Goal: Information Seeking & Learning: Check status

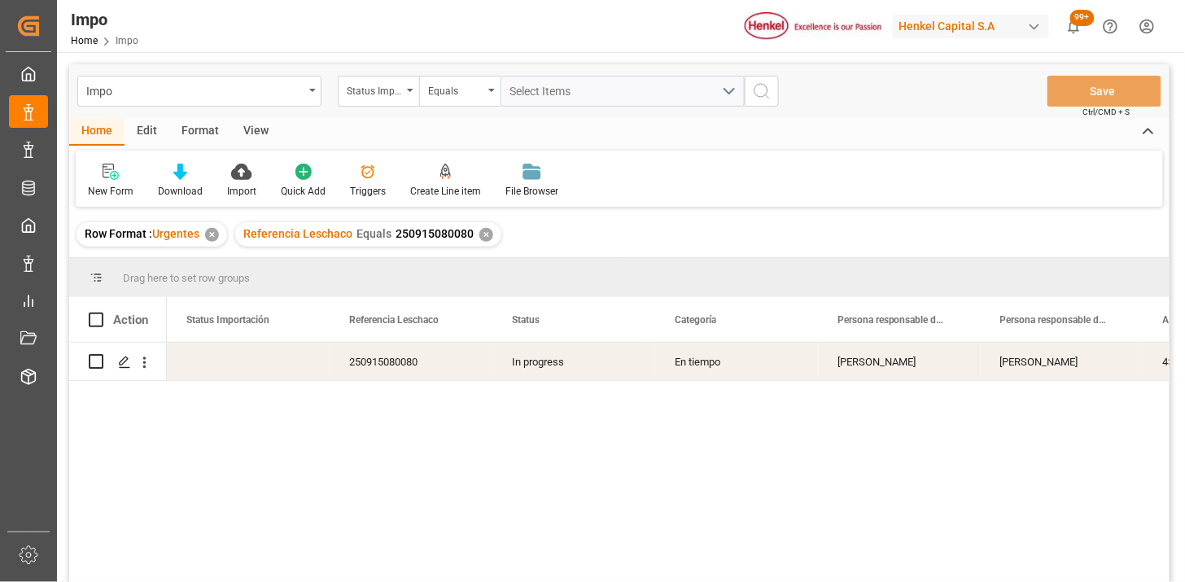
click at [479, 233] on div "✕" at bounding box center [486, 235] width 14 height 14
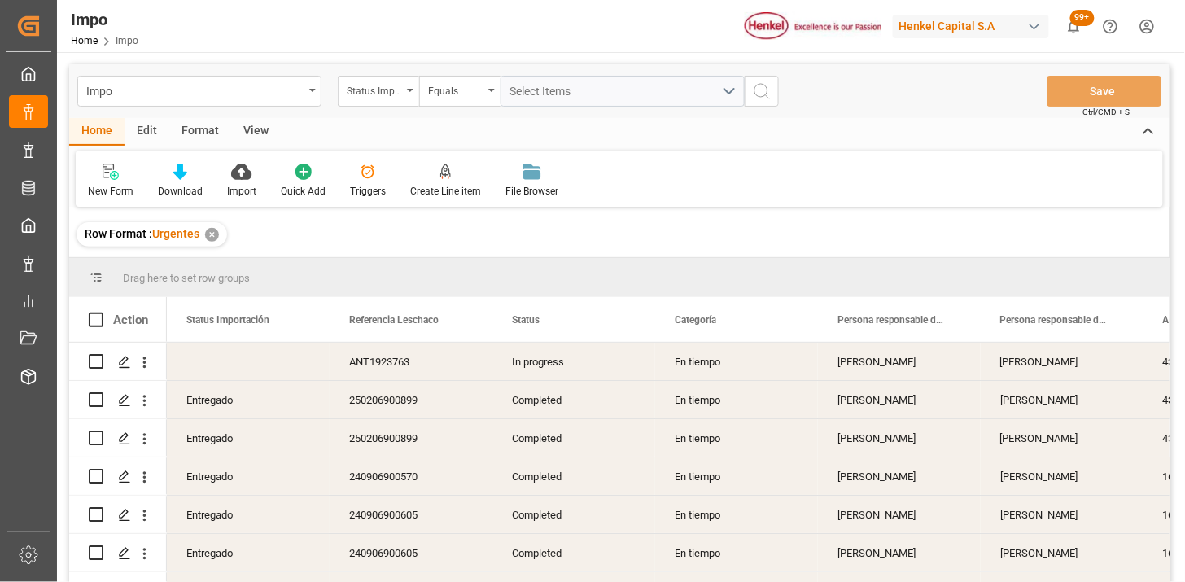
click at [248, 132] on div "View" at bounding box center [256, 132] width 50 height 28
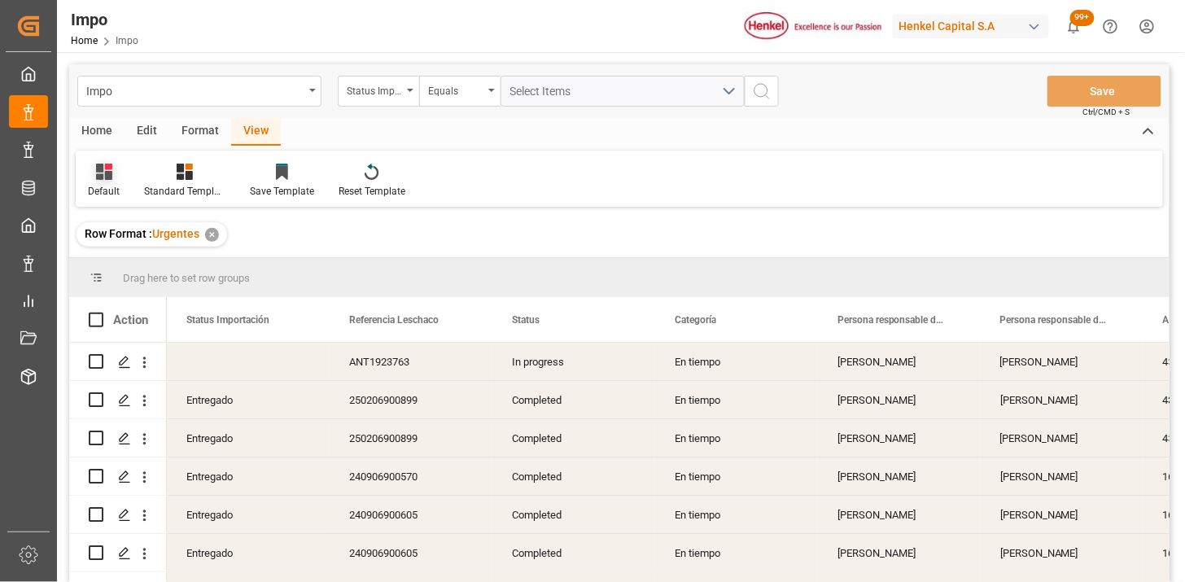
click at [103, 179] on icon at bounding box center [104, 172] width 16 height 16
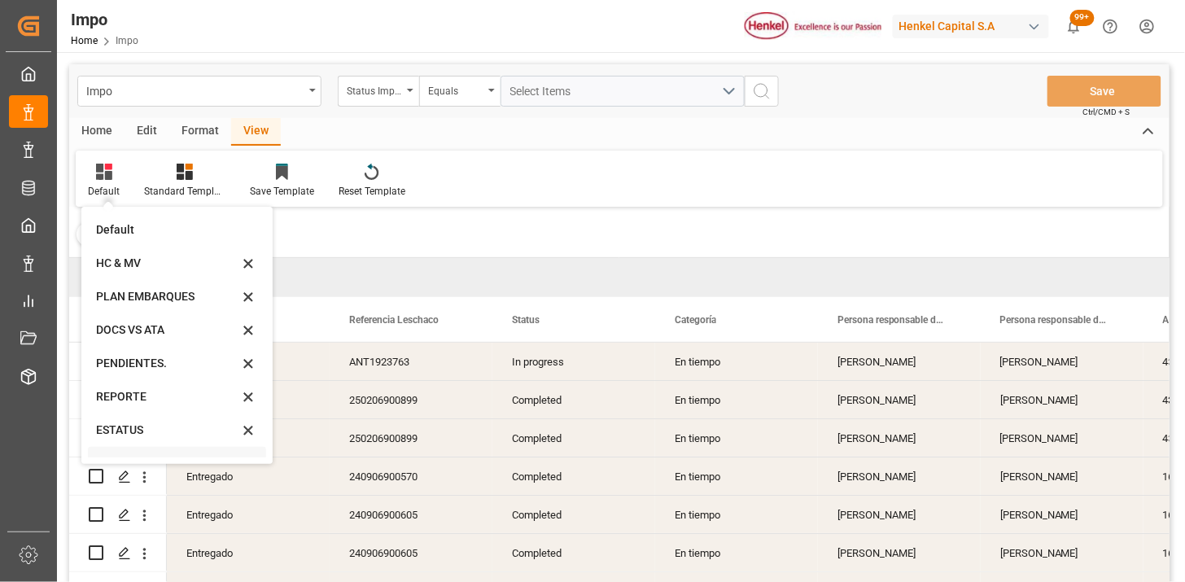
scroll to position [55, 0]
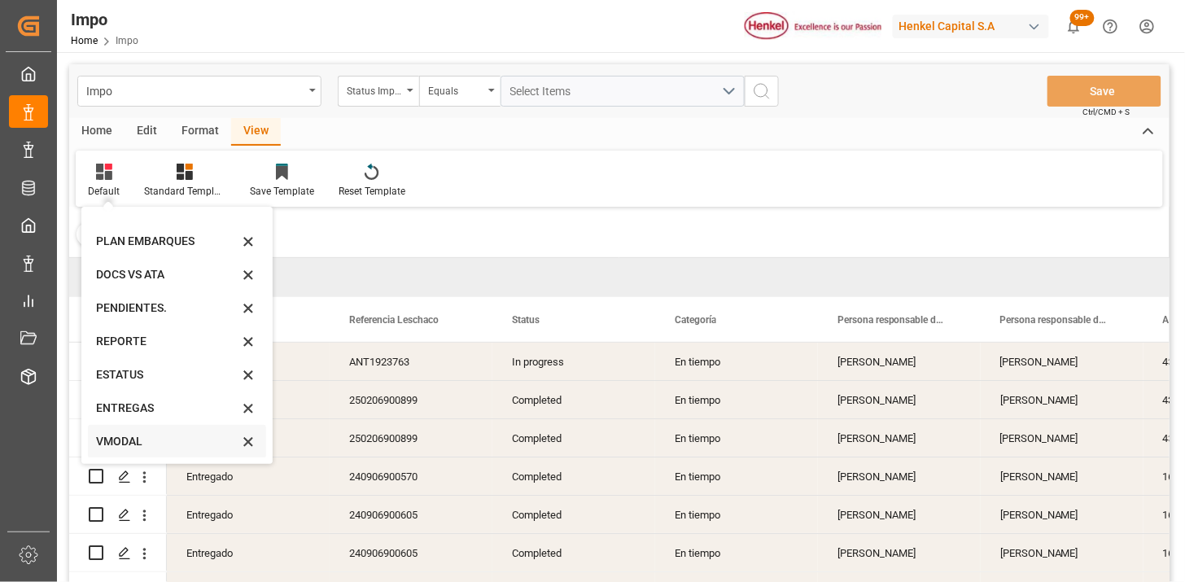
click at [145, 445] on div "VMODAL" at bounding box center [167, 441] width 142 height 17
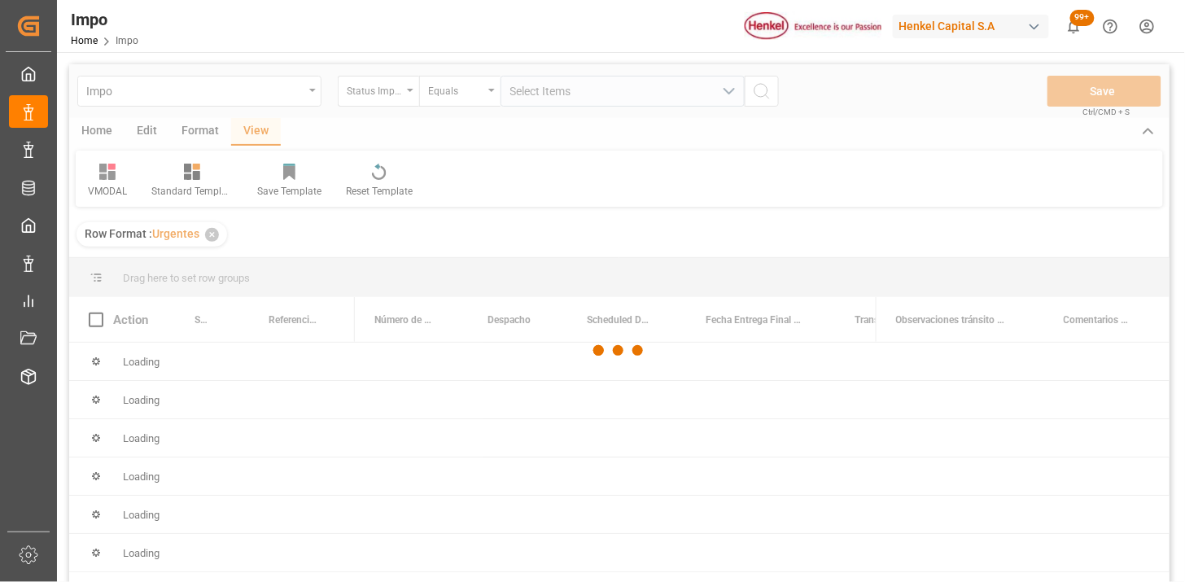
scroll to position [90, 0]
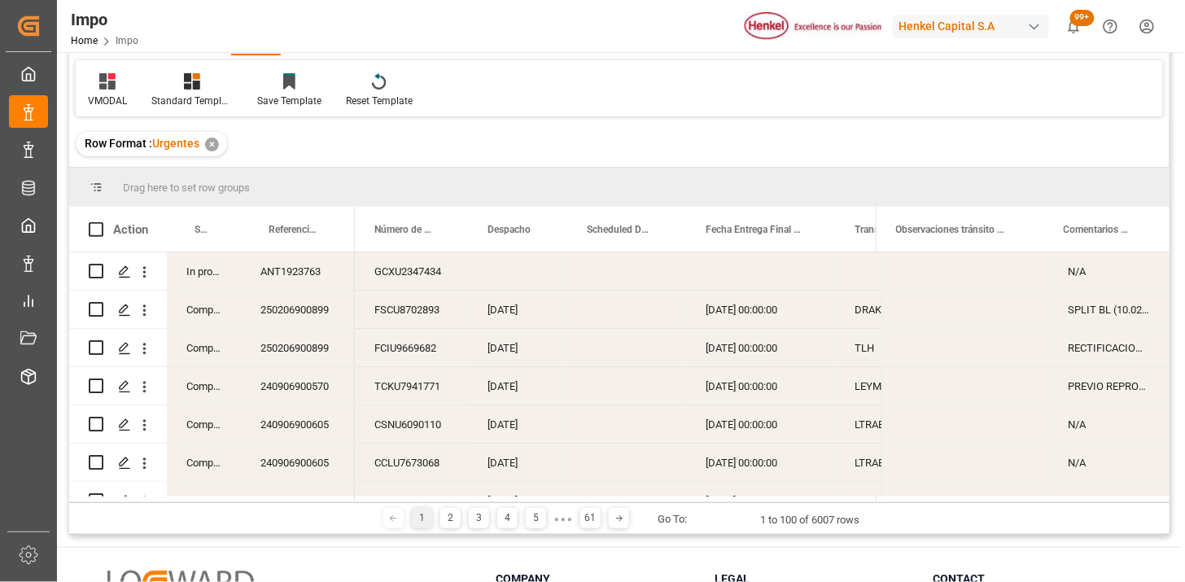
click at [378, 308] on div "FSCU8702893" at bounding box center [411, 309] width 113 height 37
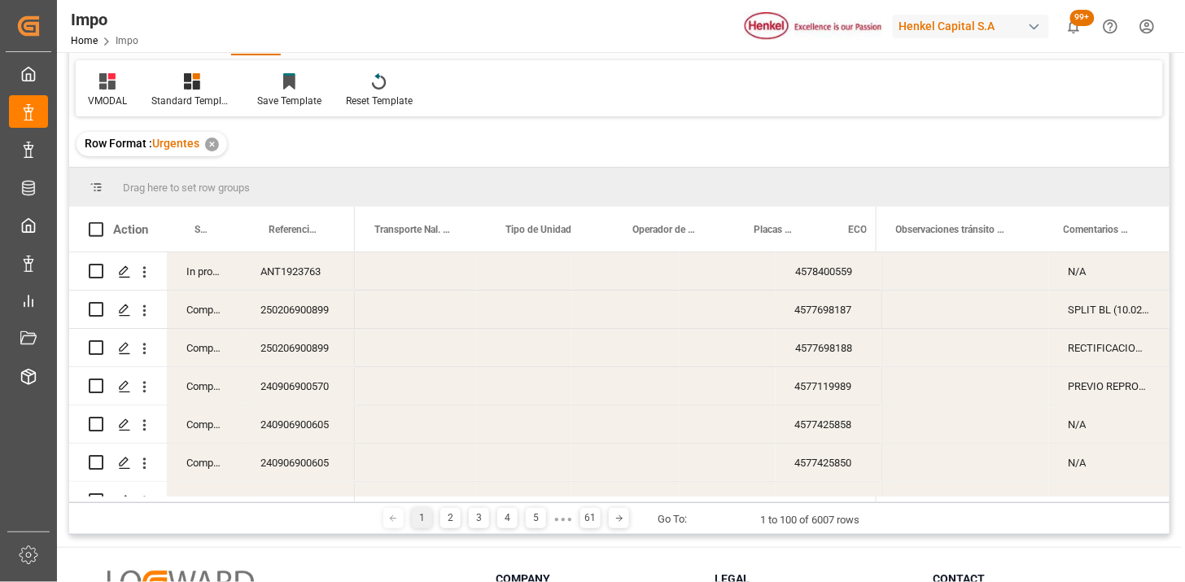
scroll to position [0, 330]
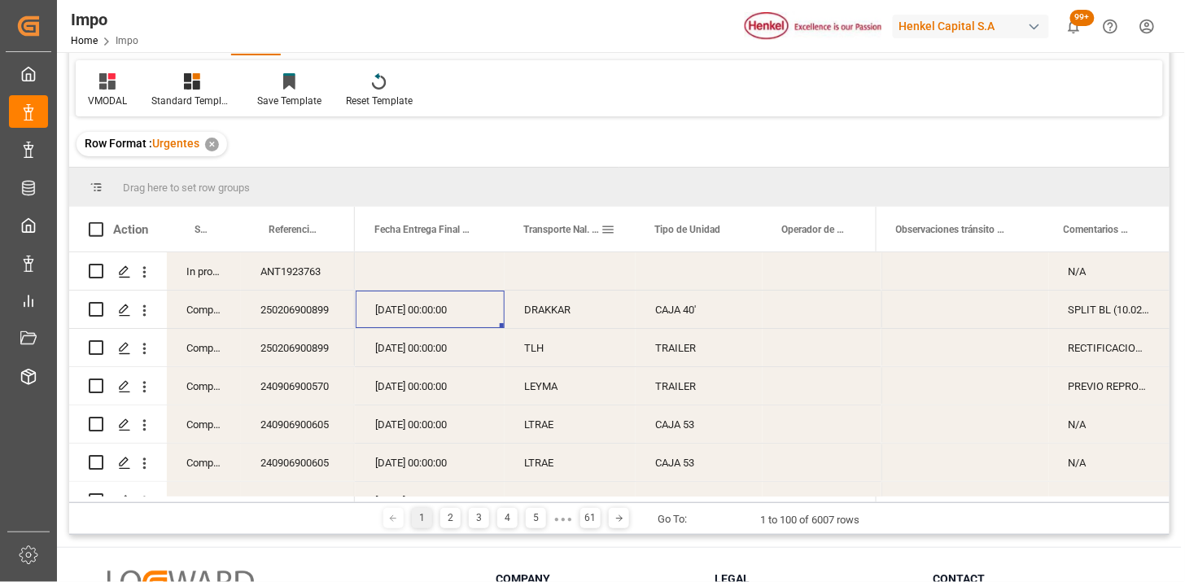
click at [607, 231] on span at bounding box center [608, 229] width 15 height 15
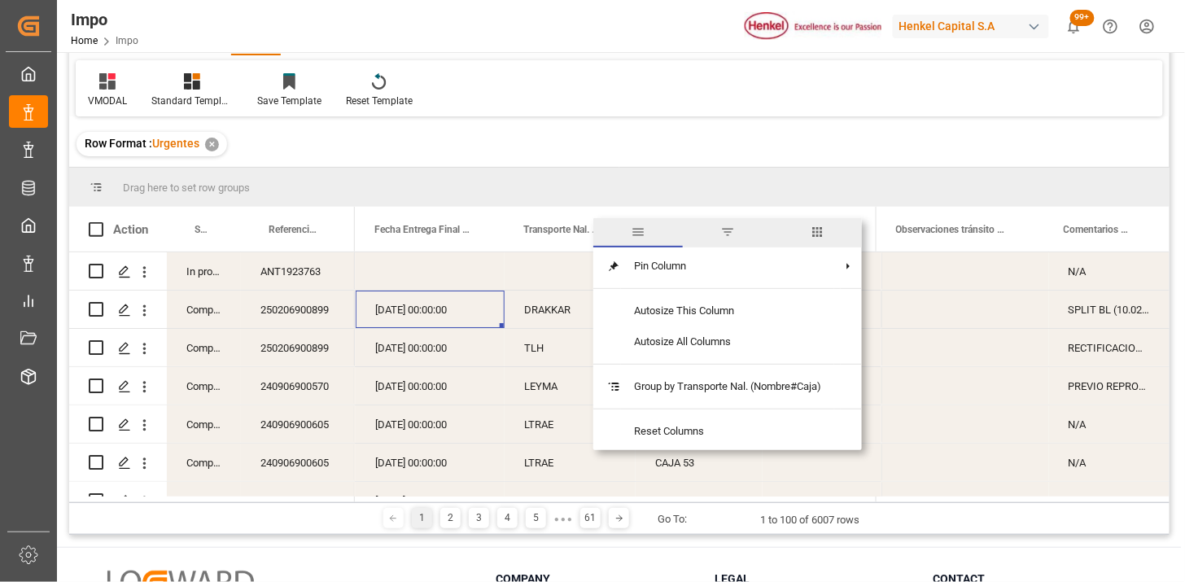
click at [731, 240] on span "filter" at bounding box center [728, 232] width 90 height 29
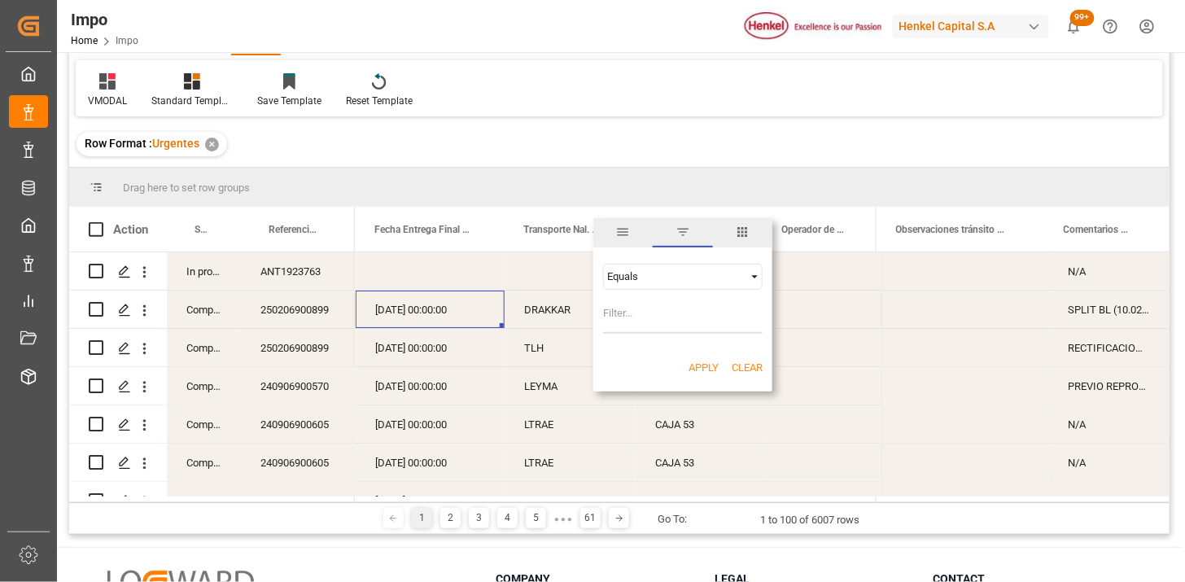
click at [696, 278] on div "Equals" at bounding box center [675, 276] width 137 height 12
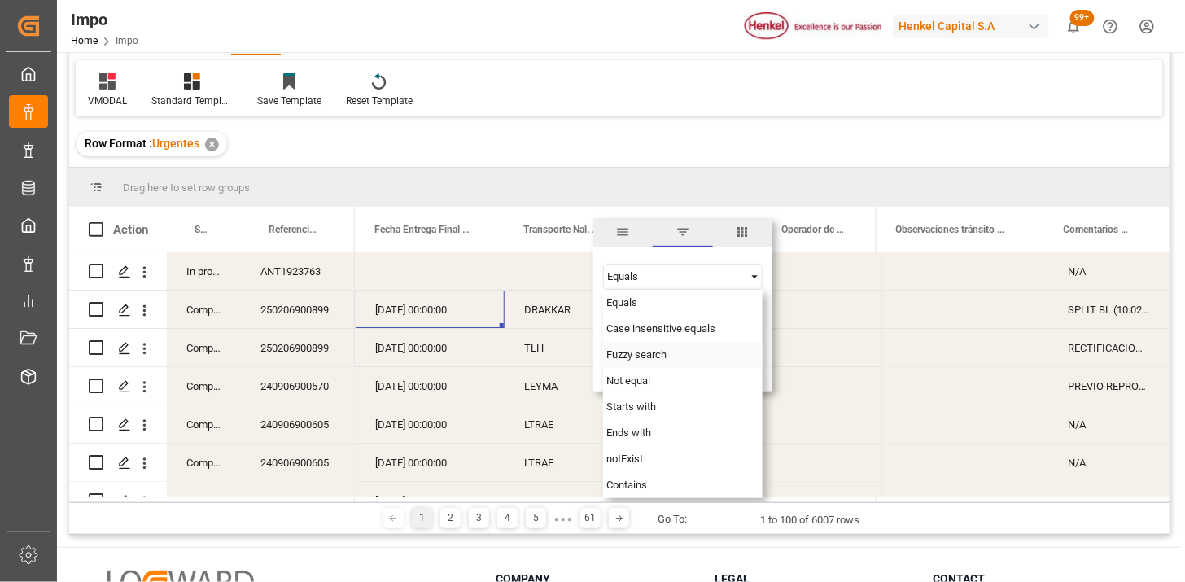
click at [629, 358] on div "Fuzzy search" at bounding box center [682, 355] width 159 height 26
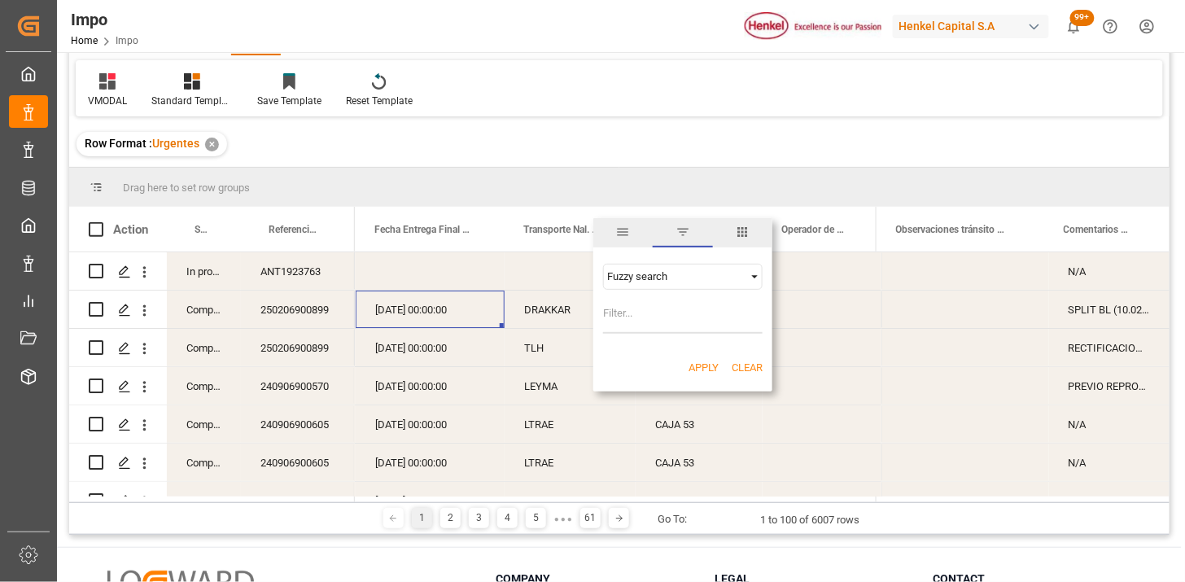
click at [618, 309] on input "Filter Value" at bounding box center [682, 317] width 159 height 33
type input "VMODAL"
click at [697, 366] on button "Apply" at bounding box center [703, 368] width 30 height 16
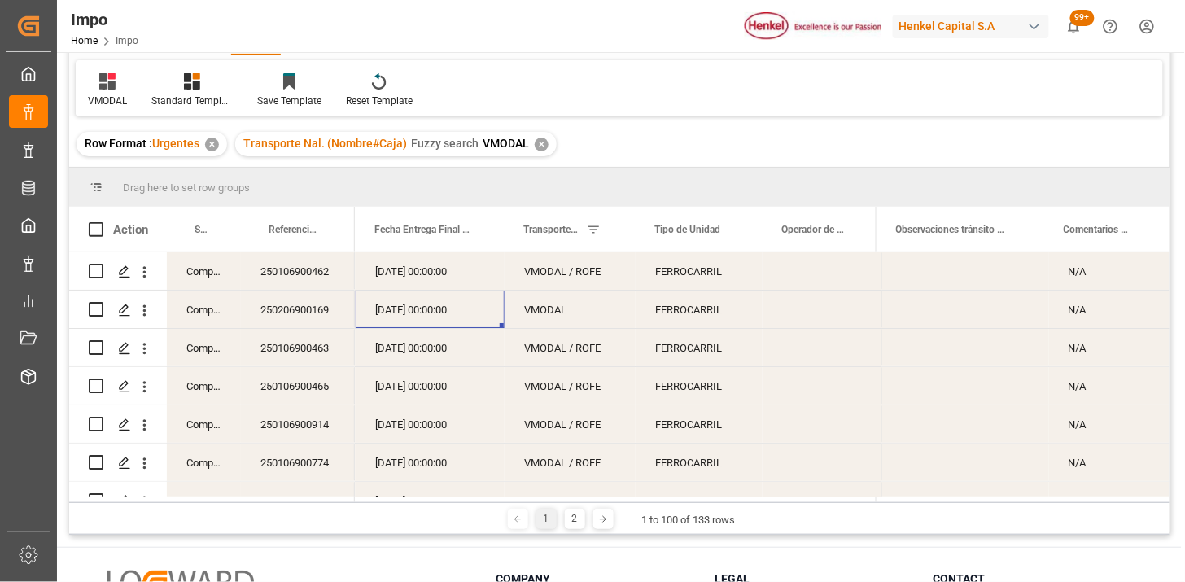
click at [575, 272] on div "VMODAL / ROFE" at bounding box center [570, 270] width 131 height 37
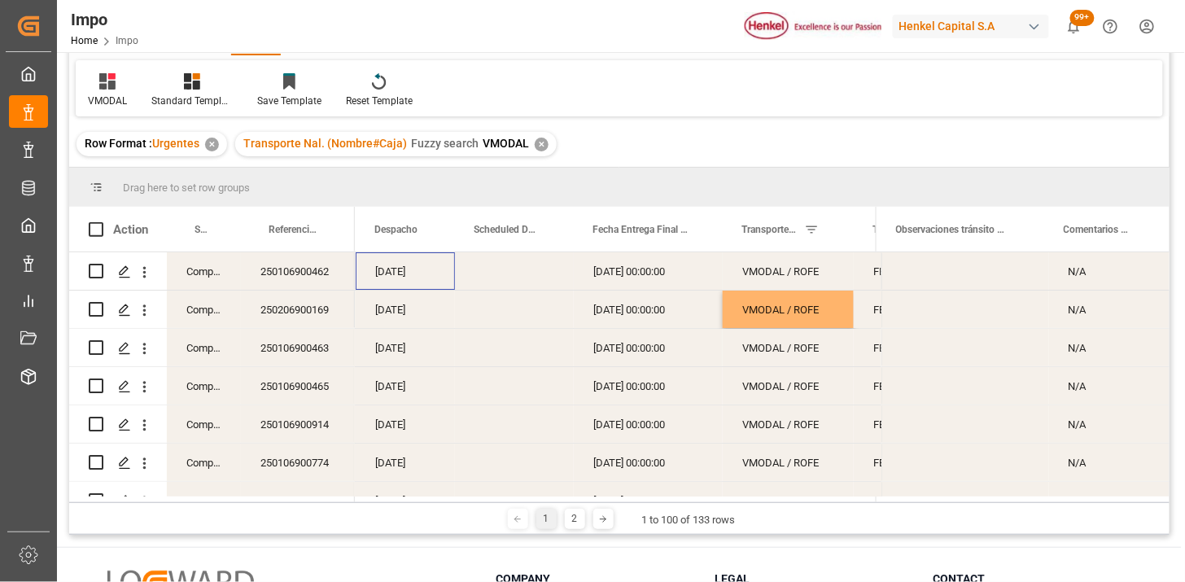
scroll to position [0, 112]
click at [543, 226] on span at bounding box center [546, 229] width 15 height 15
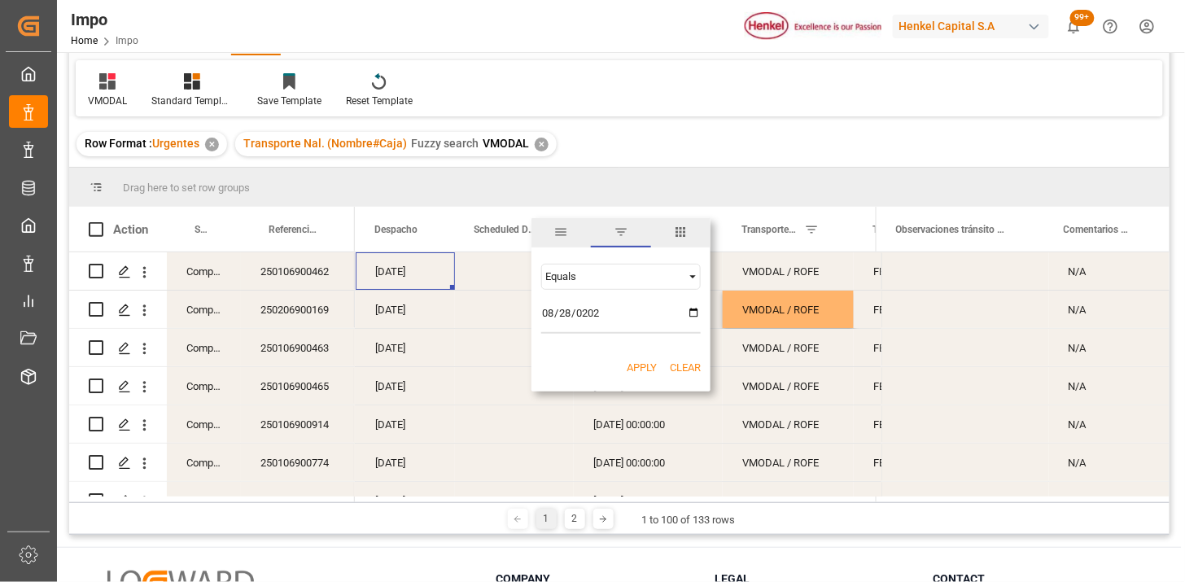
type input "[DATE]"
type input "[PHONE_NUMBER]"
type input "[DATE]"
click at [658, 362] on div "Apply Clear" at bounding box center [620, 368] width 179 height 42
click at [652, 365] on button "Apply" at bounding box center [642, 368] width 30 height 16
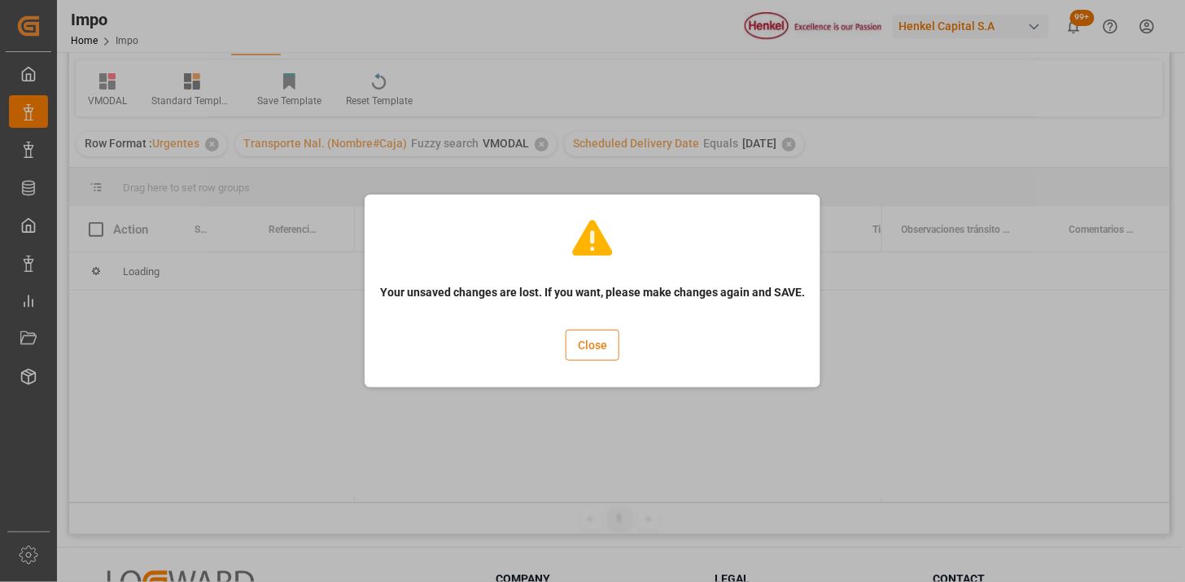
click at [606, 353] on button "Close" at bounding box center [593, 345] width 54 height 31
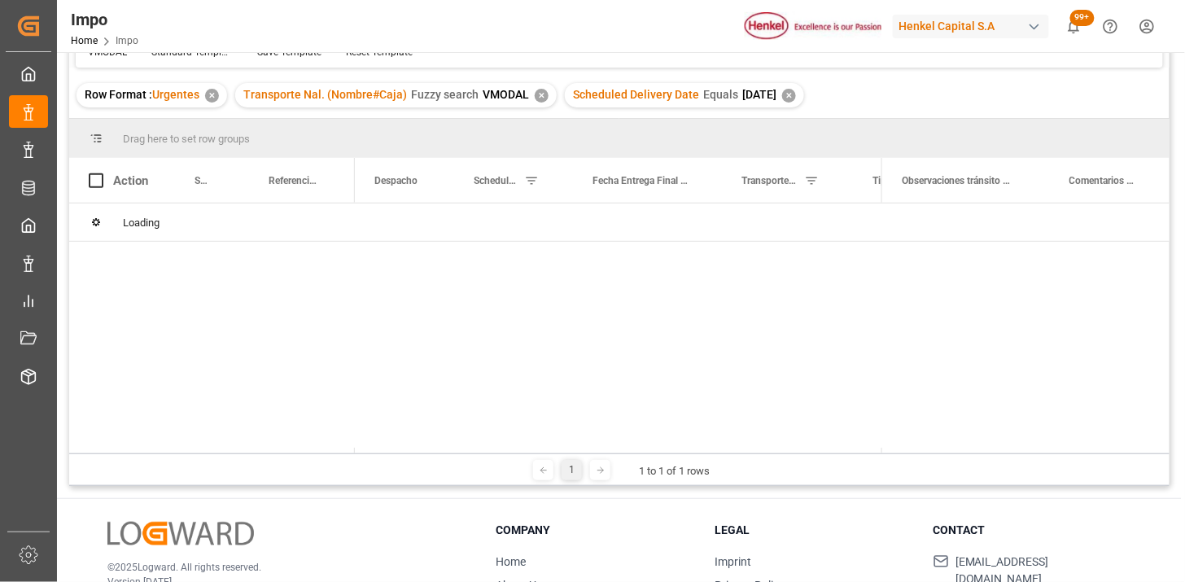
scroll to position [181, 0]
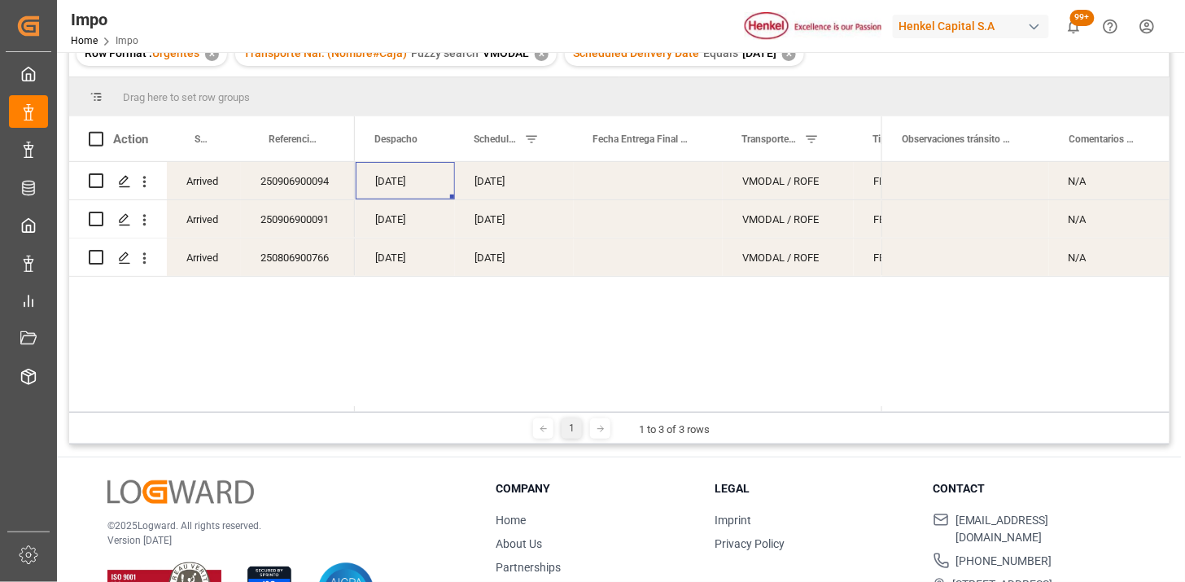
click at [510, 184] on div "[DATE]" at bounding box center [514, 180] width 119 height 37
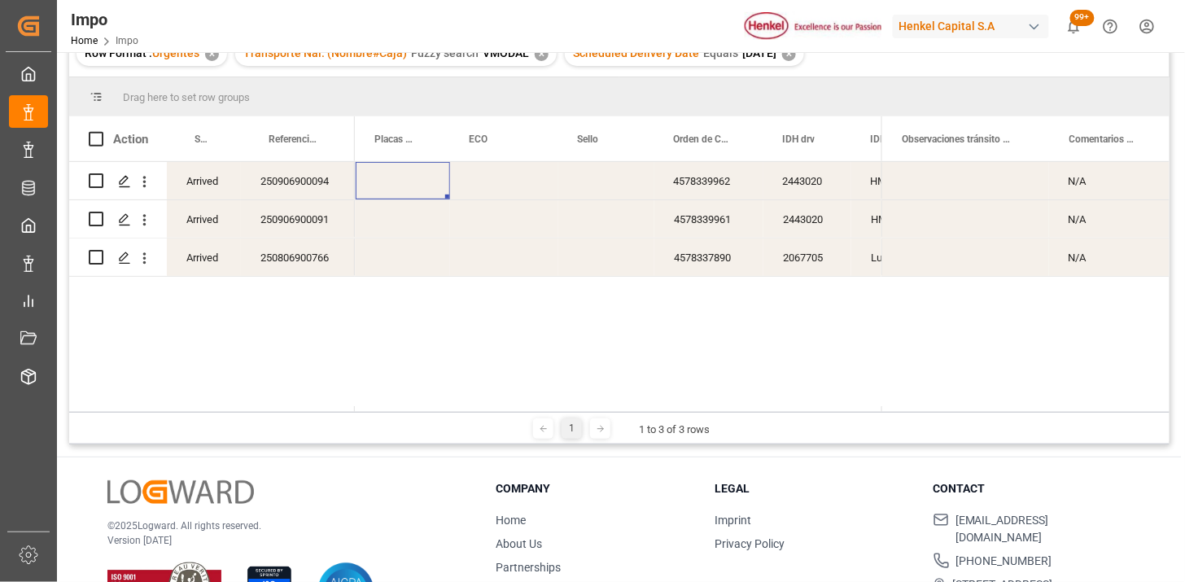
scroll to position [0, 737]
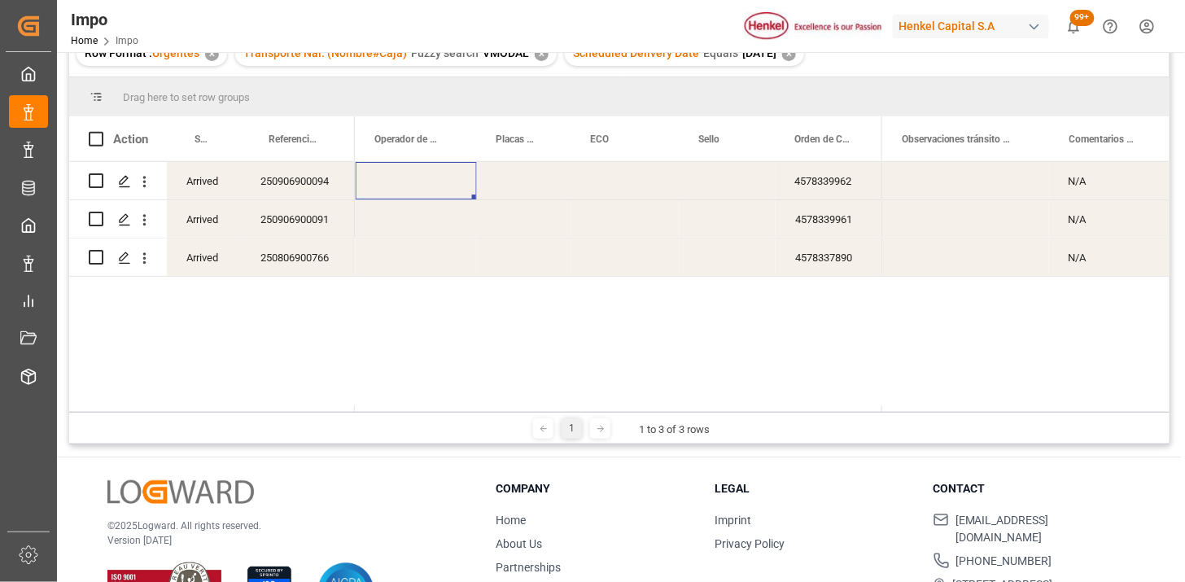
click at [425, 182] on div "Press SPACE to select this row." at bounding box center [416, 180] width 121 height 37
click at [425, 183] on div "Press SPACE to select this row." at bounding box center [416, 180] width 121 height 37
click at [425, 183] on input "Press SPACE to select this row." at bounding box center [416, 190] width 95 height 31
type input "[PERSON_NAME]"
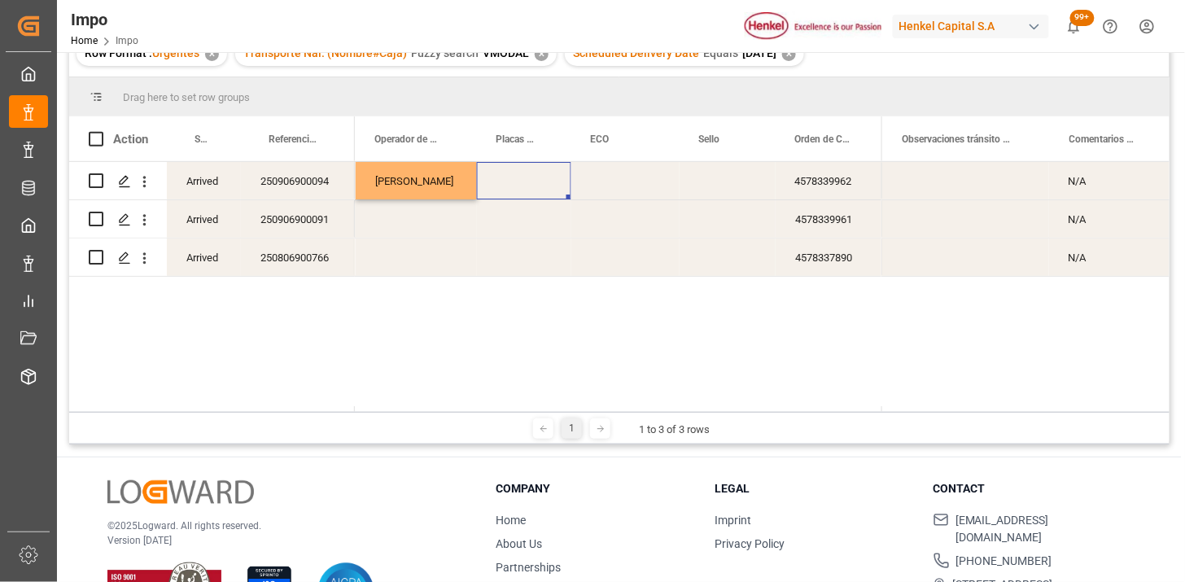
click at [523, 175] on div "Press SPACE to select this row." at bounding box center [524, 180] width 94 height 37
click at [522, 175] on div "Press SPACE to select this row." at bounding box center [524, 180] width 94 height 37
click at [518, 194] on input "Press SPACE to select this row." at bounding box center [524, 190] width 68 height 31
type input "18AV7C"
click at [416, 223] on div "Press SPACE to select this row." at bounding box center [416, 218] width 121 height 37
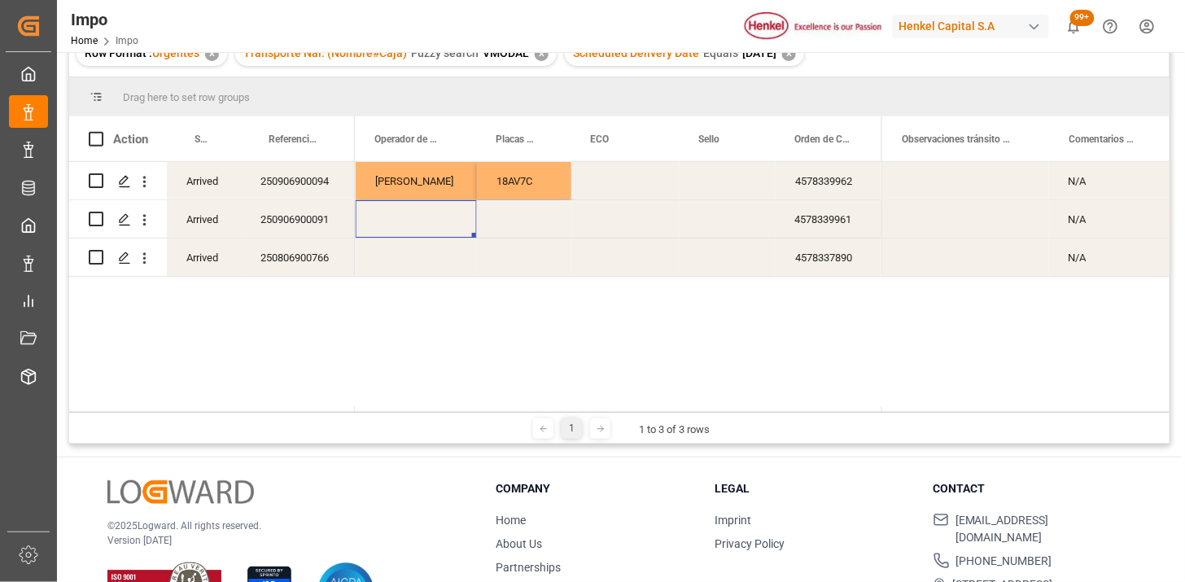
click at [416, 223] on div "Press SPACE to select this row." at bounding box center [416, 218] width 121 height 37
click at [416, 223] on input "Press SPACE to select this row." at bounding box center [416, 228] width 95 height 31
type input "[DEMOGRAPHIC_DATA][PERSON_NAME]"
click at [497, 220] on div "Press SPACE to select this row." at bounding box center [524, 218] width 94 height 37
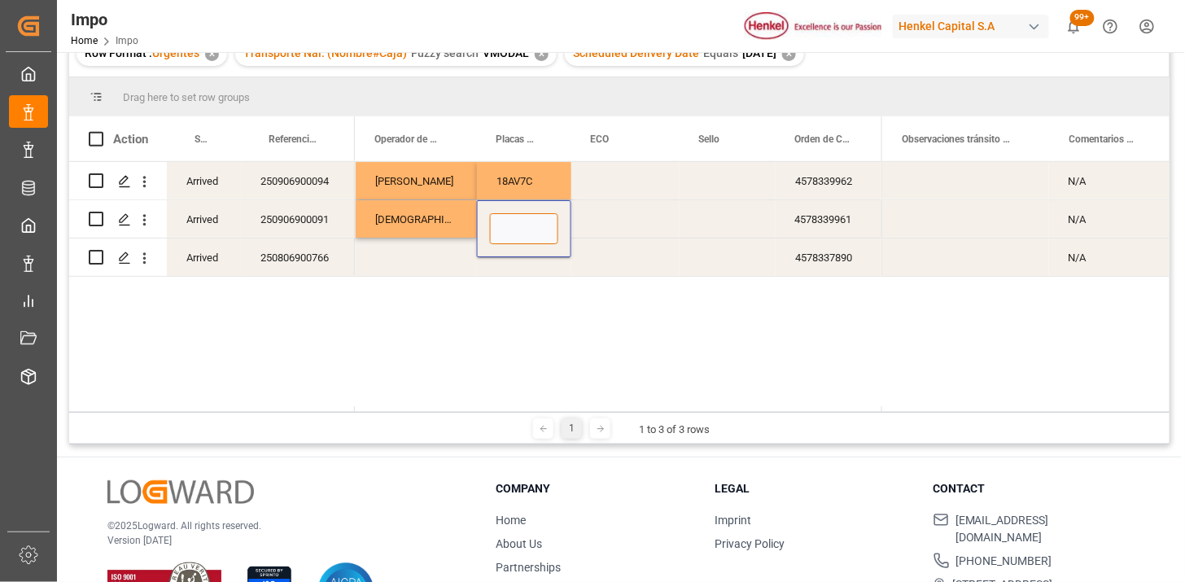
click at [497, 218] on input "Press SPACE to select this row." at bounding box center [524, 228] width 68 height 31
type input "77BK9D"
click at [404, 261] on div "Press SPACE to select this row." at bounding box center [416, 256] width 121 height 37
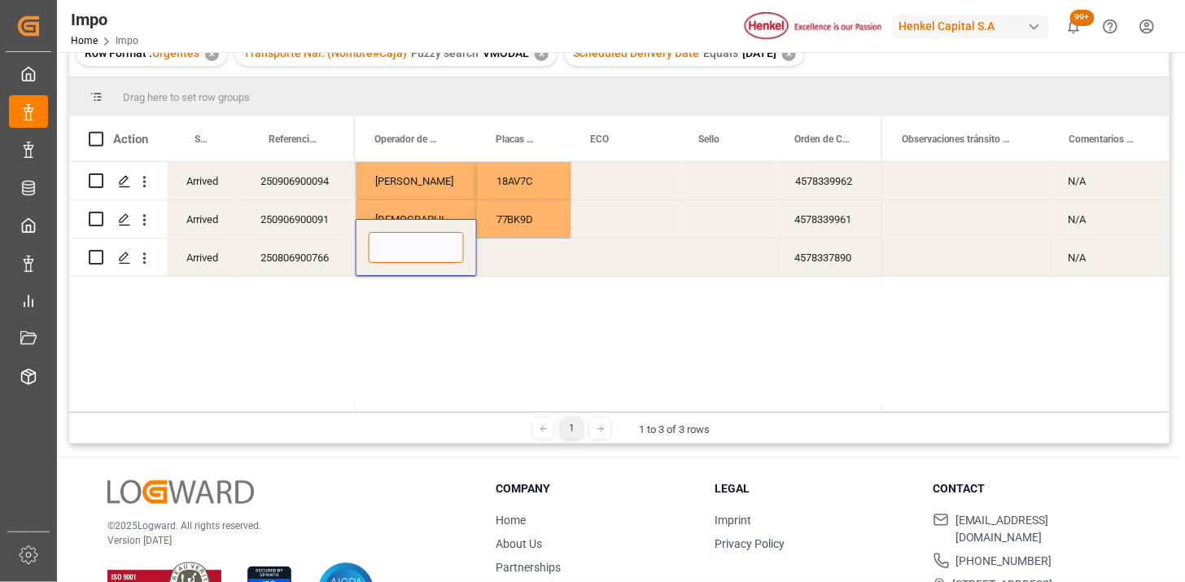
click at [404, 261] on input "Press SPACE to select this row." at bounding box center [416, 247] width 95 height 31
type input "[PERSON_NAME]"
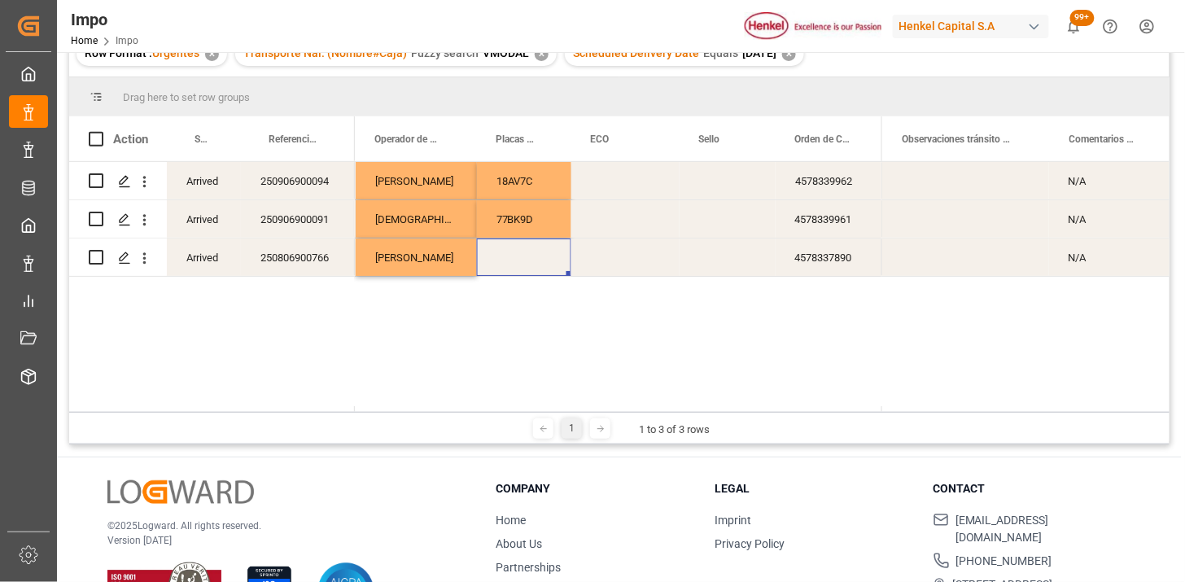
click at [518, 255] on div "Press SPACE to select this row." at bounding box center [524, 256] width 94 height 37
click at [517, 255] on div "Press SPACE to select this row." at bounding box center [524, 256] width 94 height 37
click at [517, 254] on input "Press SPACE to select this row." at bounding box center [524, 247] width 68 height 31
type input "27BK7N"
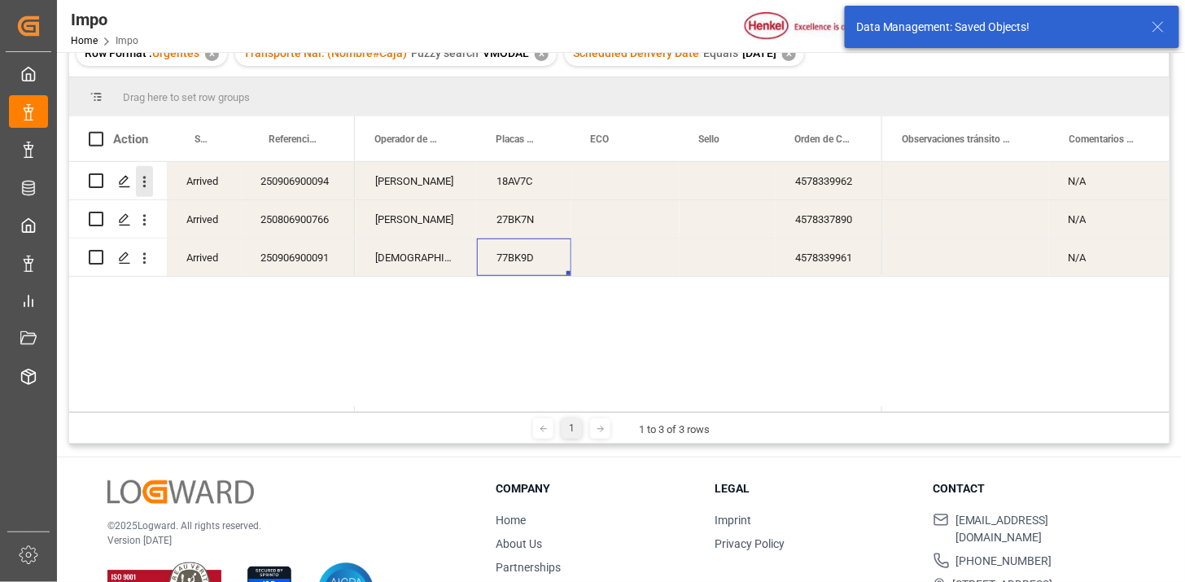
click at [146, 181] on icon "open menu" at bounding box center [144, 181] width 17 height 17
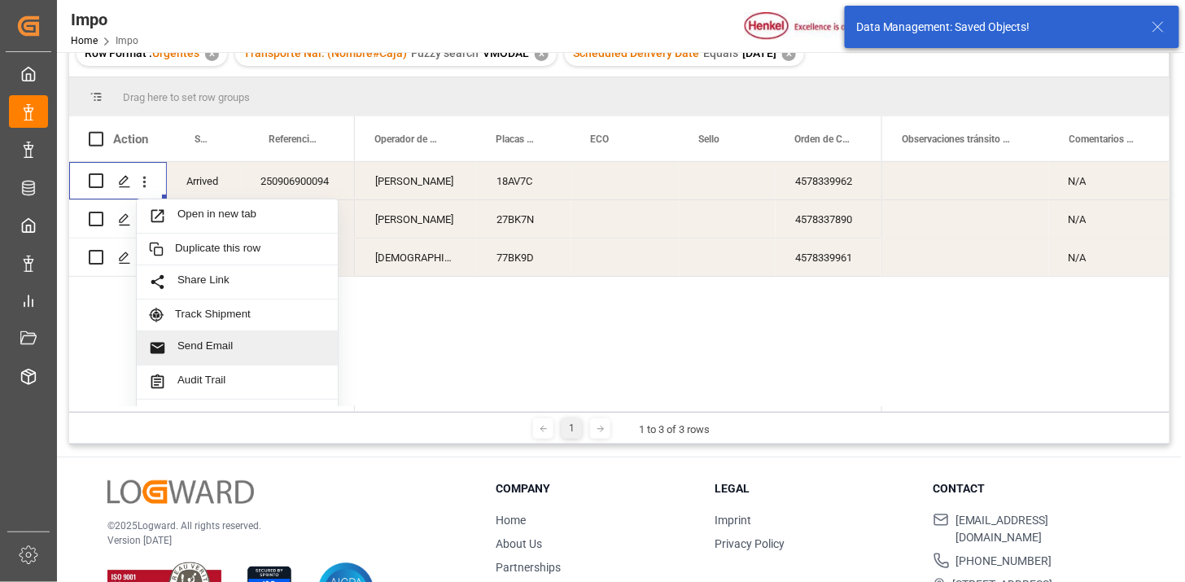
click at [282, 334] on div "Send Email" at bounding box center [237, 348] width 201 height 34
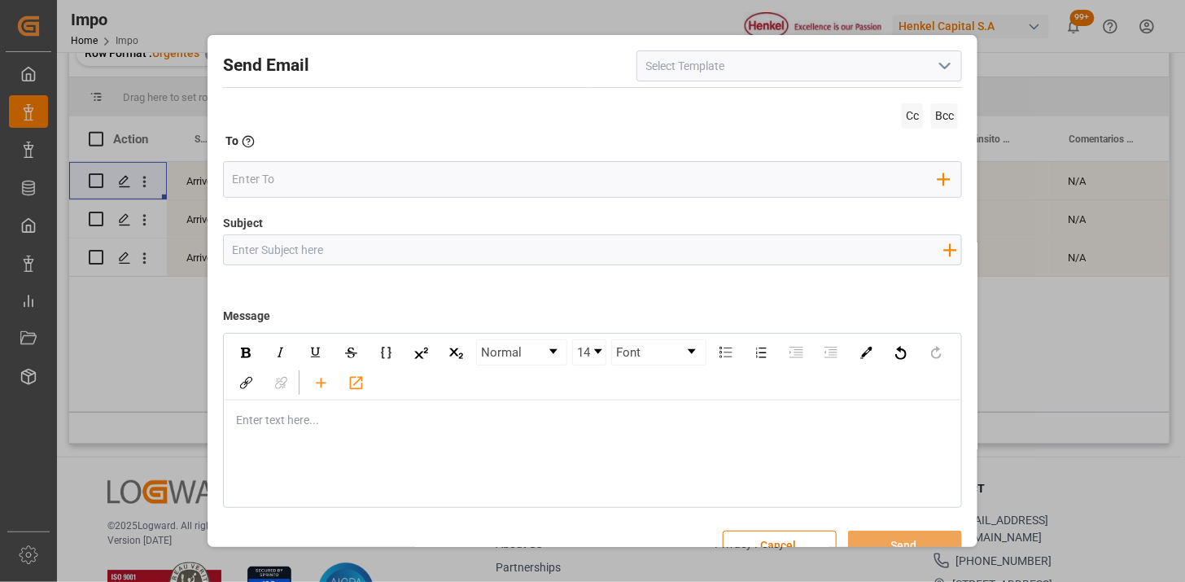
click at [937, 68] on icon "open menu" at bounding box center [945, 66] width 20 height 20
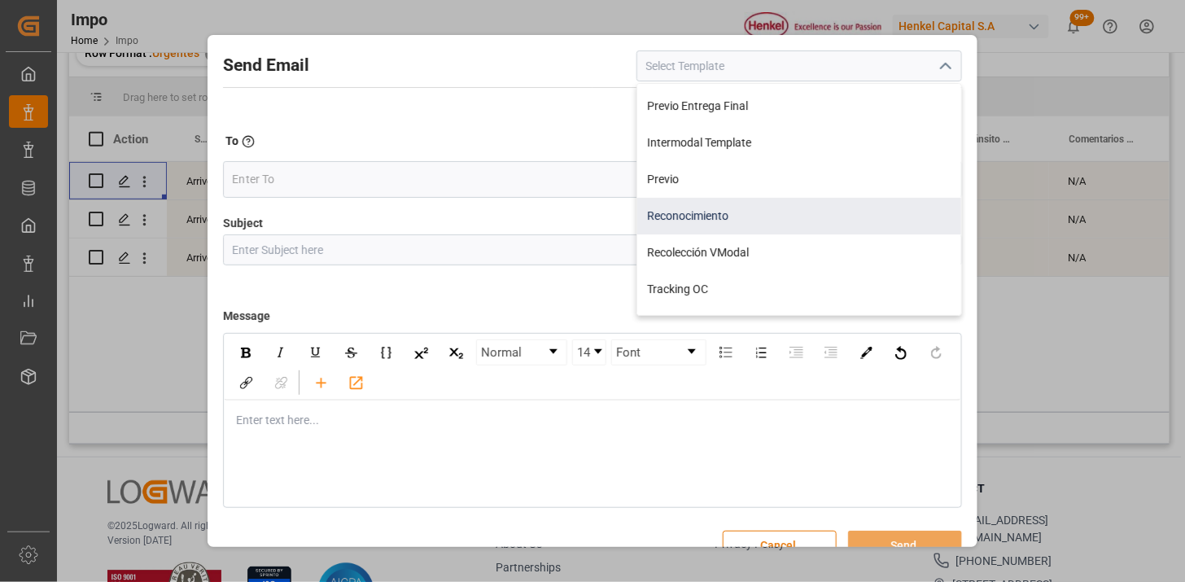
scroll to position [90, 0]
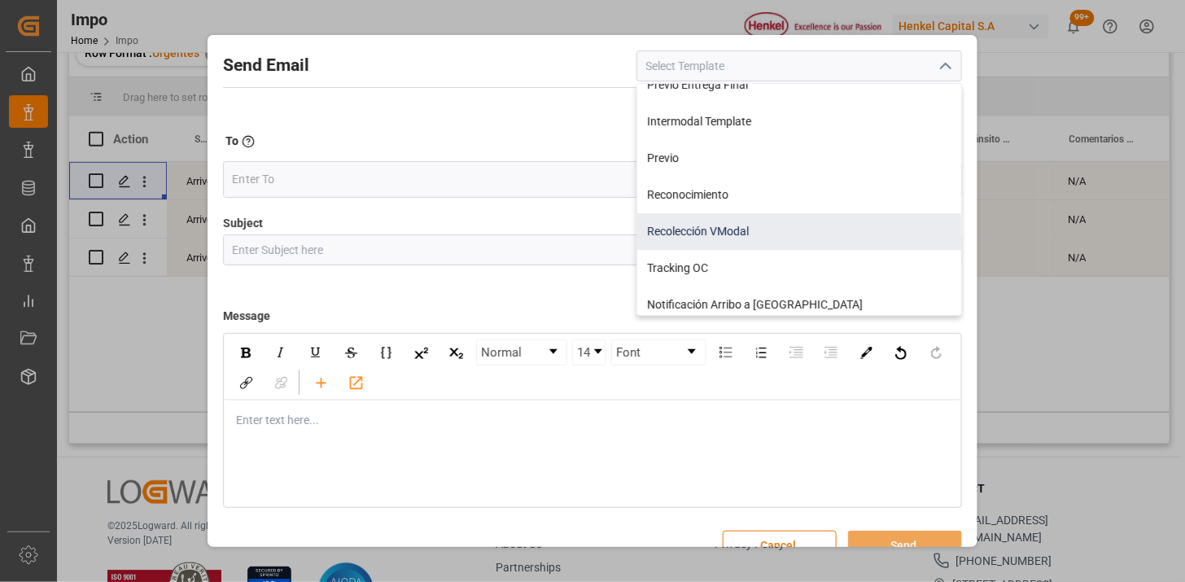
click at [815, 231] on div "Recolección VModal" at bounding box center [799, 231] width 324 height 37
type input "Recolección VModal"
type input "RECOLECCIÓN {{scheduledDeliveryDate}} || OC {{customerpoDerived}} || {{freightF…"
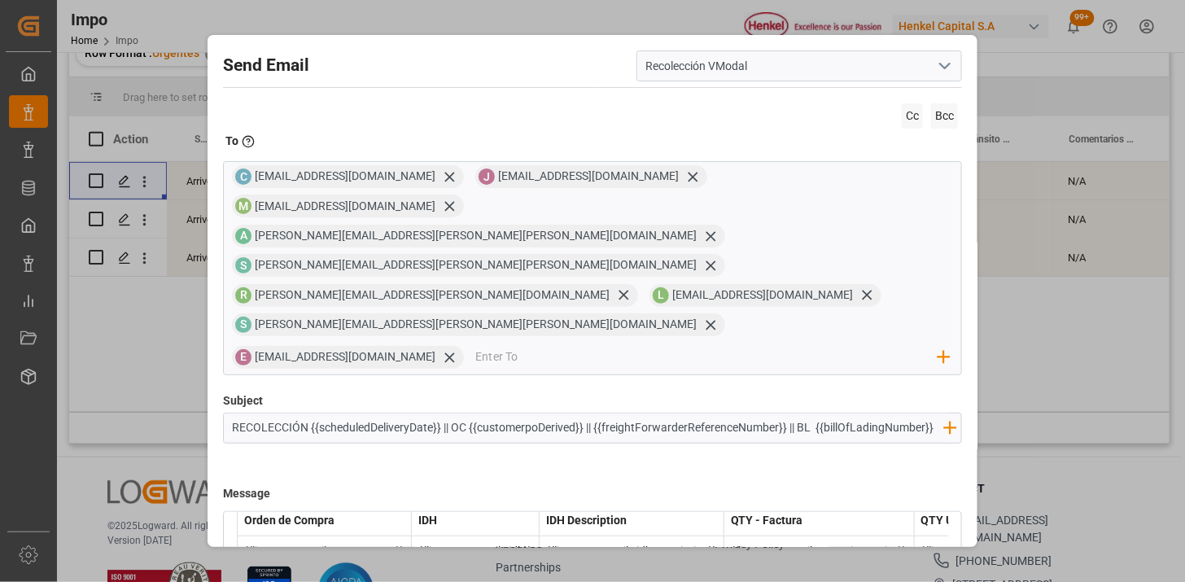
scroll to position [155, 0]
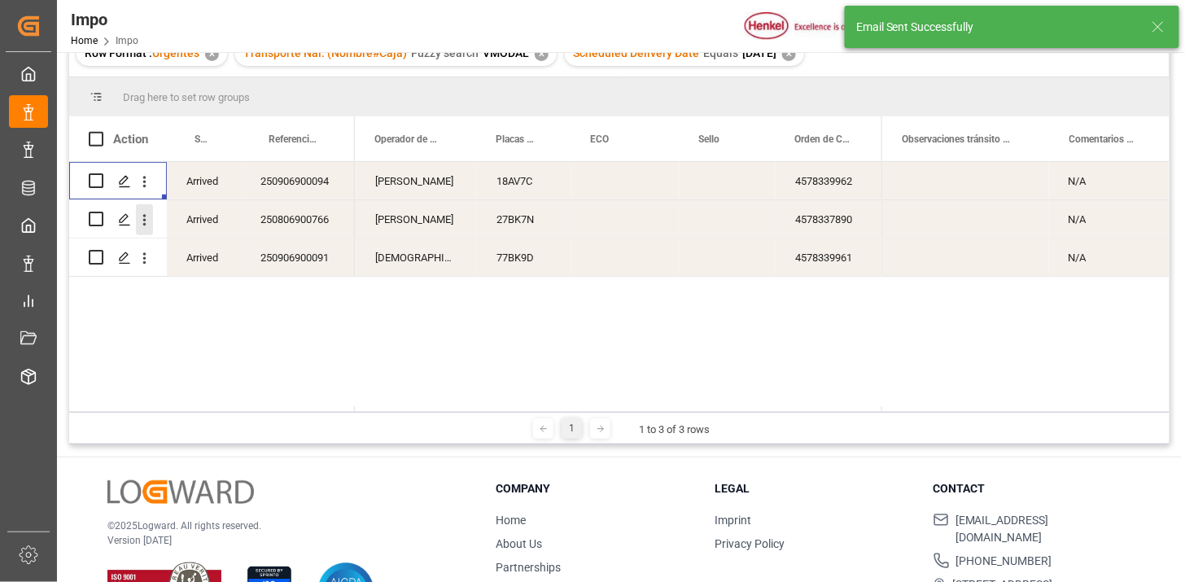
click at [139, 215] on icon "open menu" at bounding box center [144, 220] width 17 height 17
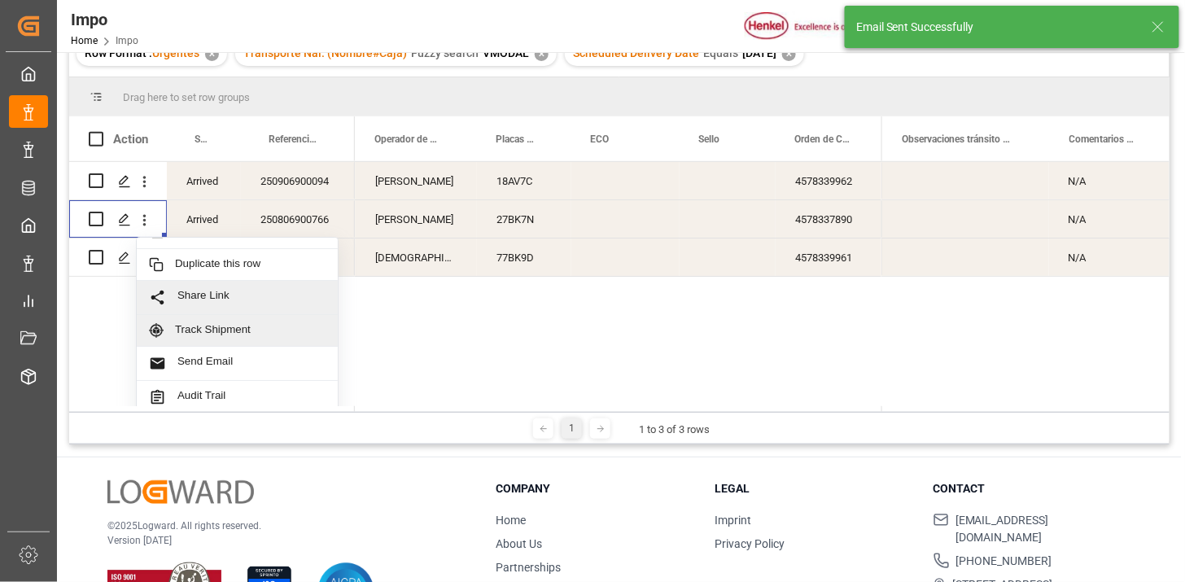
scroll to position [35, 0]
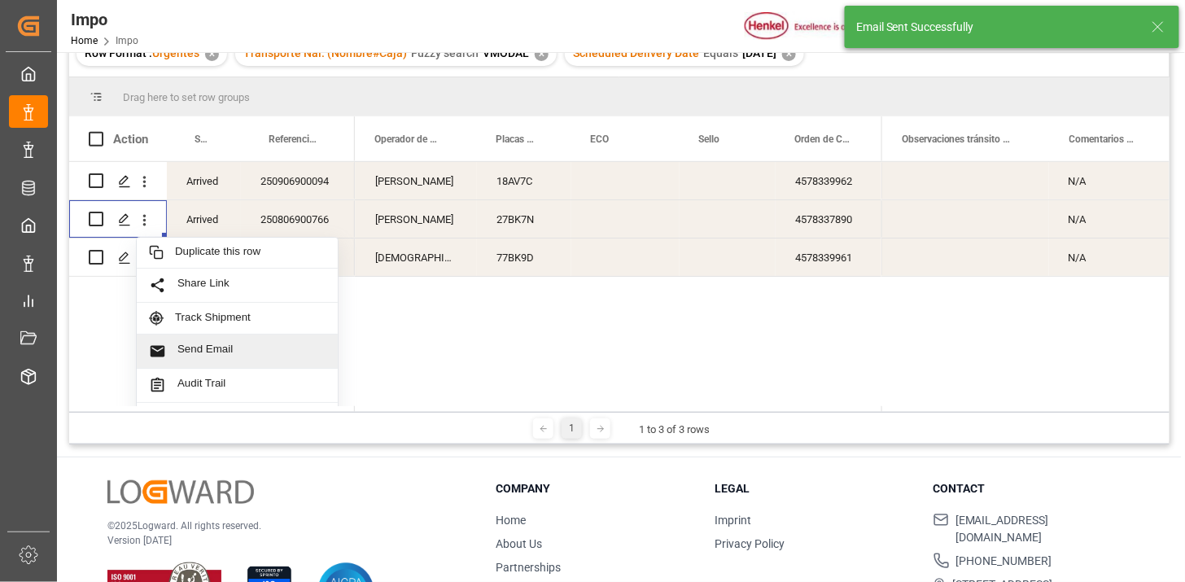
click at [254, 350] on span "Send Email" at bounding box center [251, 351] width 148 height 17
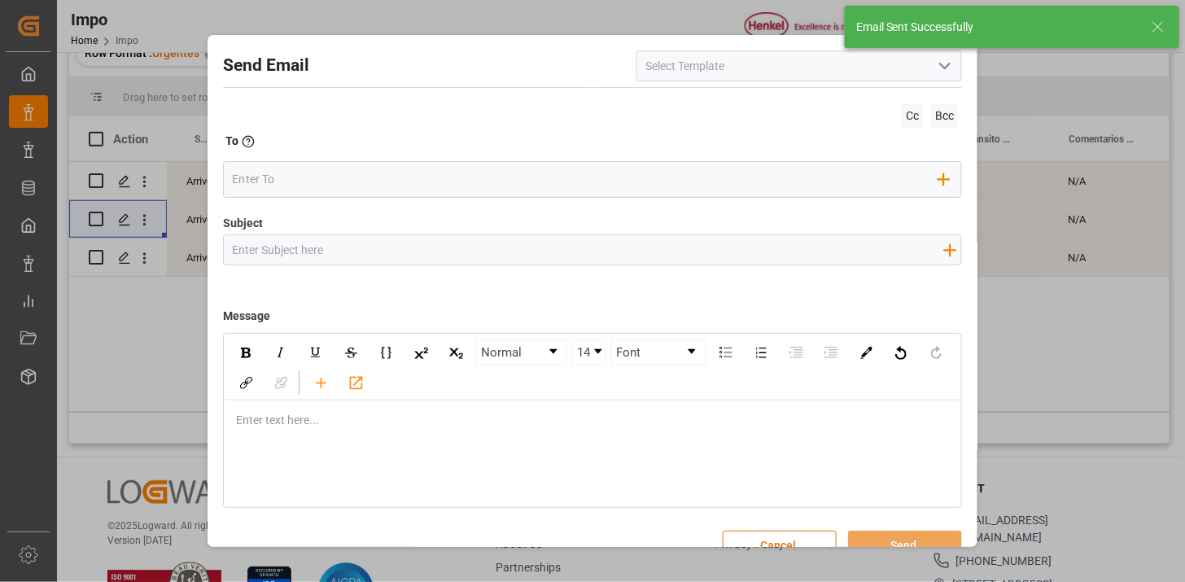
click at [942, 68] on icon "open menu" at bounding box center [945, 66] width 20 height 20
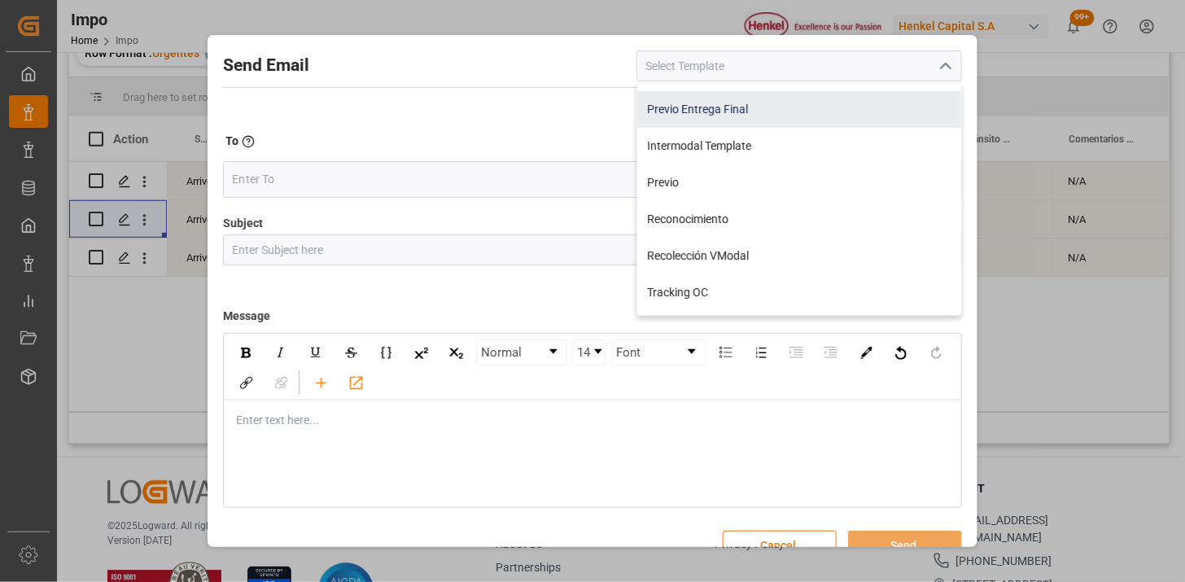
scroll to position [63, 0]
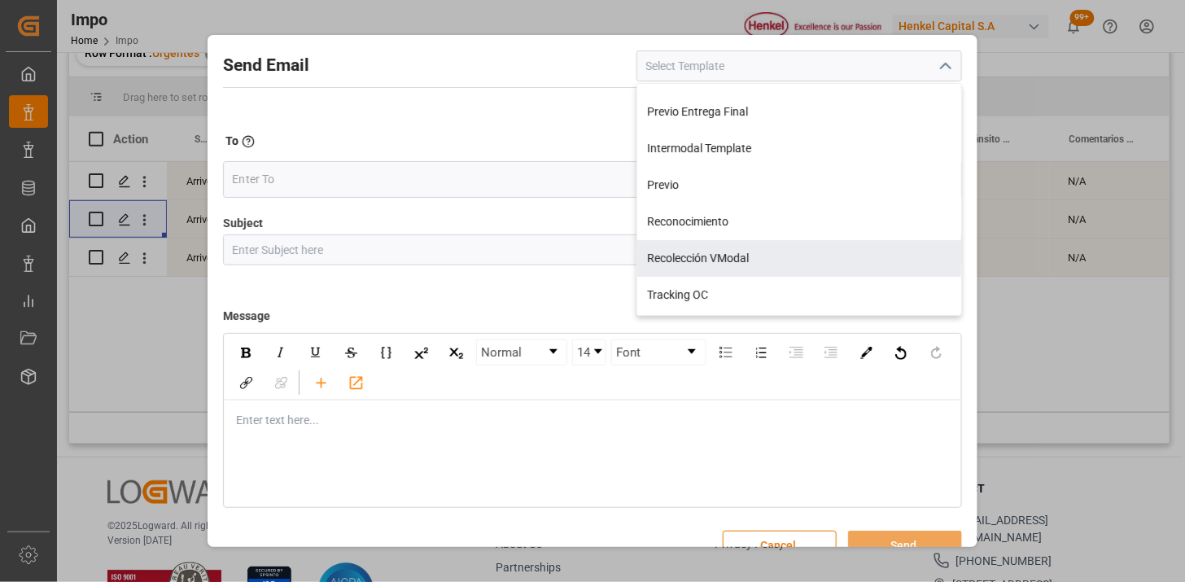
click at [794, 255] on div "Recolección VModal" at bounding box center [799, 258] width 324 height 37
type input "Recolección VModal"
type input "RECOLECCIÓN {{scheduledDeliveryDate}} || OC {{customerpoDerived}} || {{freightF…"
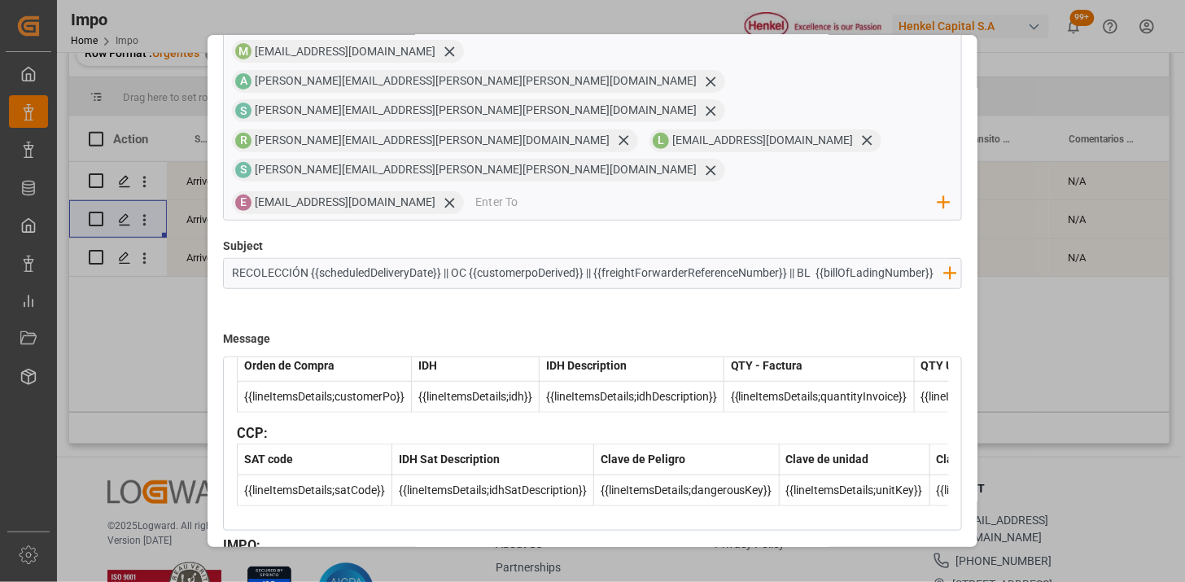
scroll to position [558, 0]
drag, startPoint x: 889, startPoint y: 509, endPoint x: 881, endPoint y: 517, distance: 10.9
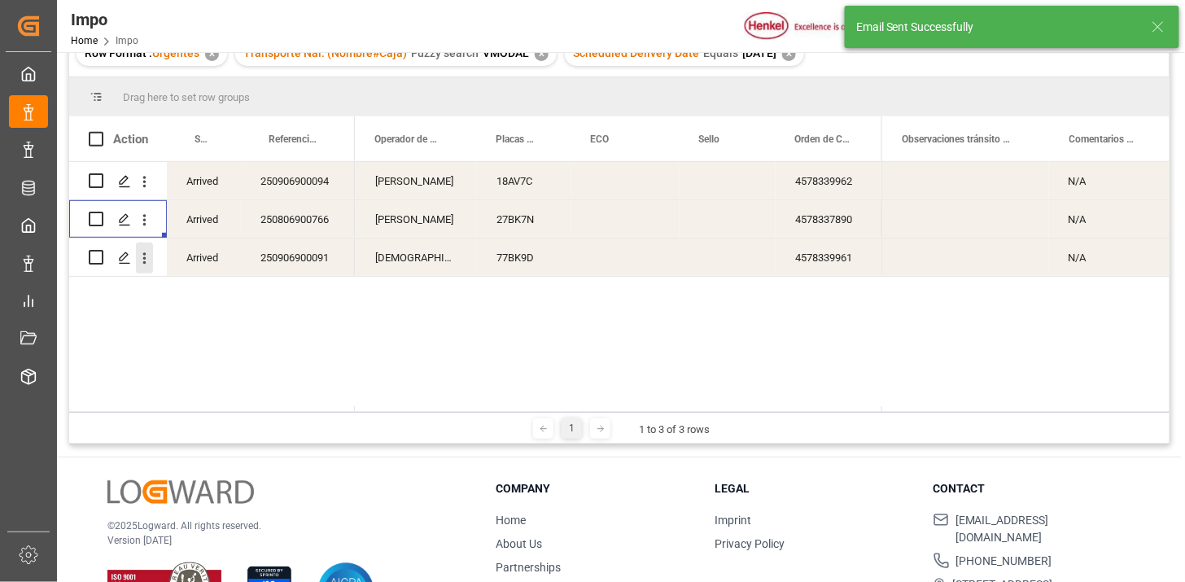
click at [148, 263] on icon "open menu" at bounding box center [144, 258] width 17 height 17
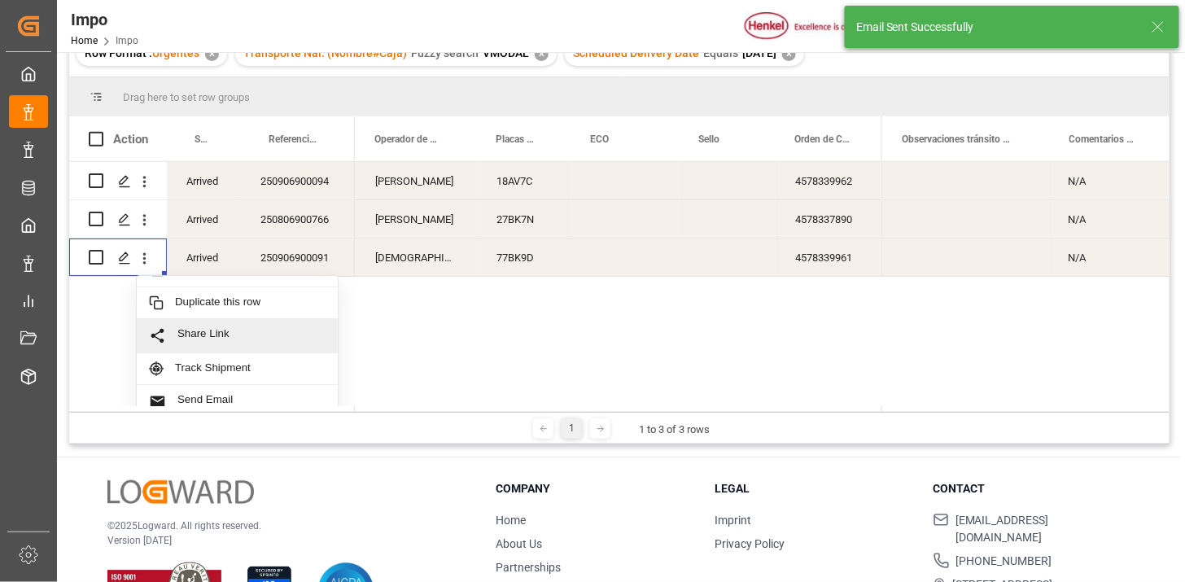
scroll to position [35, 0]
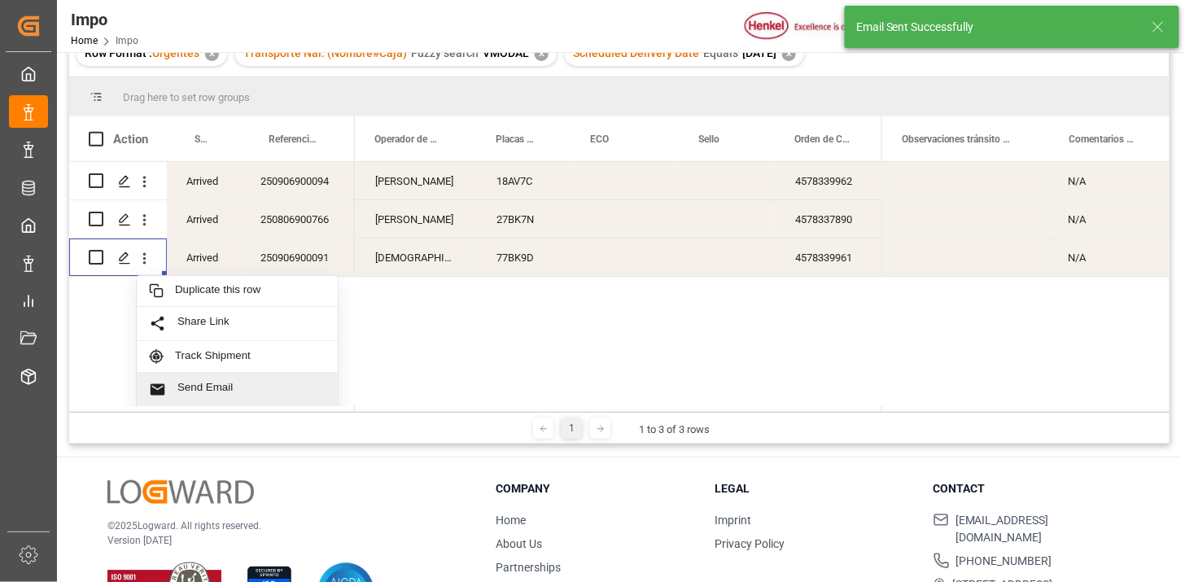
click at [224, 402] on div "Arrived 250906900094 Arrived 250806900766 Open in new tab Duplicate this row Sh…" at bounding box center [619, 284] width 1100 height 244
click at [229, 391] on span "Send Email" at bounding box center [251, 389] width 148 height 17
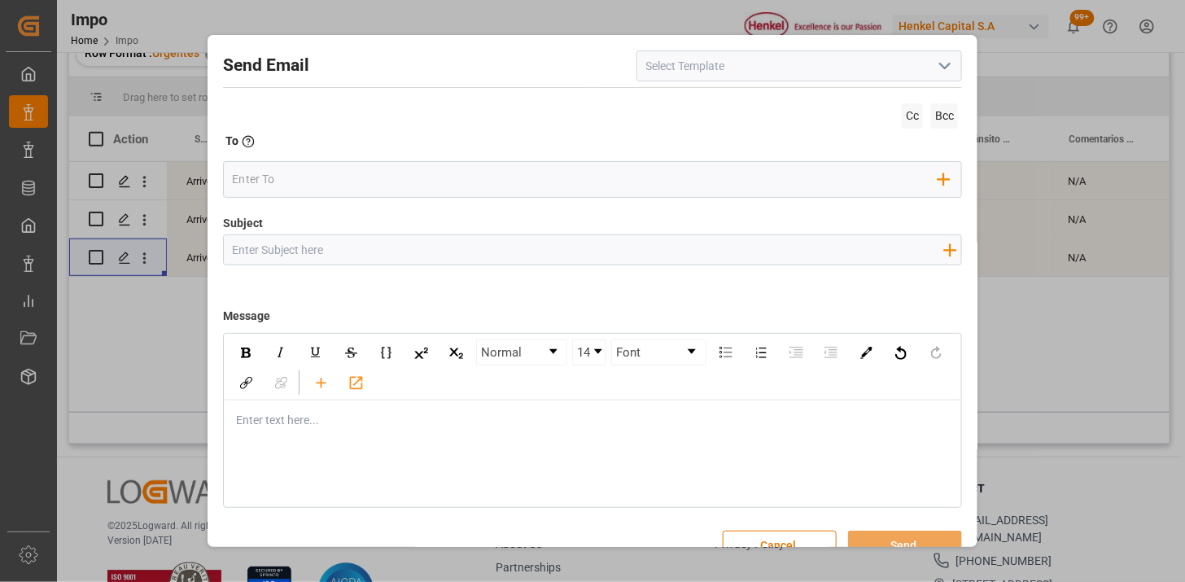
click at [955, 66] on input at bounding box center [799, 65] width 326 height 31
click at [946, 71] on icon "open menu" at bounding box center [945, 66] width 20 height 20
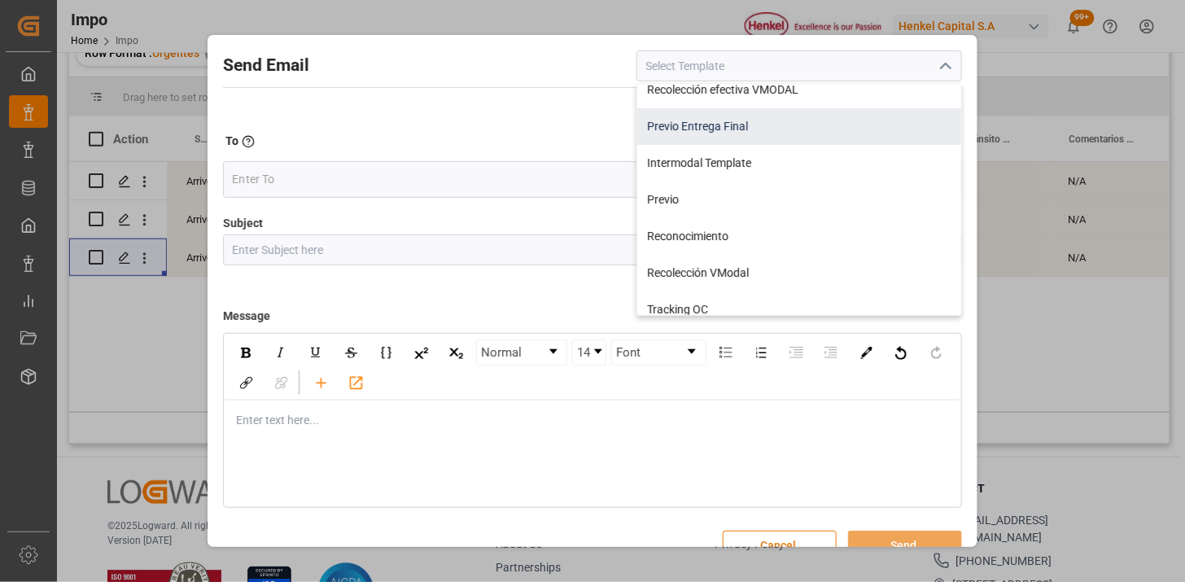
scroll to position [90, 0]
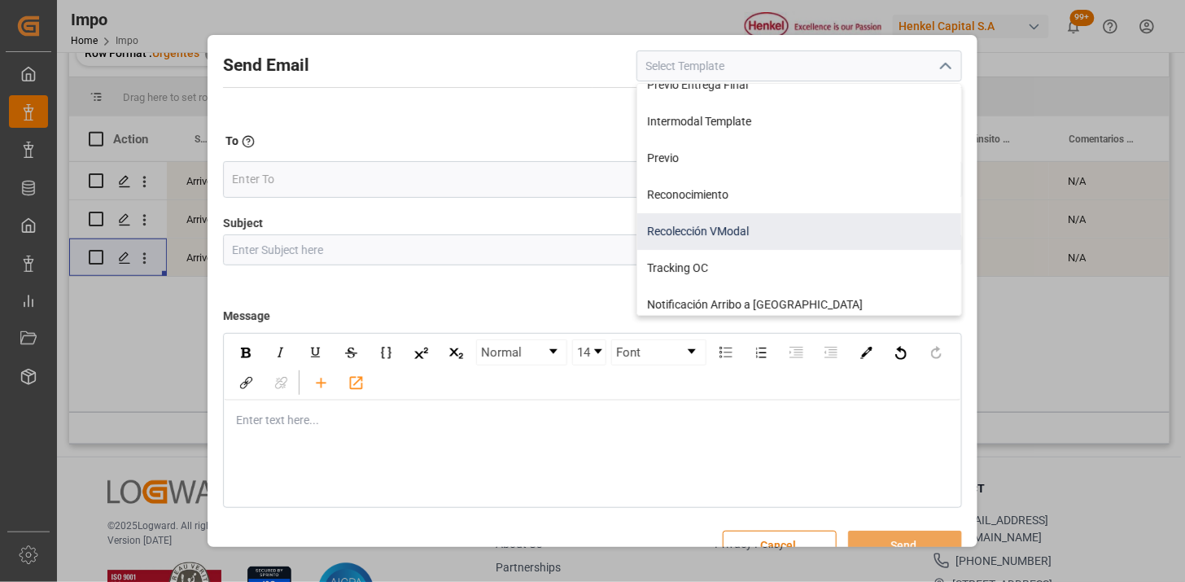
click at [806, 234] on div "Recolección VModal" at bounding box center [799, 231] width 324 height 37
type input "Recolección VModal"
type input "RECOLECCIÓN {{scheduledDeliveryDate}} || OC {{customerpoDerived}} || {{freightF…"
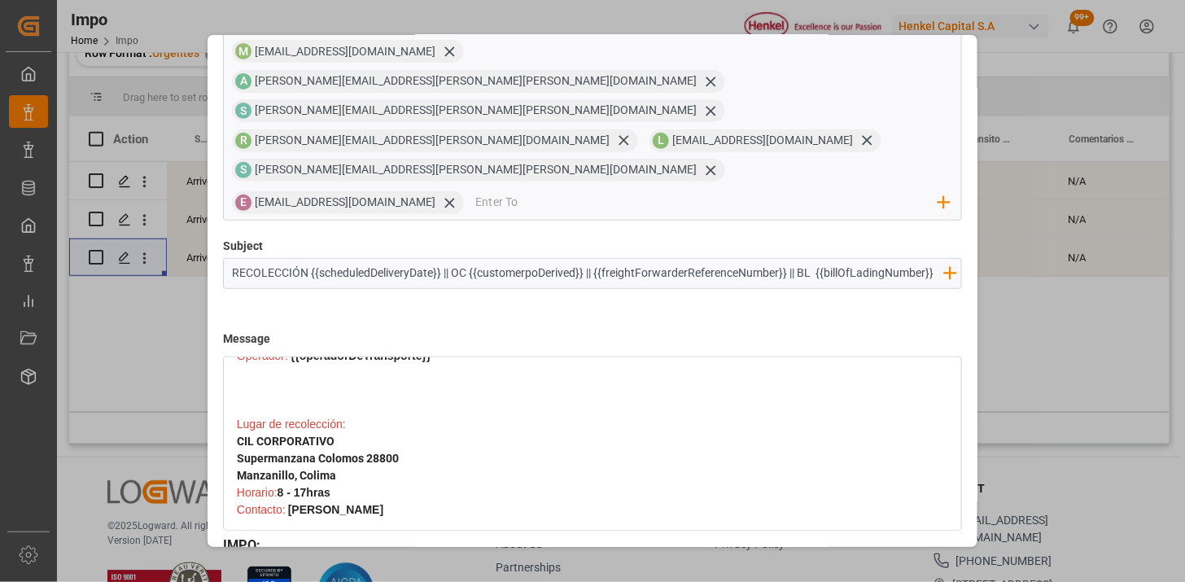
scroll to position [181, 0]
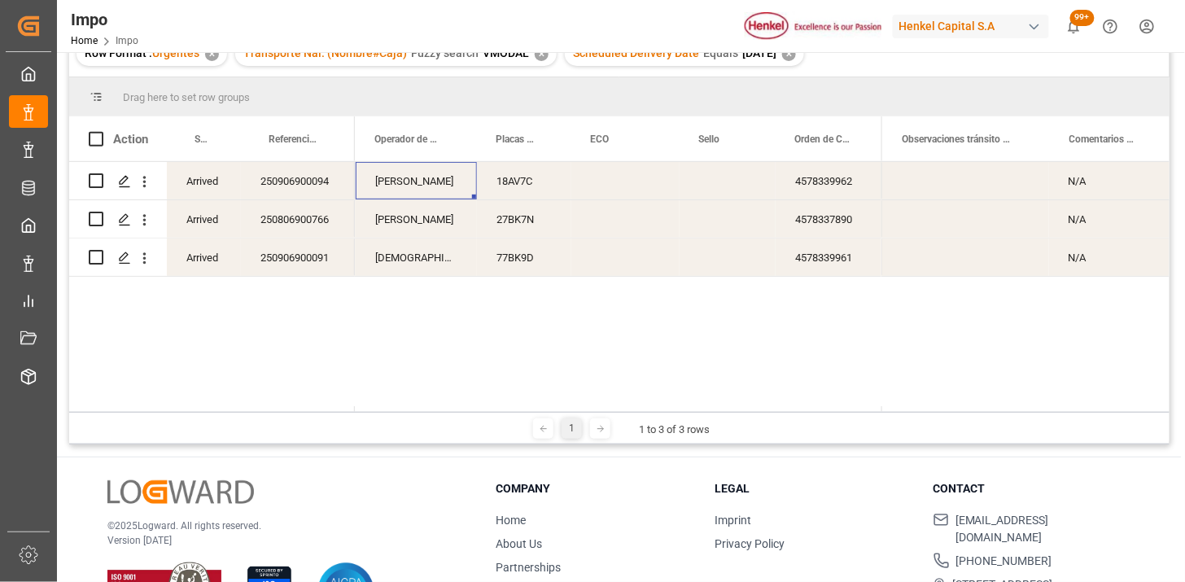
click at [391, 177] on div "[PERSON_NAME]" at bounding box center [416, 180] width 121 height 37
click at [392, 177] on div "[PERSON_NAME]" at bounding box center [416, 180] width 121 height 37
click at [396, 181] on input "[PERSON_NAME]" at bounding box center [416, 190] width 95 height 31
type input "[PERSON_NAME]"
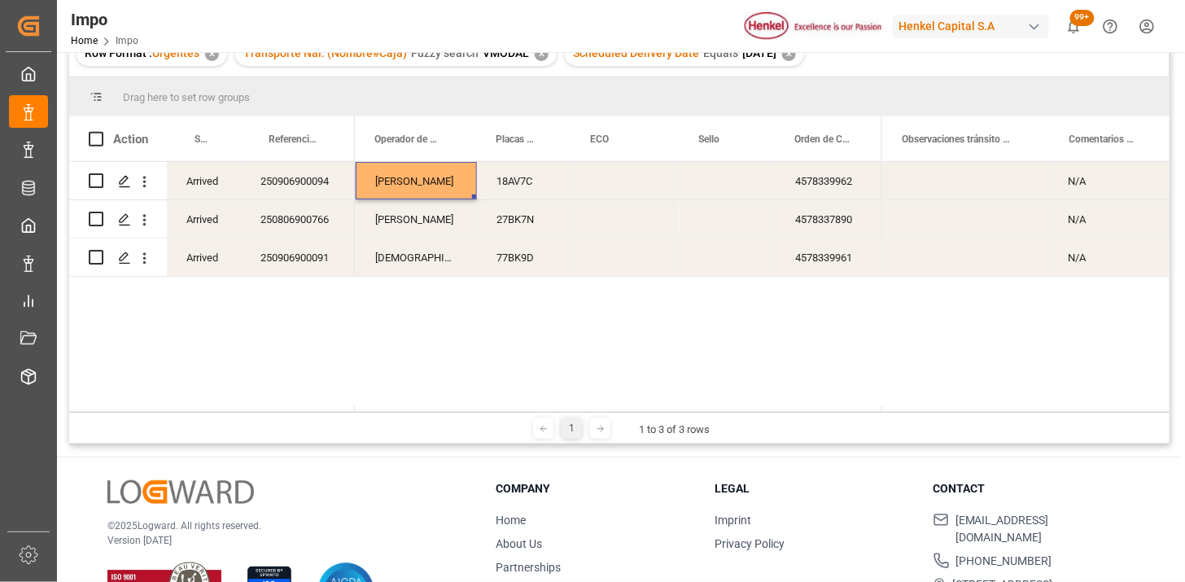
click at [609, 189] on div "Press SPACE to select this row." at bounding box center [625, 180] width 108 height 37
click at [609, 189] on input "Press SPACE to select this row." at bounding box center [625, 190] width 82 height 31
type input "FXEU237627"
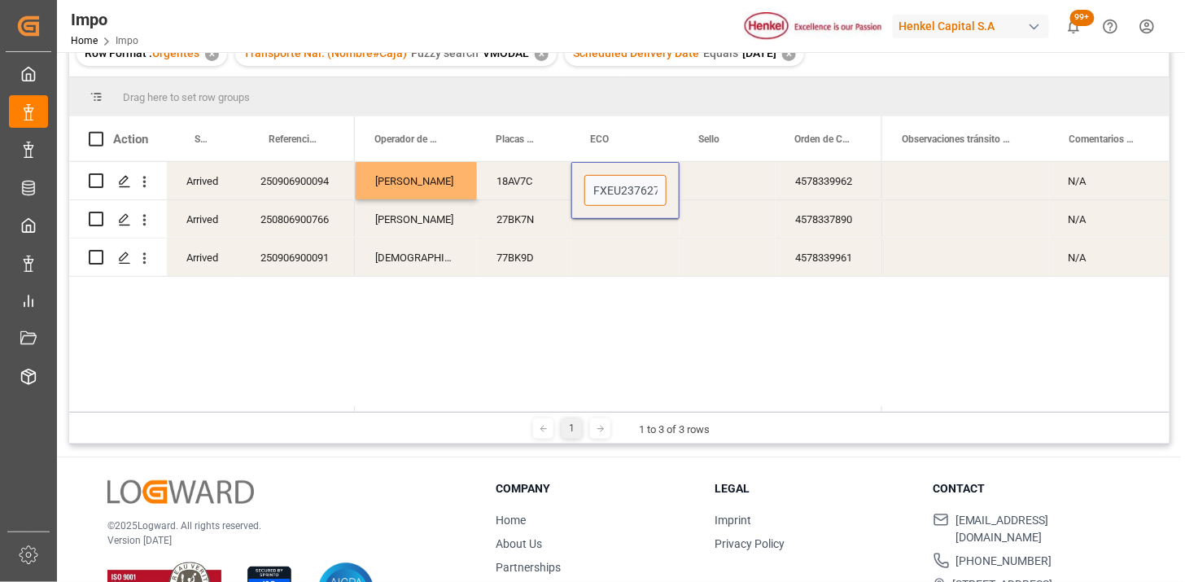
scroll to position [0, 2]
click at [614, 217] on div "Press SPACE to select this row." at bounding box center [625, 218] width 108 height 37
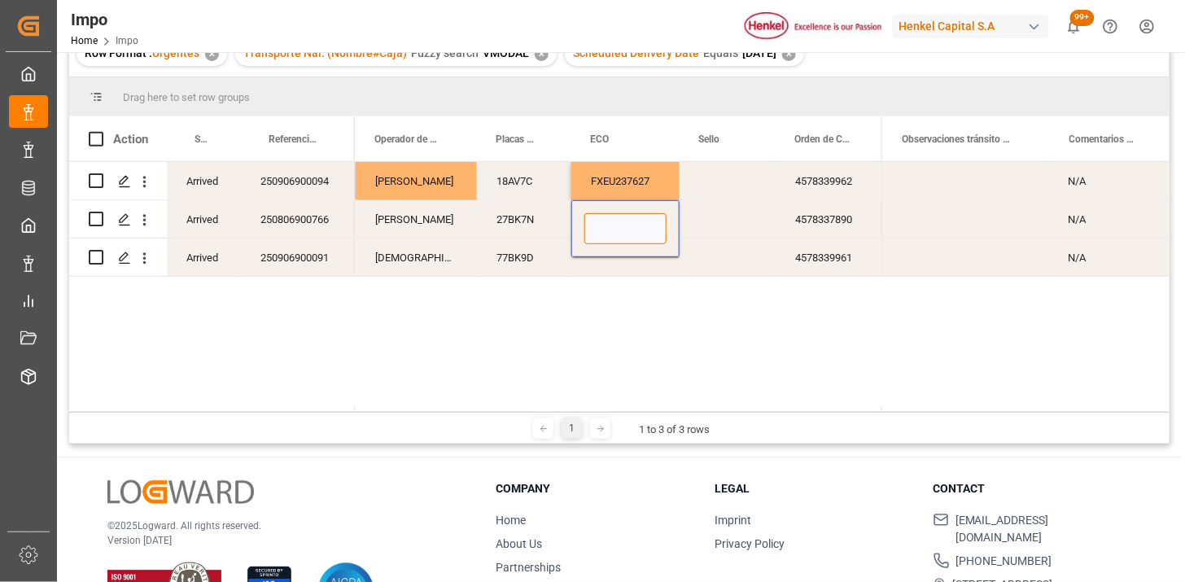
click at [614, 217] on input "Press SPACE to select this row." at bounding box center [625, 228] width 82 height 31
type input "FXEU237619"
click at [611, 254] on div "Press SPACE to select this row." at bounding box center [625, 256] width 108 height 37
click at [611, 254] on input "Press SPACE to select this row." at bounding box center [625, 247] width 82 height 31
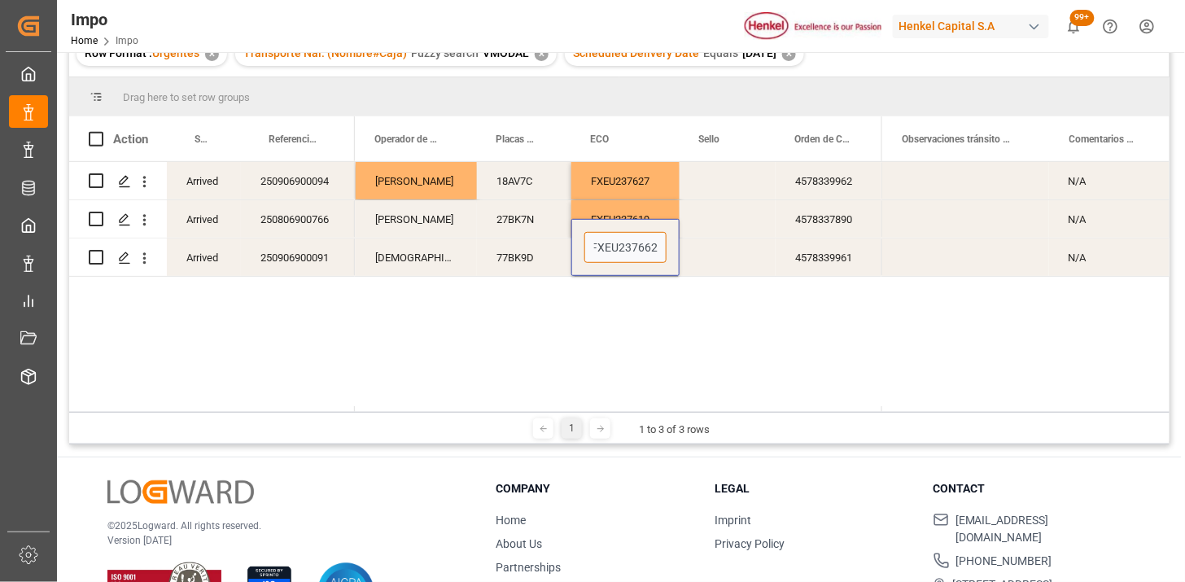
type input "FXEU237662"
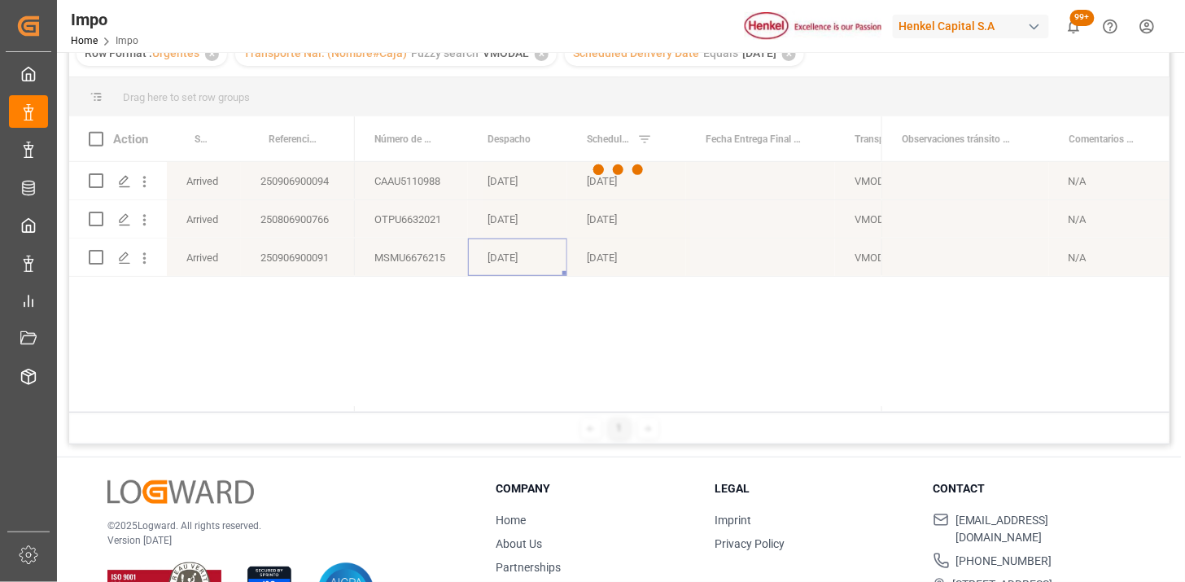
scroll to position [90, 0]
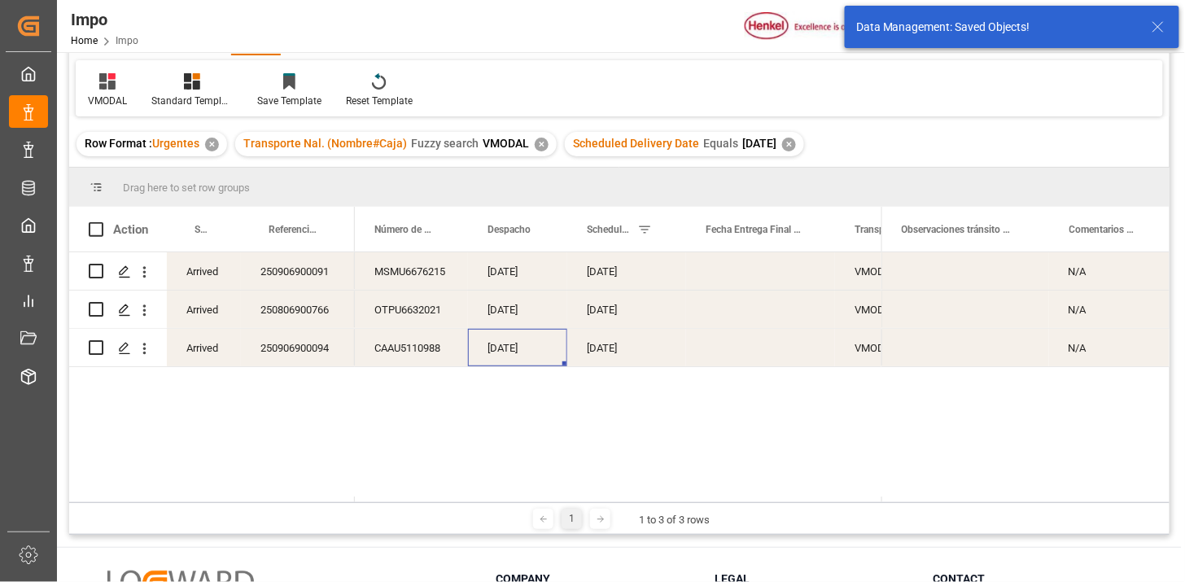
click at [1112, 278] on div "N/A" at bounding box center [1109, 270] width 120 height 37
click at [1112, 278] on input "N/A" at bounding box center [1109, 280] width 94 height 31
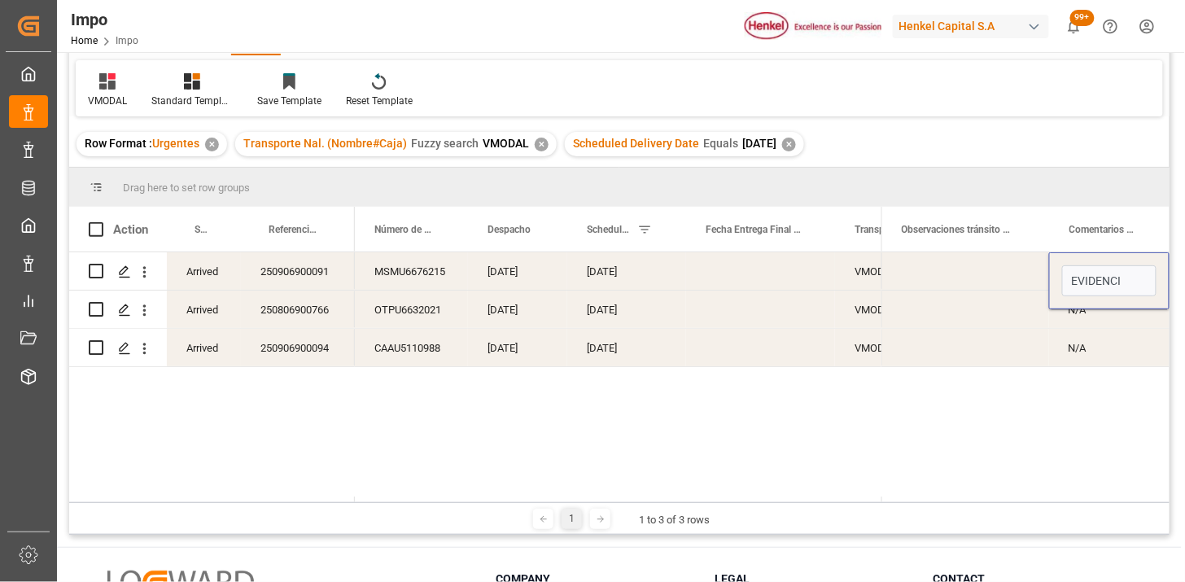
type input "EVIDENCIA"
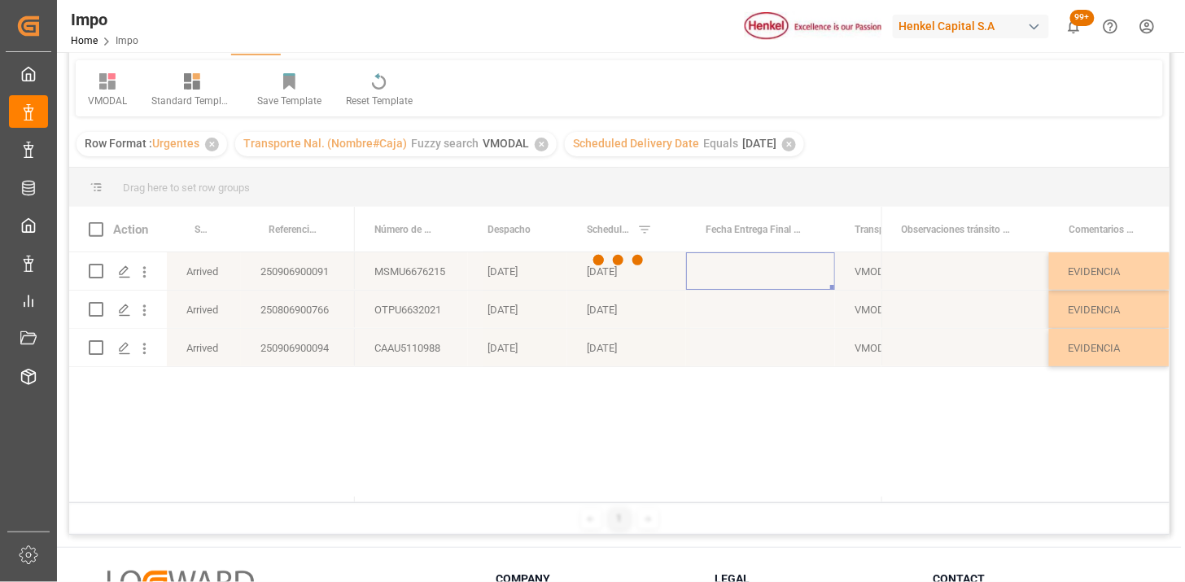
scroll to position [0, 90]
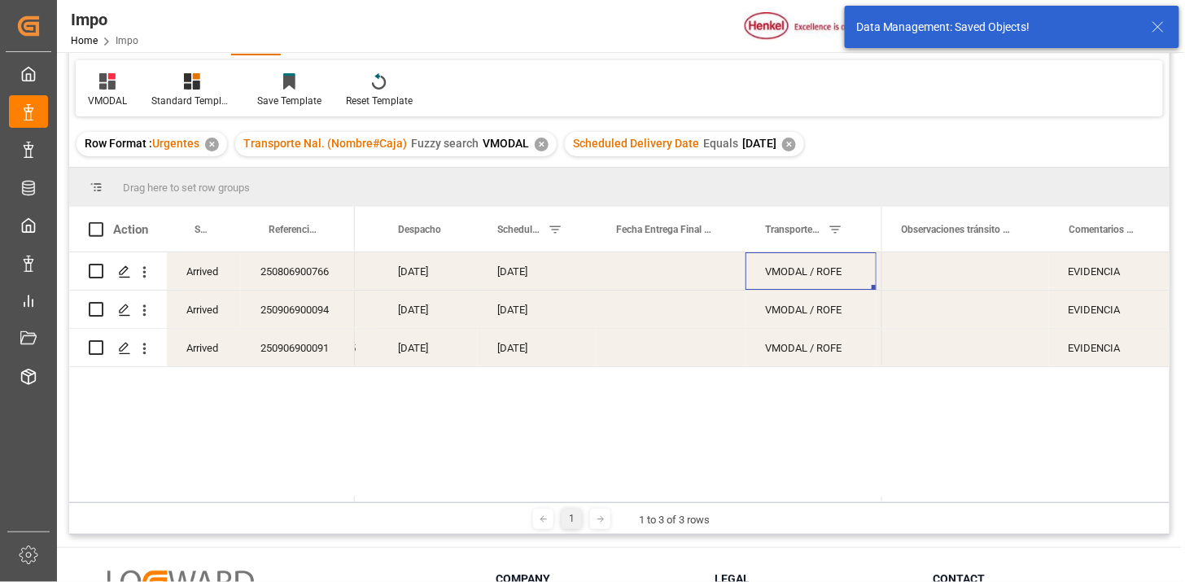
click at [796, 145] on div "✕" at bounding box center [789, 145] width 14 height 14
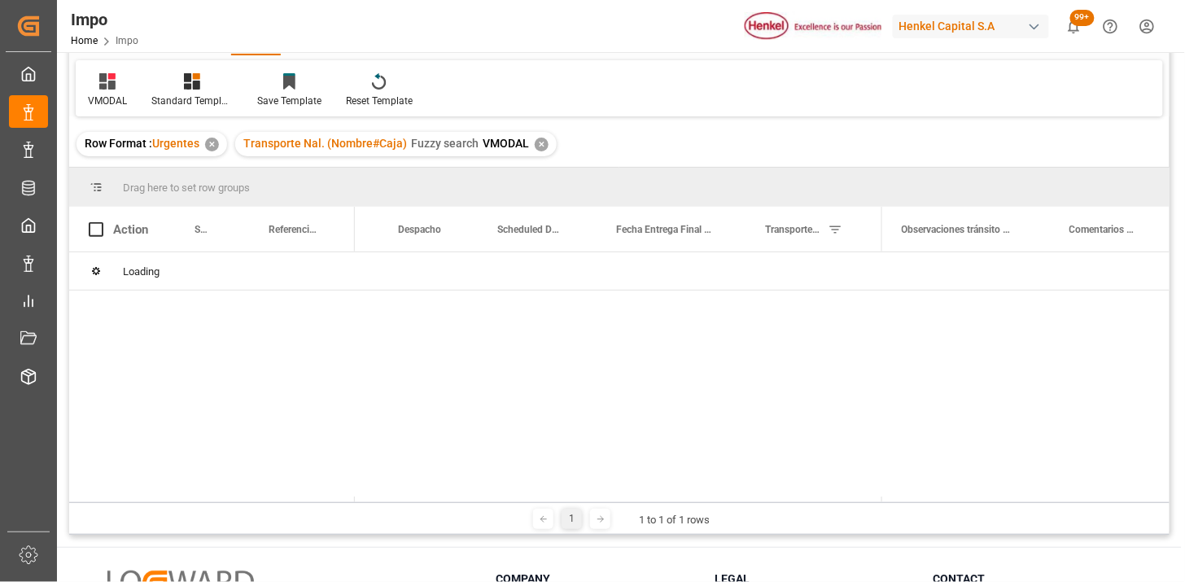
click at [540, 144] on div "✕" at bounding box center [542, 145] width 14 height 14
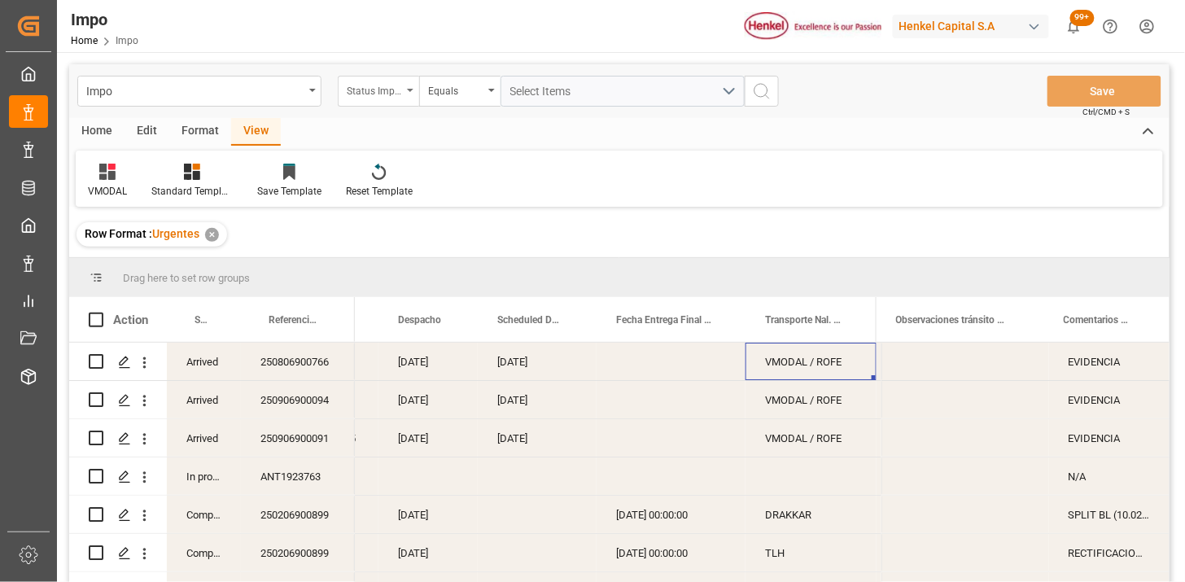
click at [401, 87] on div "Status Importación" at bounding box center [374, 89] width 55 height 19
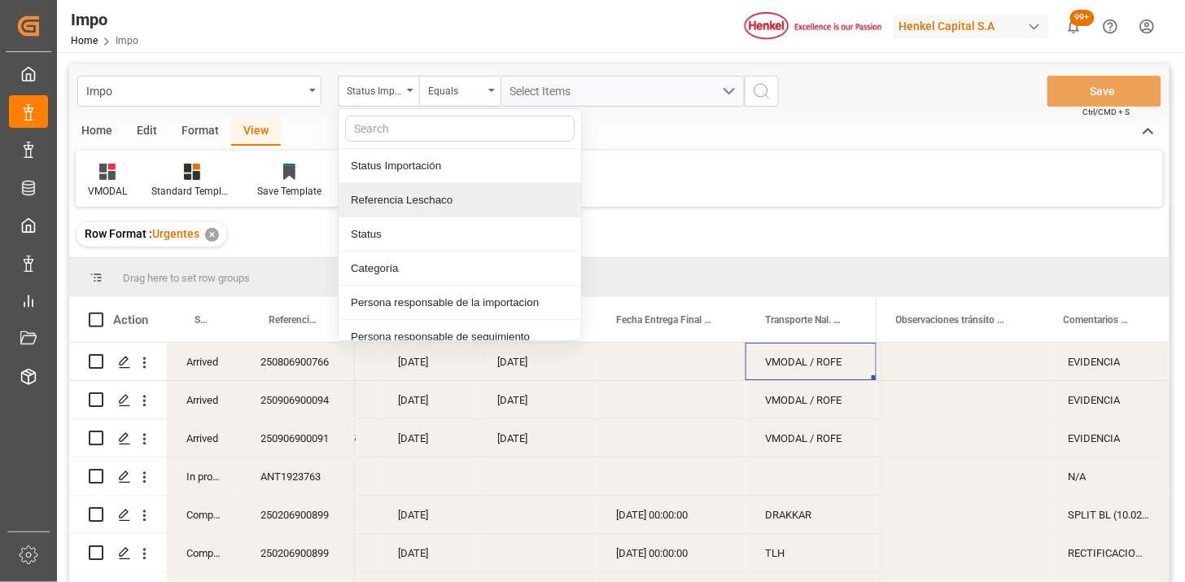
click at [426, 194] on div "Referencia Leschaco" at bounding box center [460, 200] width 243 height 34
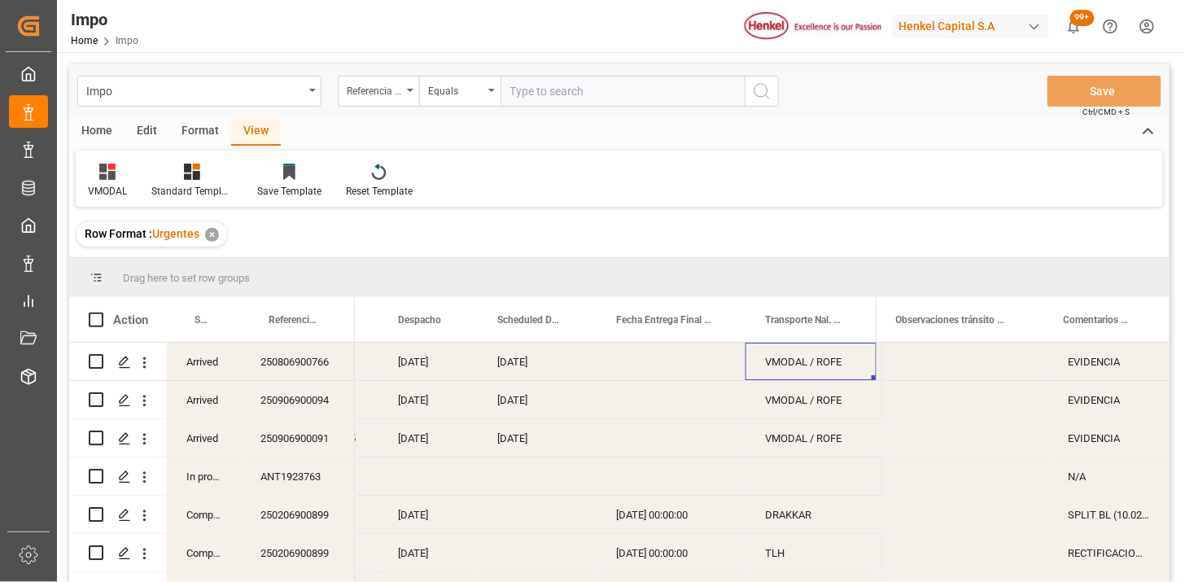
click at [540, 99] on input "text" at bounding box center [622, 91] width 244 height 31
type input "250906900089"
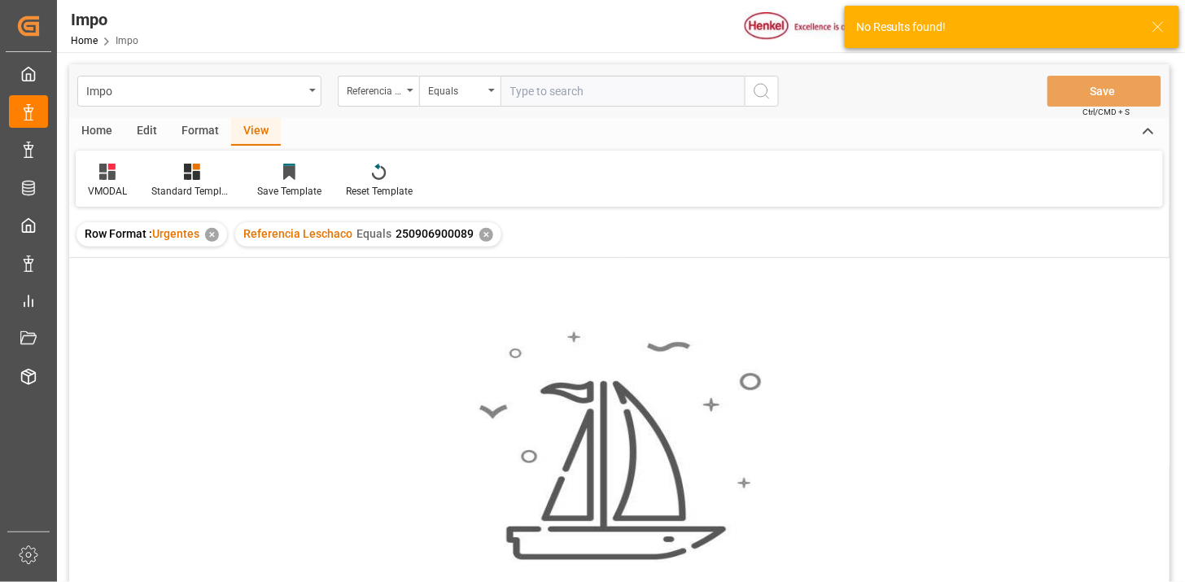
click at [547, 83] on input "text" at bounding box center [622, 91] width 244 height 31
type input "250906900089"
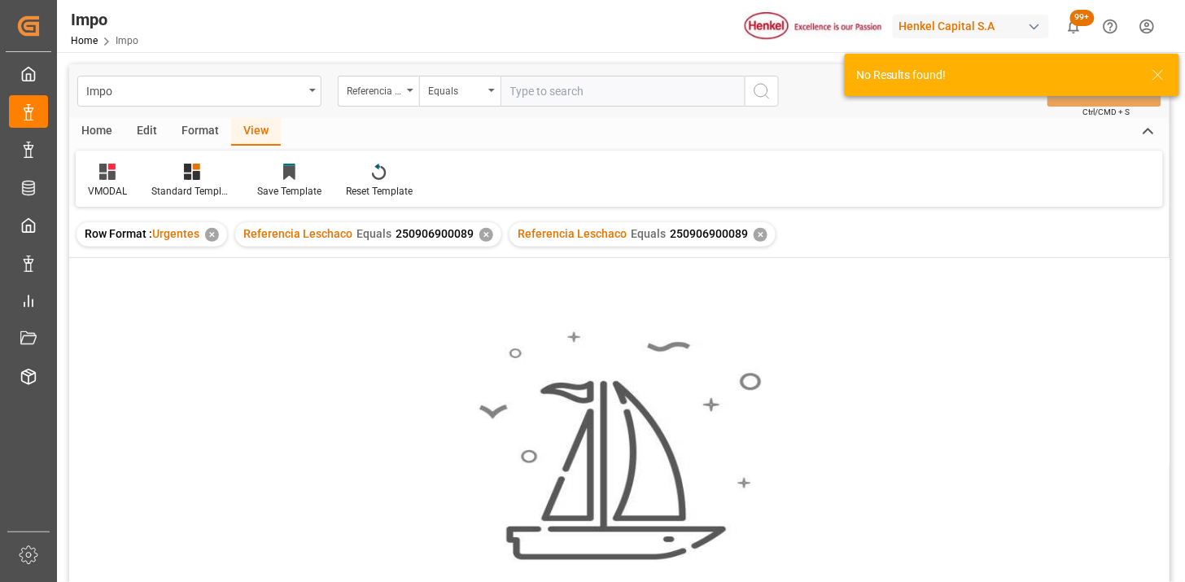
click at [483, 232] on div "✕" at bounding box center [486, 235] width 14 height 14
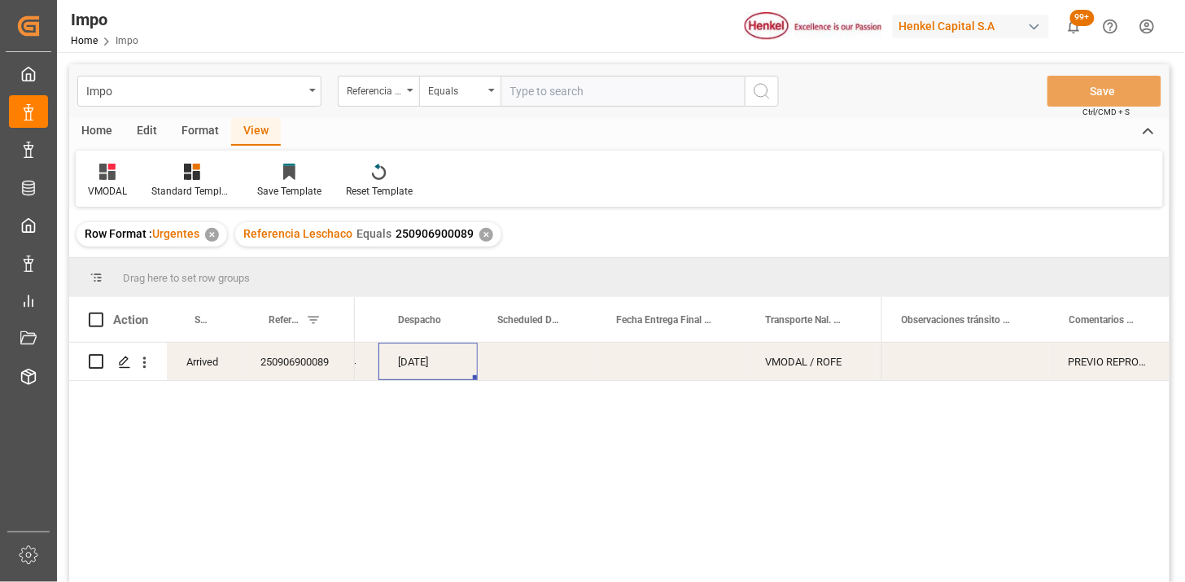
click at [411, 371] on div "[DATE]" at bounding box center [427, 361] width 99 height 37
click at [1068, 361] on div "PREVIO REPROGRAMADO POR SATURACIÓN (FECHA INICIAL 21.08)" at bounding box center [1109, 361] width 120 height 37
click at [1067, 364] on input "PREVIO REPROGRAMADO POR SATURACIÓN (FECHA INICIAL 21.08)" at bounding box center [1109, 371] width 94 height 31
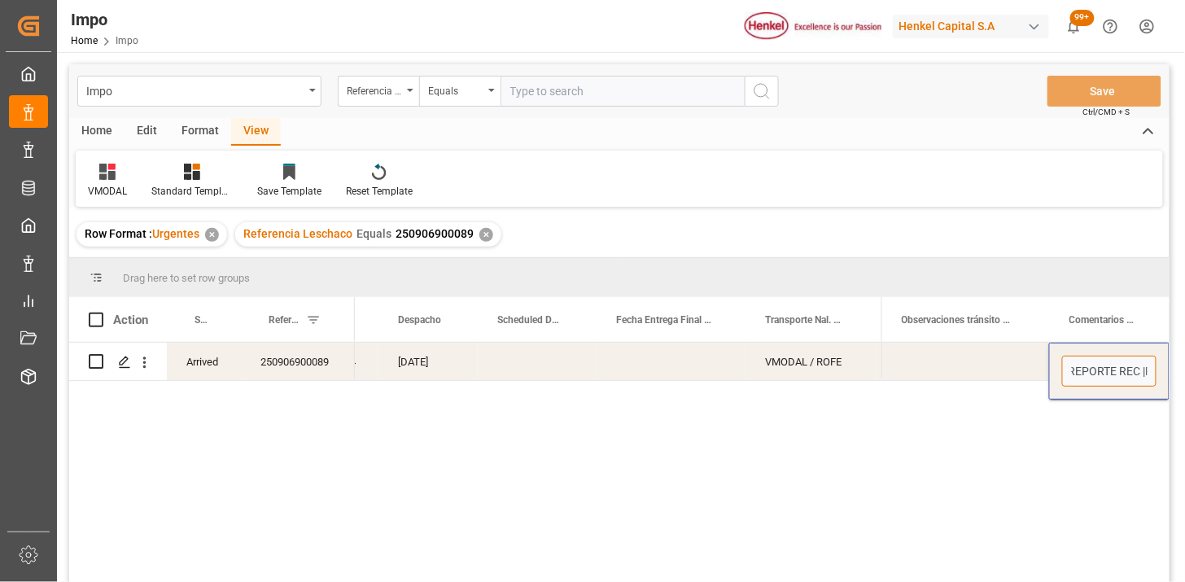
type input "REPORTE REC | PREVIO REPROGRAMADO POR SATURACIÓN (FECHA INICIAL 21.08)"
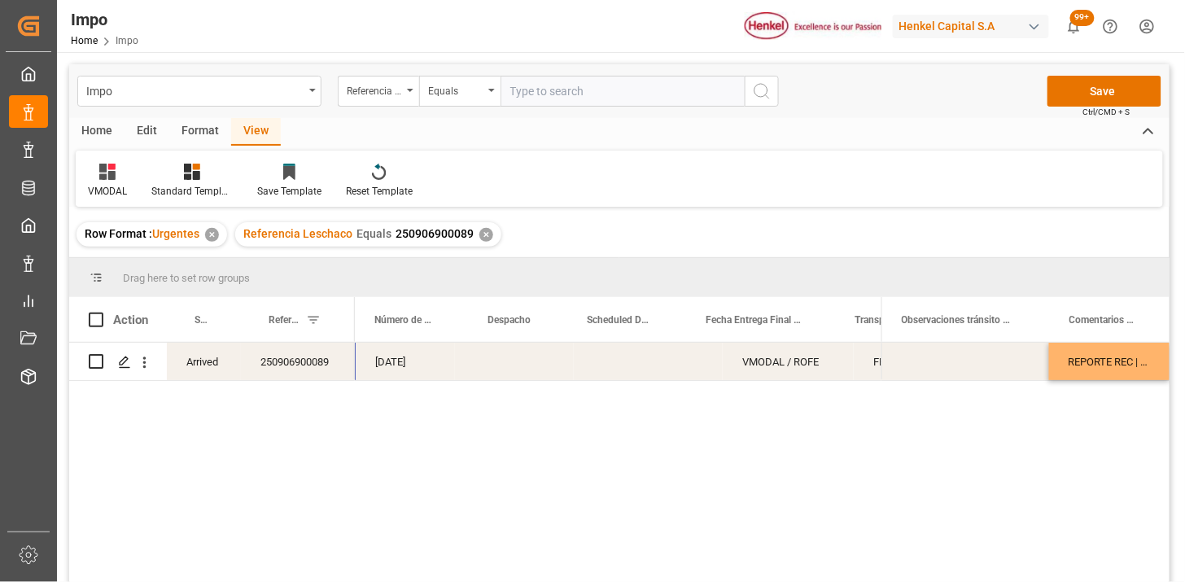
scroll to position [0, 0]
click at [99, 169] on icon at bounding box center [107, 172] width 16 height 16
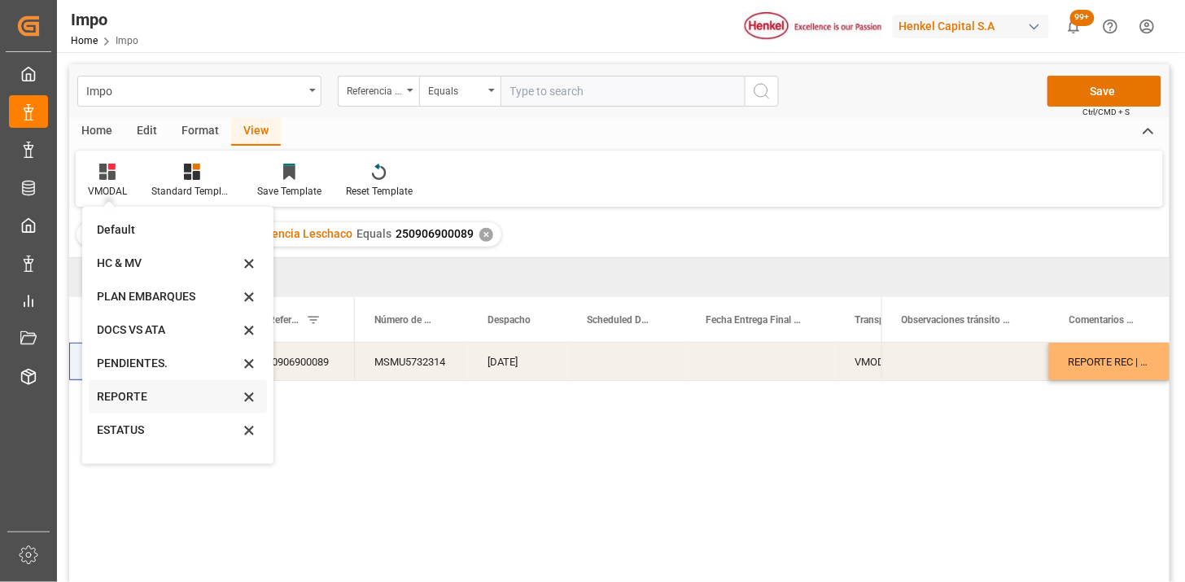
click at [183, 395] on div "REPORTE" at bounding box center [168, 396] width 142 height 17
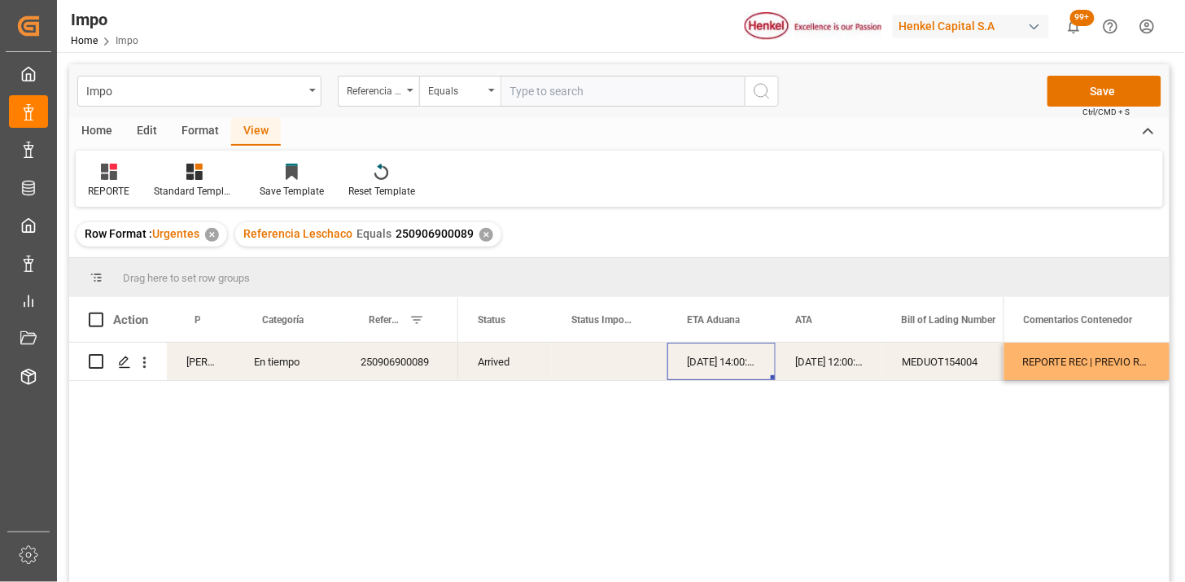
click at [736, 373] on div "[DATE] 14:00:00" at bounding box center [721, 361] width 108 height 37
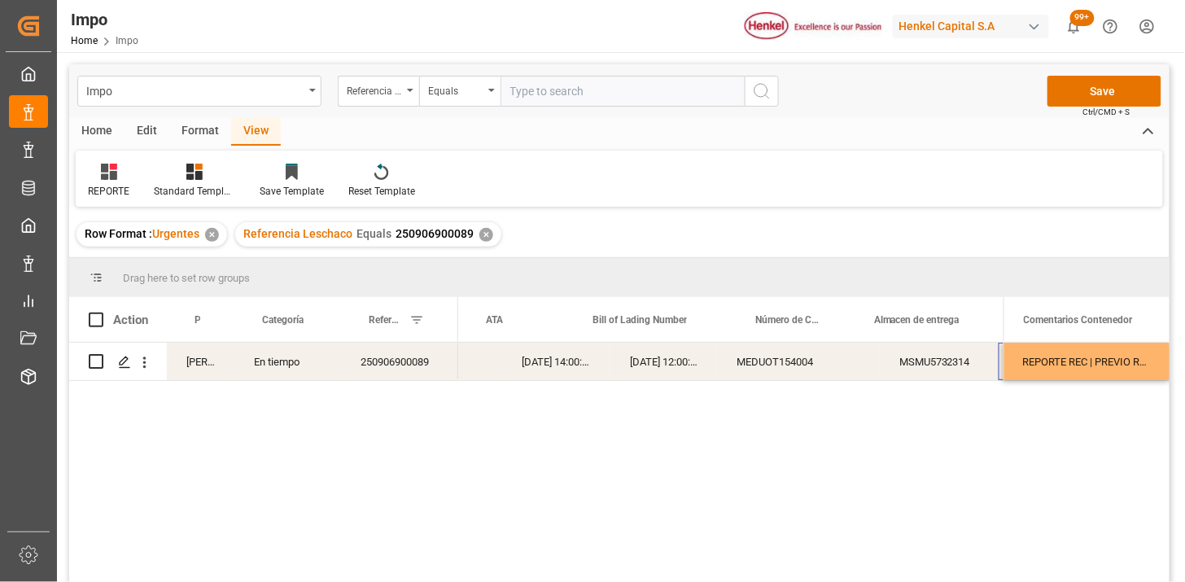
scroll to position [0, 309]
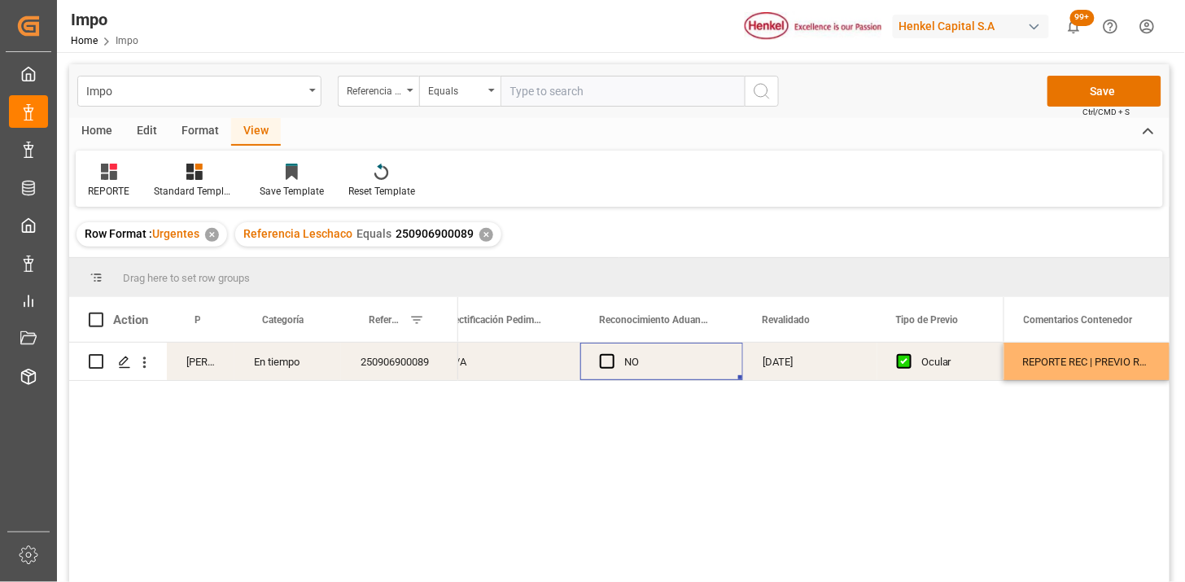
click at [604, 370] on div "Press SPACE to select this row." at bounding box center [612, 361] width 24 height 37
click at [605, 366] on span "Press SPACE to select this row." at bounding box center [607, 361] width 15 height 15
click at [612, 354] on input "Press SPACE to select this row." at bounding box center [612, 354] width 0 height 0
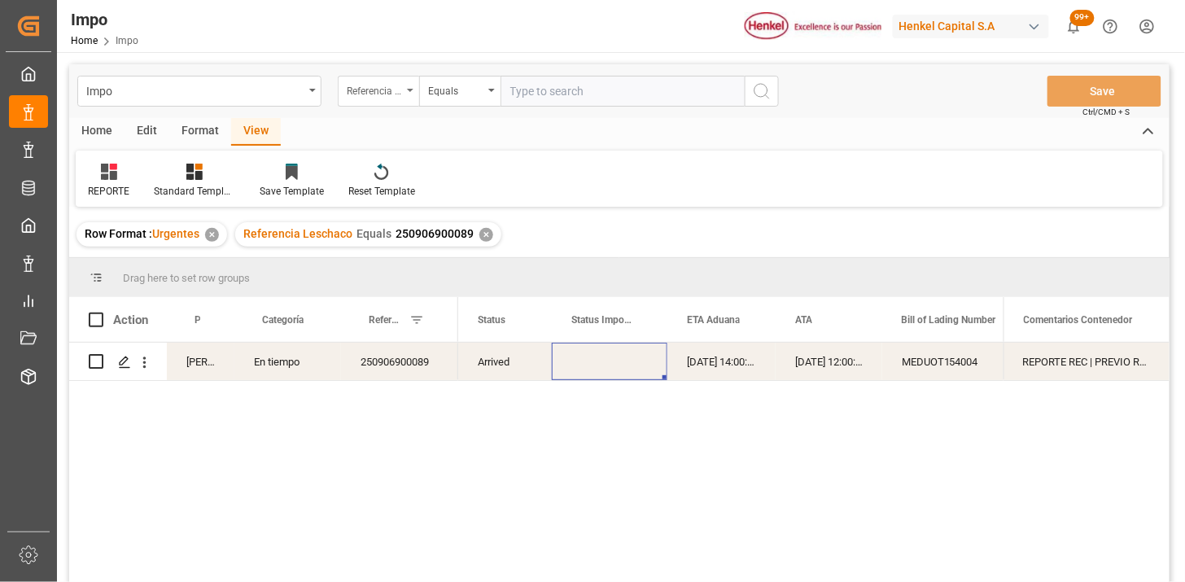
click at [380, 88] on div "Referencia Leschaco" at bounding box center [374, 89] width 55 height 19
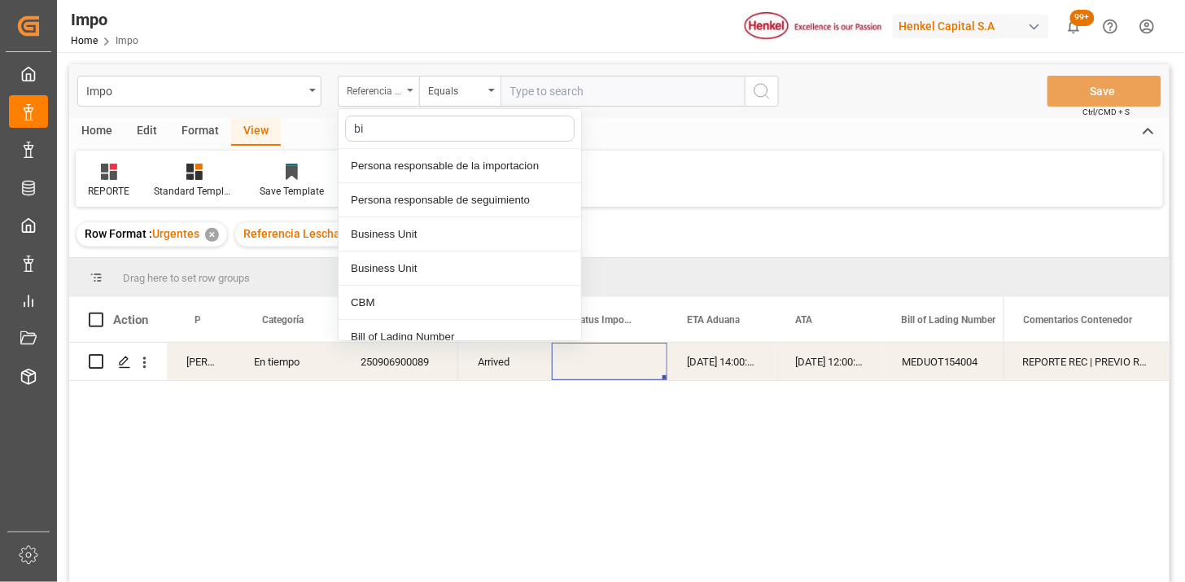
type input "bil"
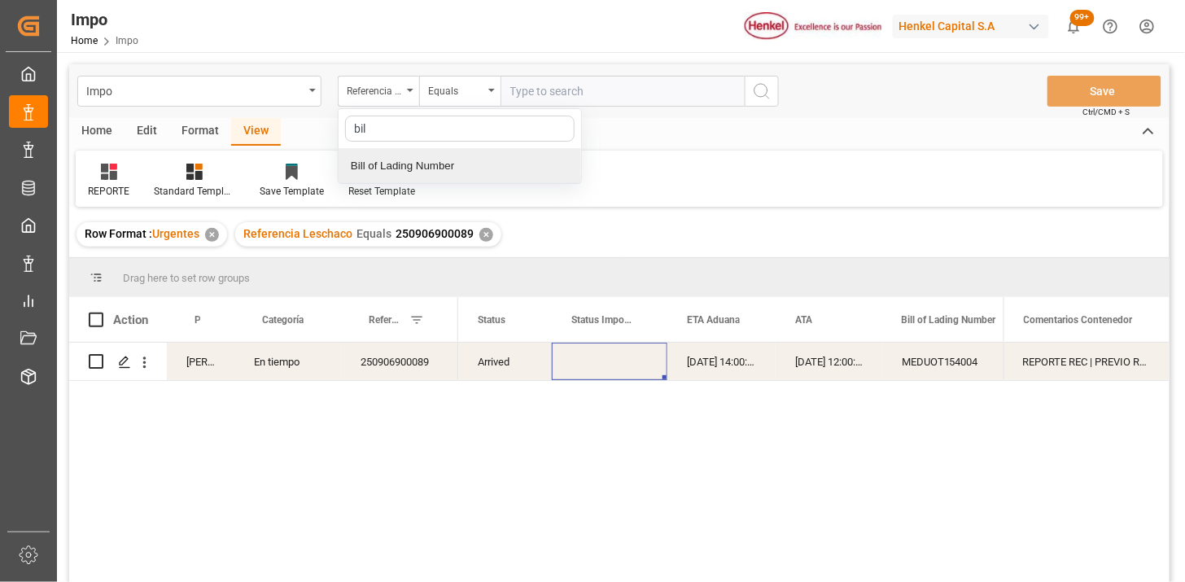
drag, startPoint x: 421, startPoint y: 159, endPoint x: 490, endPoint y: 125, distance: 77.2
click at [426, 156] on div "Bill of Lading Number" at bounding box center [460, 166] width 243 height 34
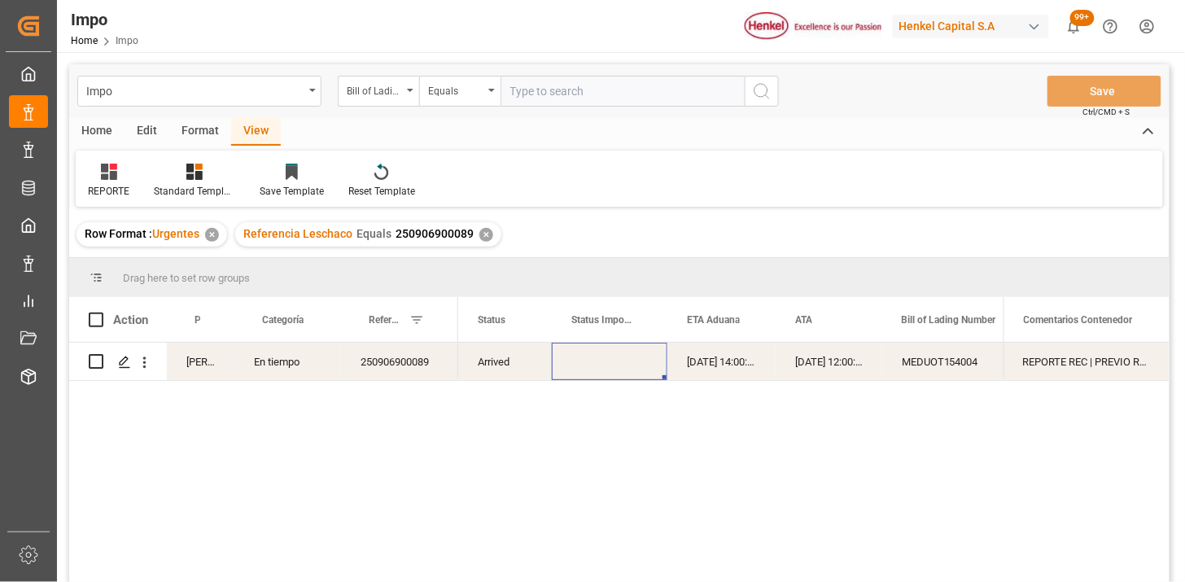
click at [537, 92] on input "text" at bounding box center [622, 91] width 244 height 31
paste input "250740070034"
type input "250740070034"
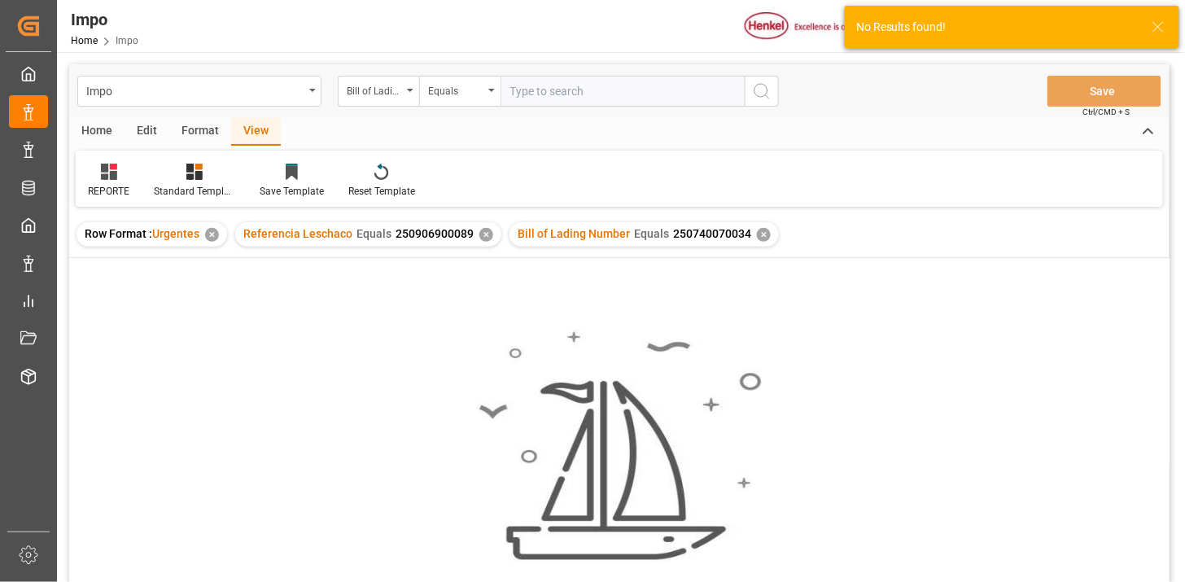
click at [483, 234] on div "✕" at bounding box center [486, 235] width 14 height 14
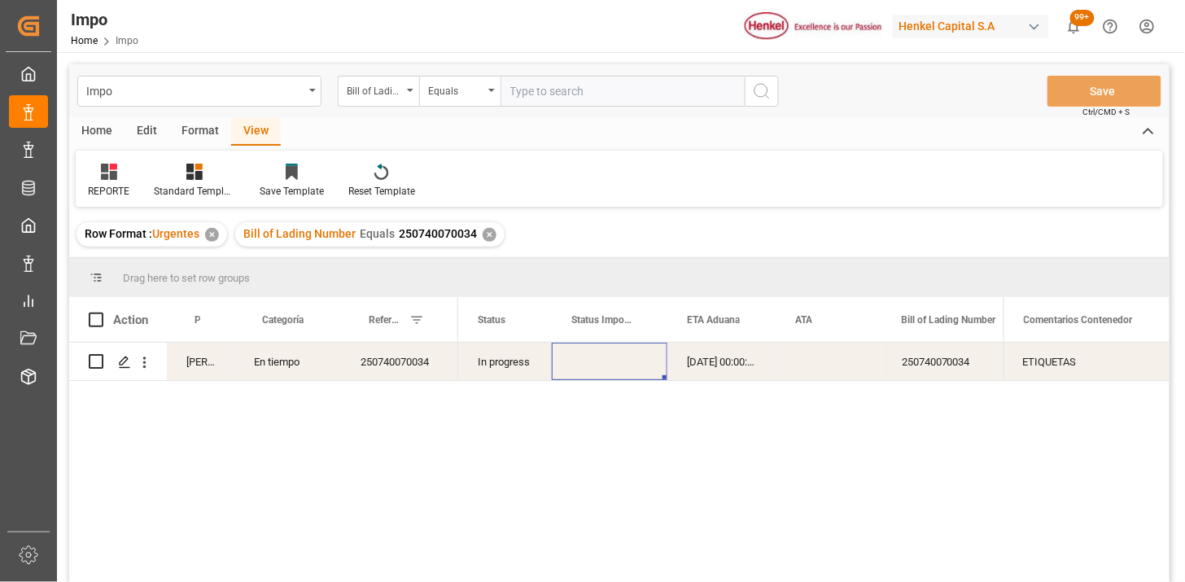
click at [404, 363] on div "250740070034" at bounding box center [399, 361] width 117 height 37
click at [404, 363] on input "250740070034" at bounding box center [399, 371] width 91 height 31
type input "250915080086"
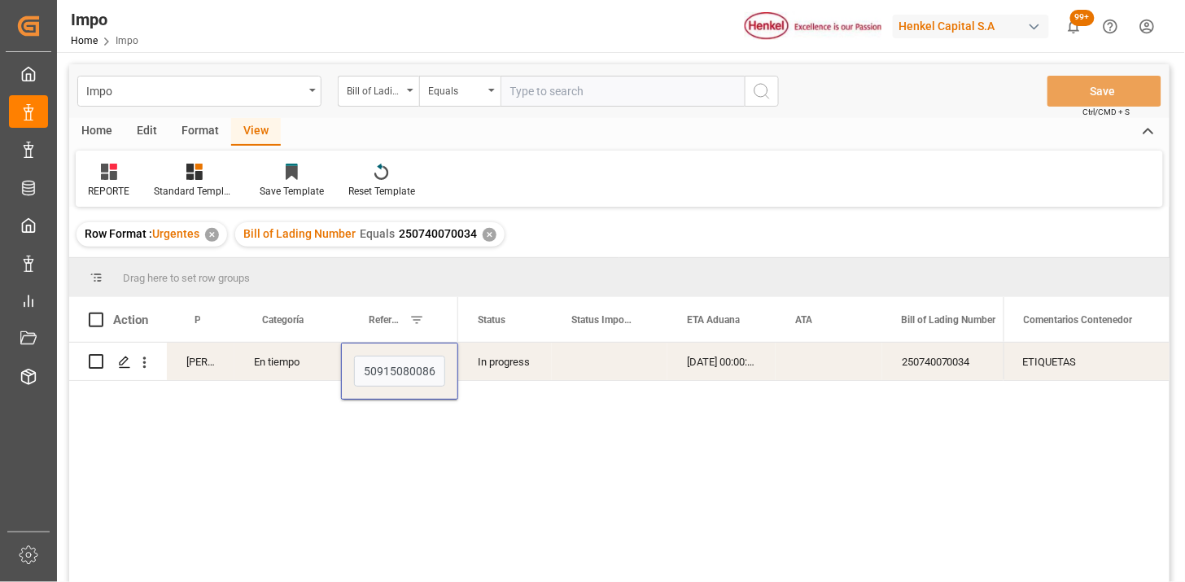
scroll to position [0, 4]
drag, startPoint x: 588, startPoint y: 93, endPoint x: 658, endPoint y: 100, distance: 69.6
click at [592, 91] on input "text" at bounding box center [622, 91] width 244 height 31
paste input "DUSA76081"
type input "DUSA76081"
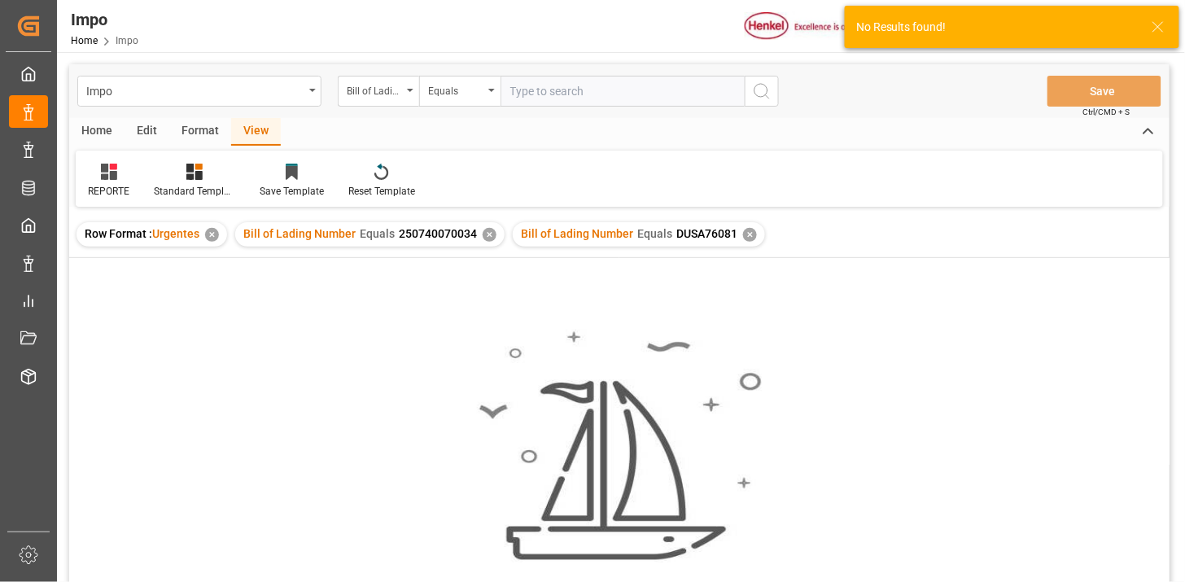
click at [487, 238] on div "✕" at bounding box center [490, 235] width 14 height 14
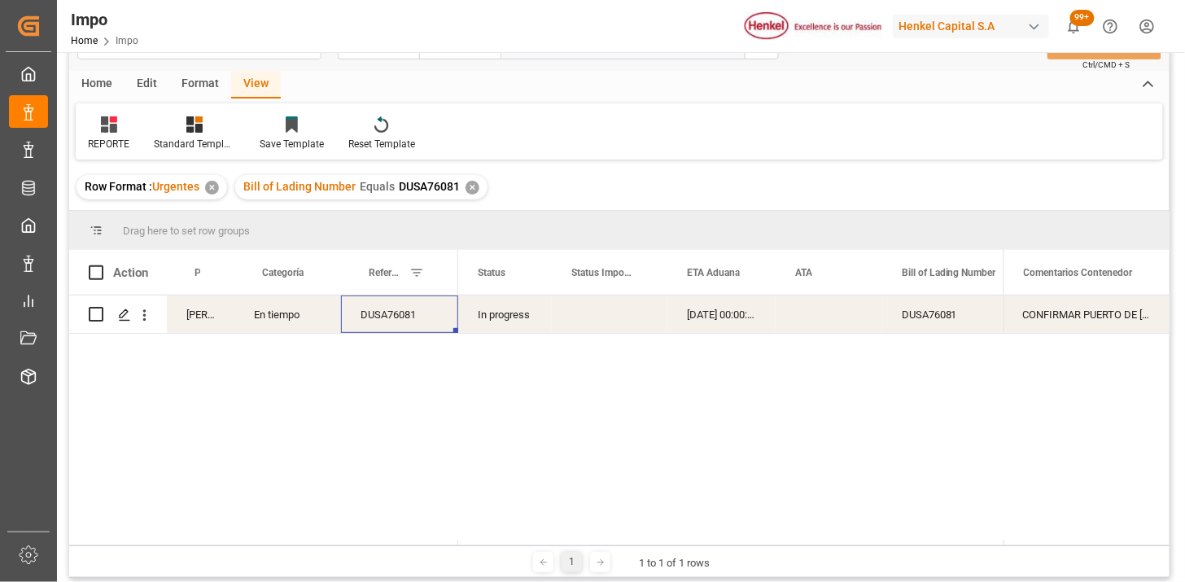
scroll to position [90, 0]
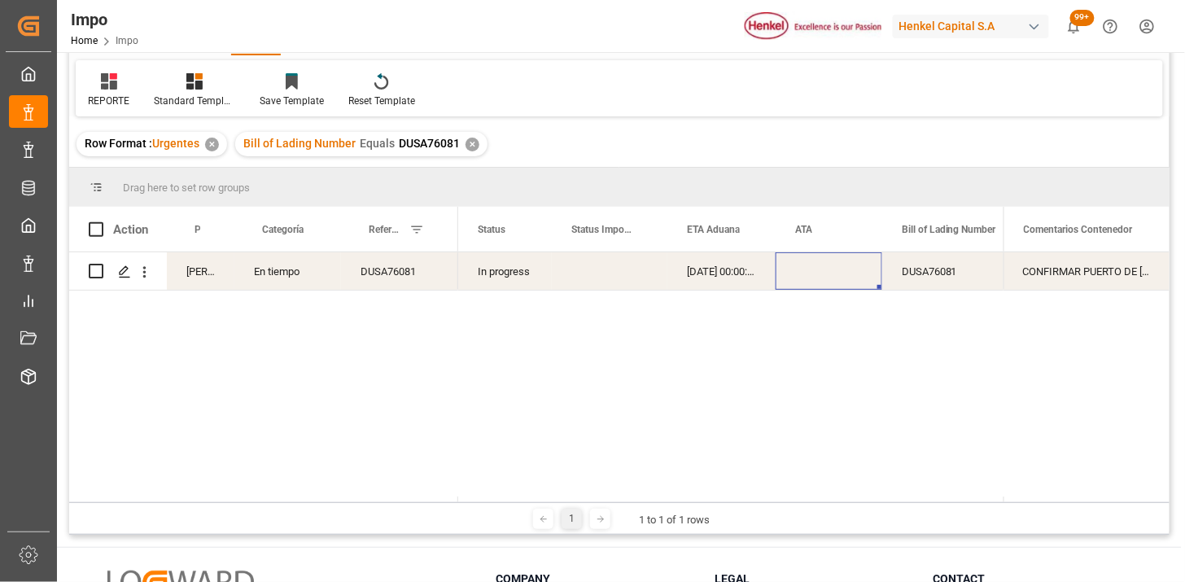
click at [832, 271] on div "Press SPACE to select this row." at bounding box center [829, 270] width 107 height 37
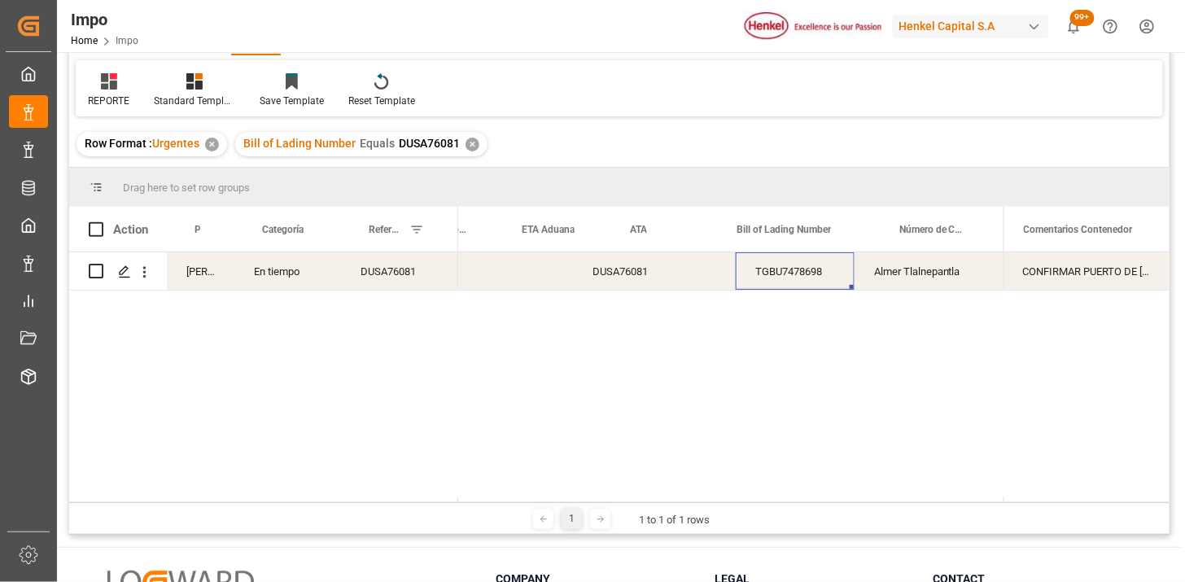
scroll to position [0, 309]
click at [1036, 269] on div "CONFIRMAR PUERTO DE [GEOGRAPHIC_DATA]" at bounding box center [1086, 270] width 166 height 37
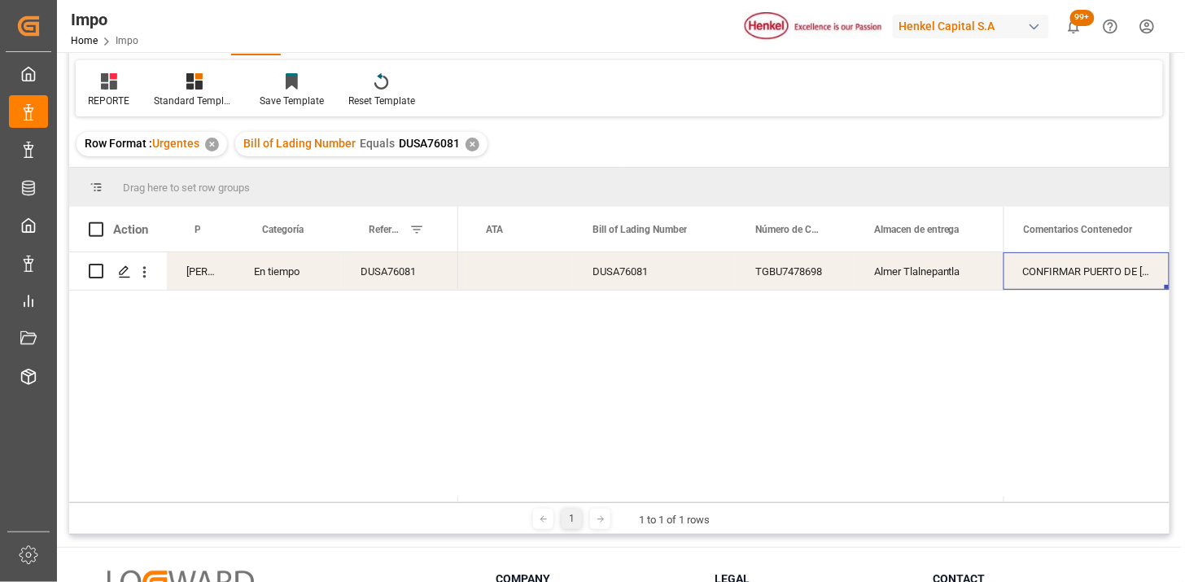
click at [1036, 269] on div "CONFIRMAR PUERTO DE [GEOGRAPHIC_DATA]" at bounding box center [1086, 270] width 166 height 37
click at [1036, 269] on input "CONFIRMAR PUERTO DE [GEOGRAPHIC_DATA]" at bounding box center [1086, 280] width 140 height 31
type input "TDS Y SDS"
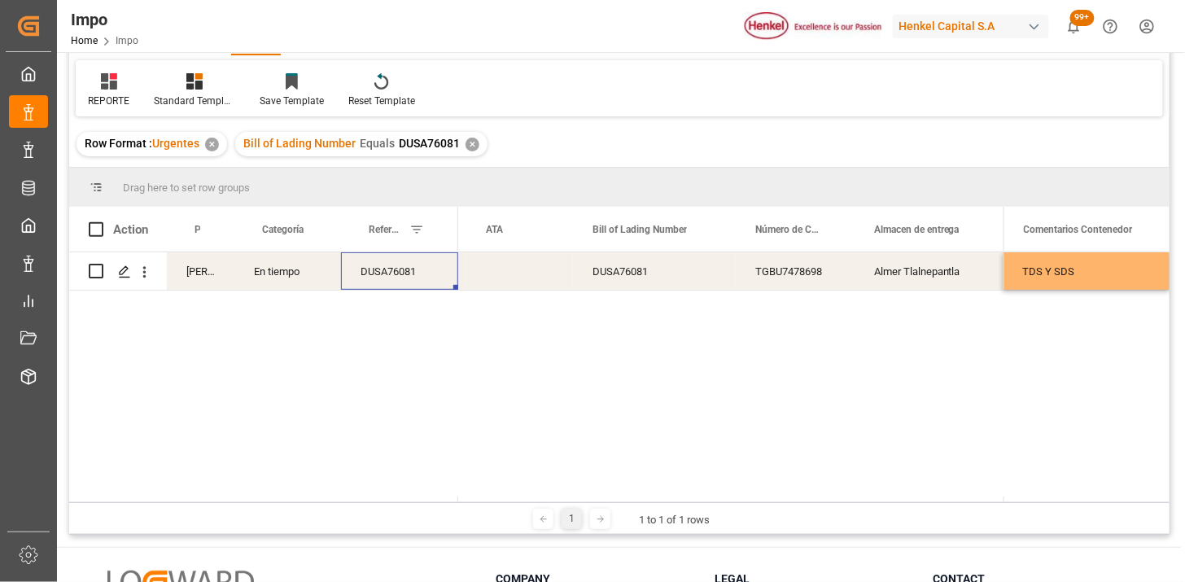
click at [397, 274] on div "DUSA76081" at bounding box center [399, 270] width 117 height 37
click at [397, 274] on input "DUSA76081" at bounding box center [399, 280] width 91 height 31
paste input "250915080085"
type input "250915080085"
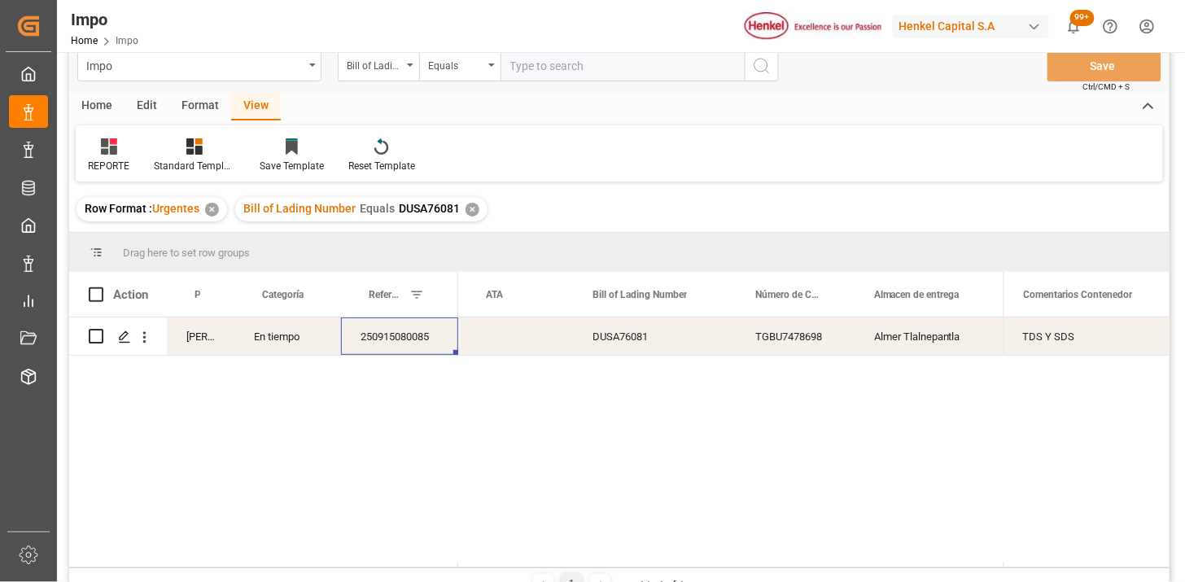
scroll to position [0, 0]
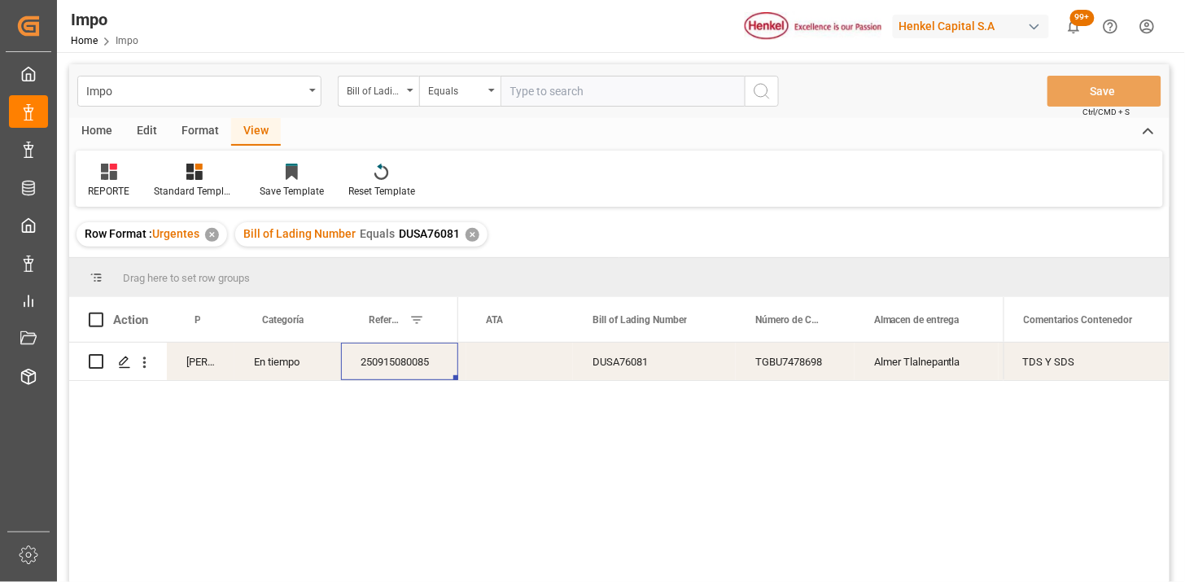
drag, startPoint x: 470, startPoint y: 232, endPoint x: 415, endPoint y: 262, distance: 62.3
click at [472, 232] on div "✕" at bounding box center [472, 235] width 14 height 14
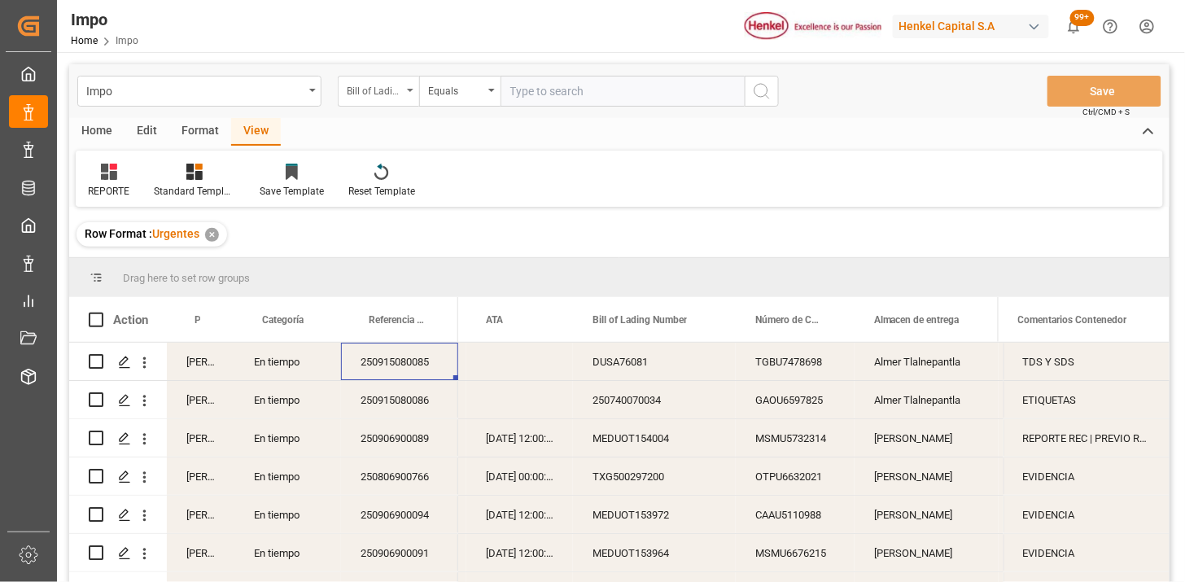
drag, startPoint x: 400, startPoint y: 92, endPoint x: 400, endPoint y: 103, distance: 11.4
click at [400, 91] on div "Bill of Lading Number" at bounding box center [374, 89] width 55 height 19
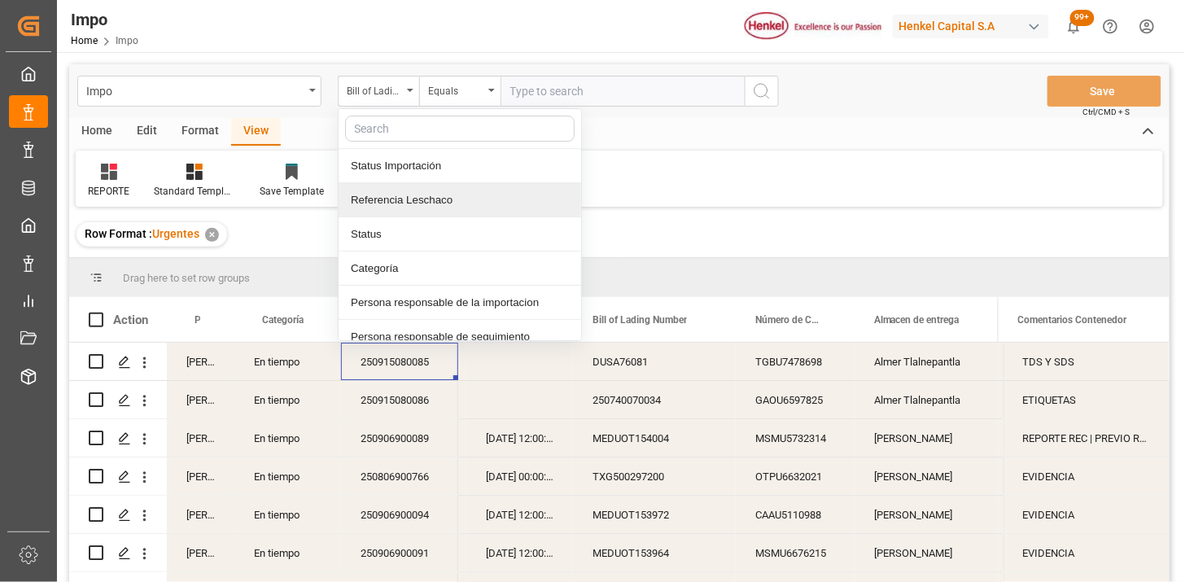
click at [426, 212] on div "Referencia Leschaco" at bounding box center [460, 200] width 243 height 34
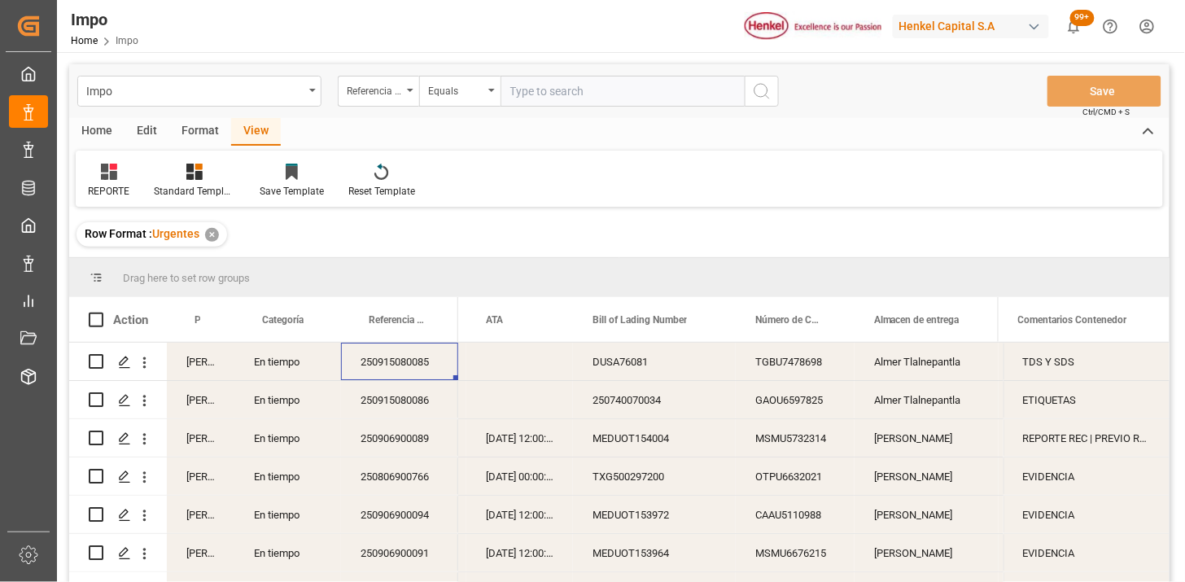
drag, startPoint x: 554, startPoint y: 103, endPoint x: 637, endPoint y: 120, distance: 84.6
click at [555, 103] on input "text" at bounding box center [622, 91] width 244 height 31
paste input "250806900768"
type input "250806900768"
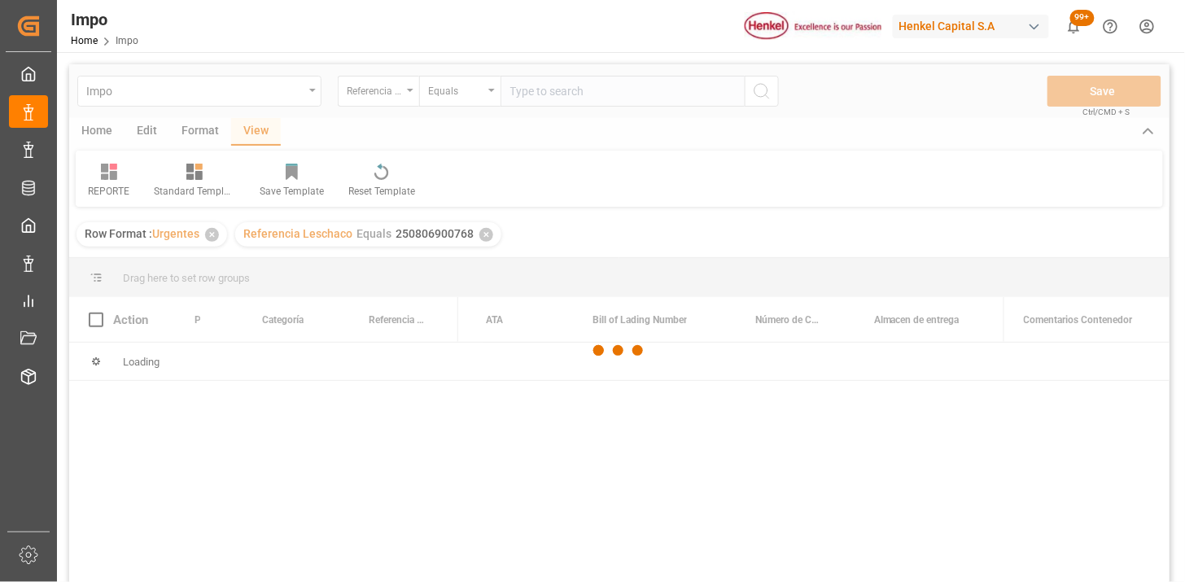
scroll to position [90, 0]
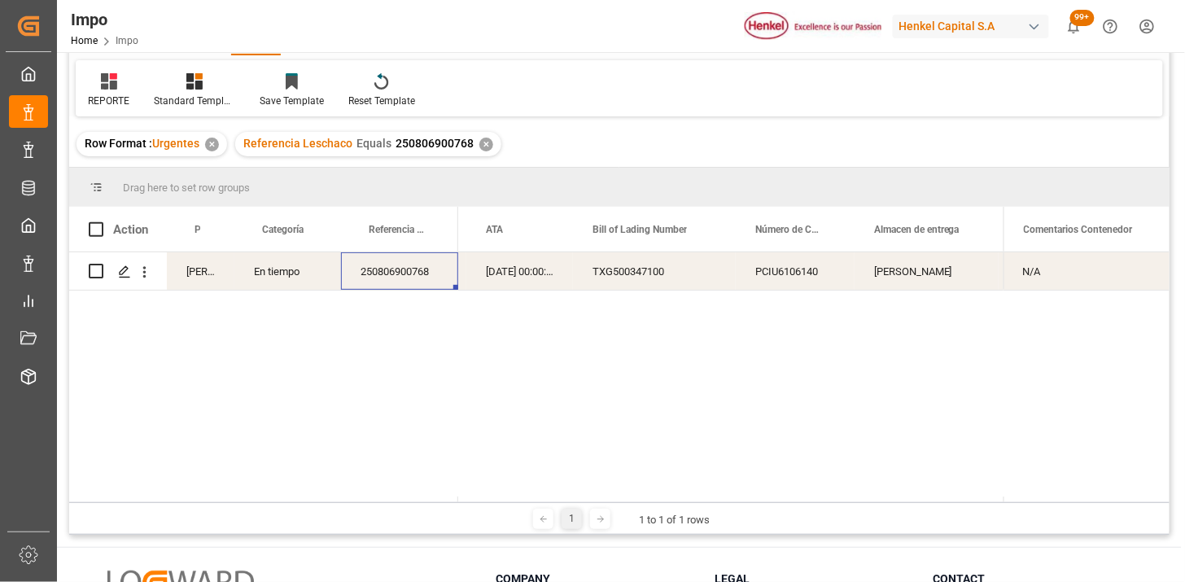
click at [604, 279] on div "TXG500347100" at bounding box center [654, 270] width 163 height 37
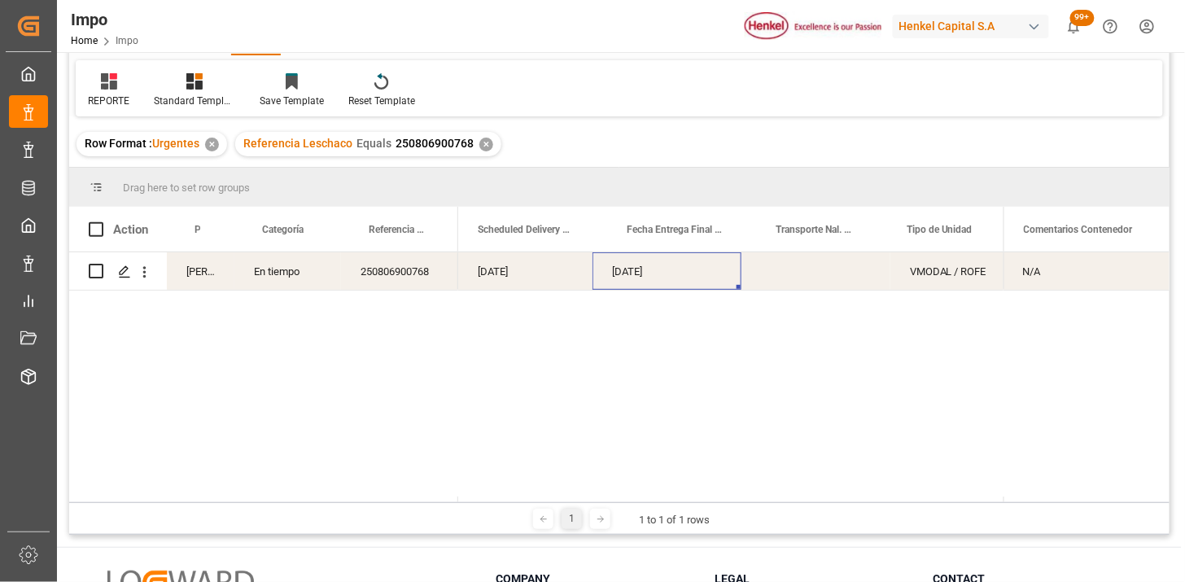
scroll to position [0, 2631]
click at [424, 290] on div "[PERSON_NAME] En tiempo 250806900768" at bounding box center [263, 271] width 389 height 38
click at [428, 265] on div "250806900768" at bounding box center [399, 270] width 117 height 37
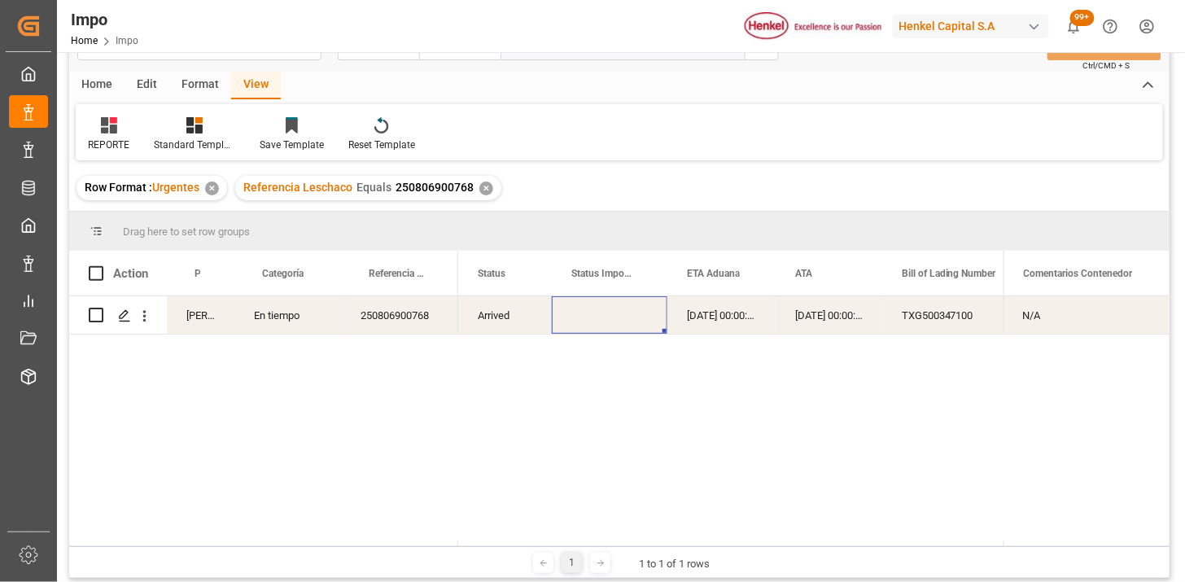
scroll to position [90, 0]
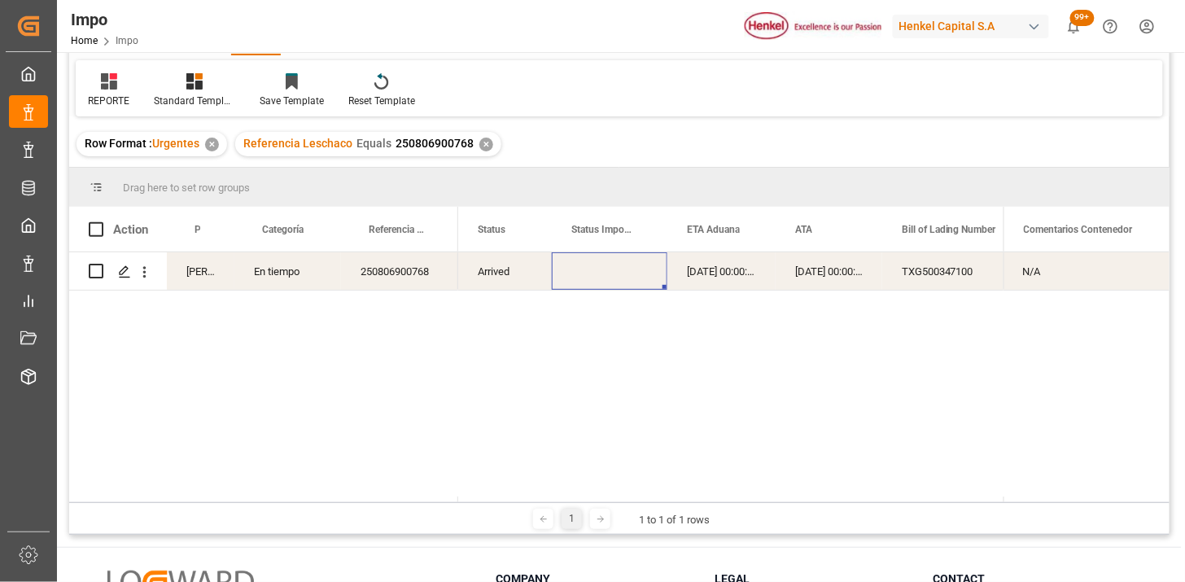
click at [827, 282] on div "[DATE] 00:00:00" at bounding box center [829, 270] width 107 height 37
click at [391, 271] on div "250806900768" at bounding box center [399, 270] width 117 height 37
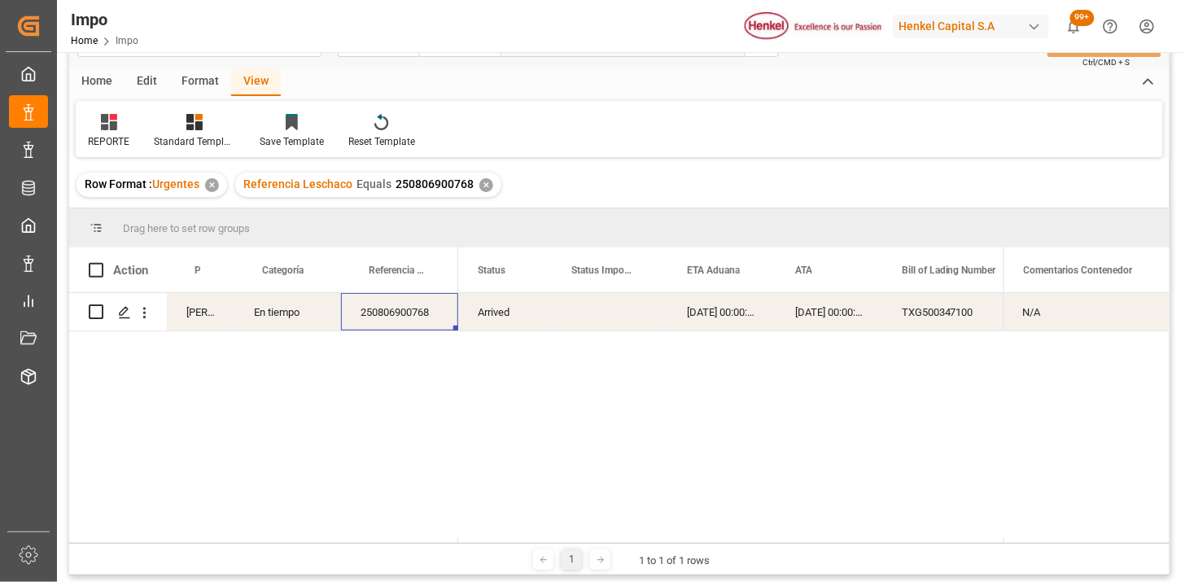
scroll to position [90, 0]
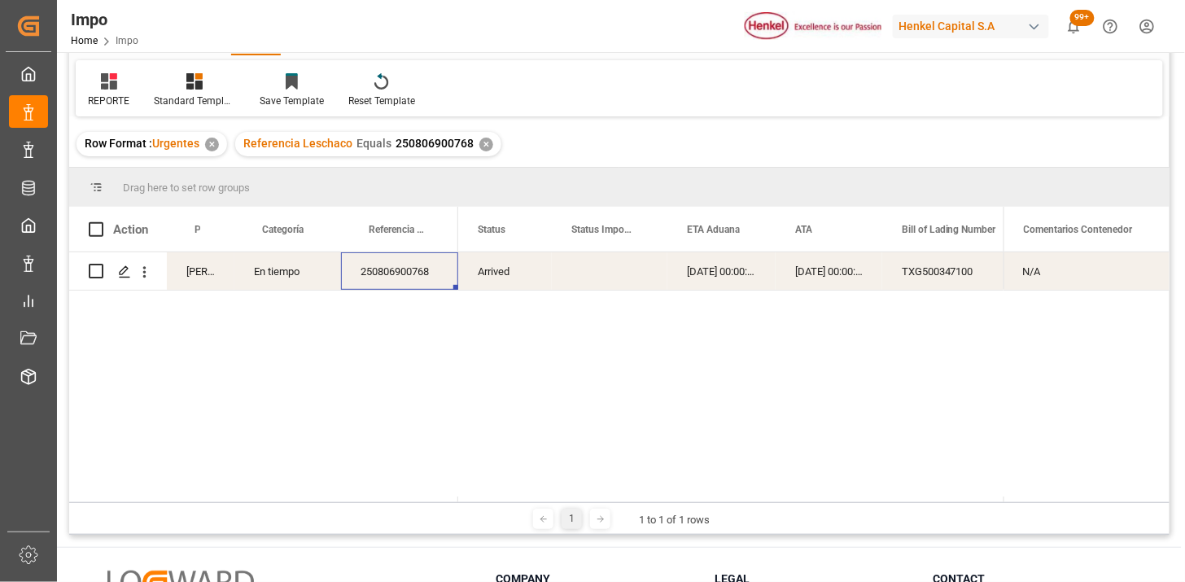
click at [415, 288] on div "250806900768" at bounding box center [399, 270] width 117 height 37
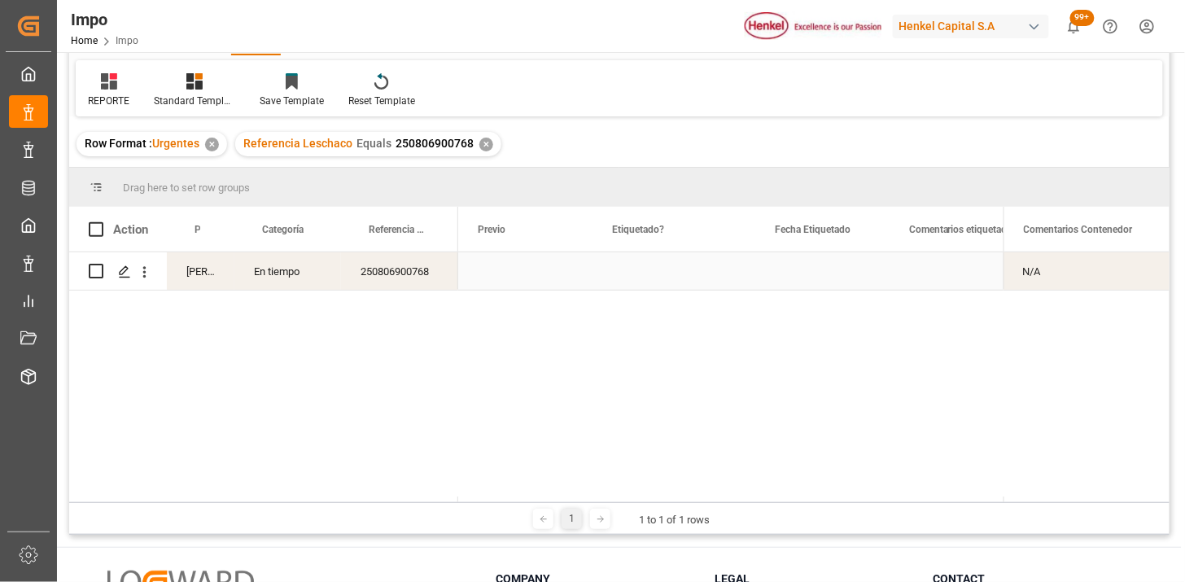
scroll to position [0, 1169]
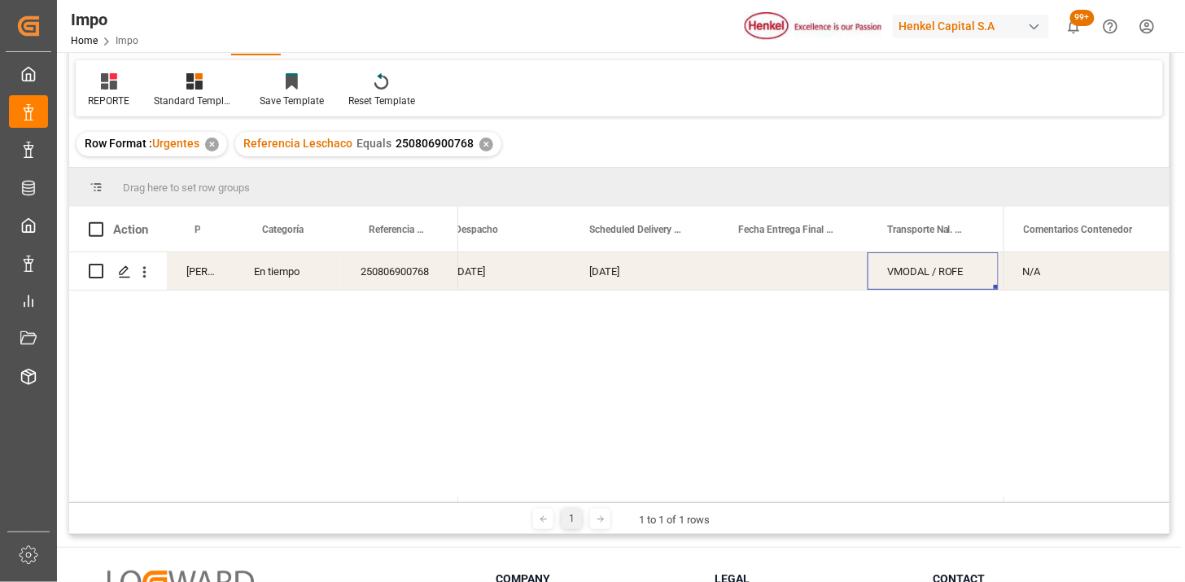
click at [925, 270] on div "VMODAL / ROFE" at bounding box center [932, 270] width 131 height 37
click at [925, 269] on div "VMODAL / ROFE" at bounding box center [932, 270] width 131 height 37
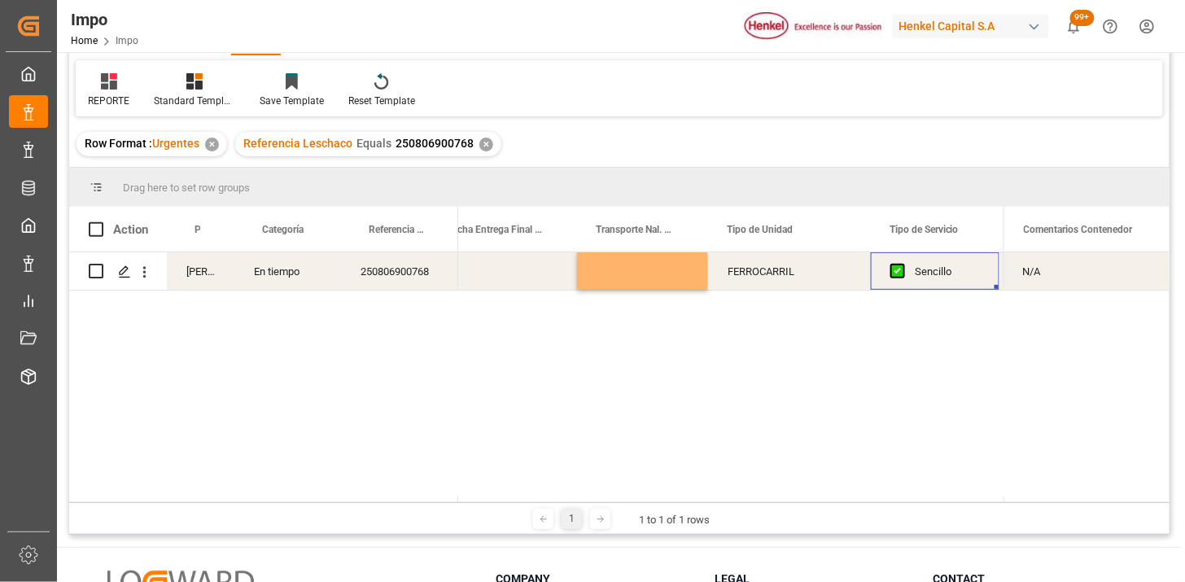
click at [777, 277] on div "FERROCARRIL" at bounding box center [789, 270] width 163 height 37
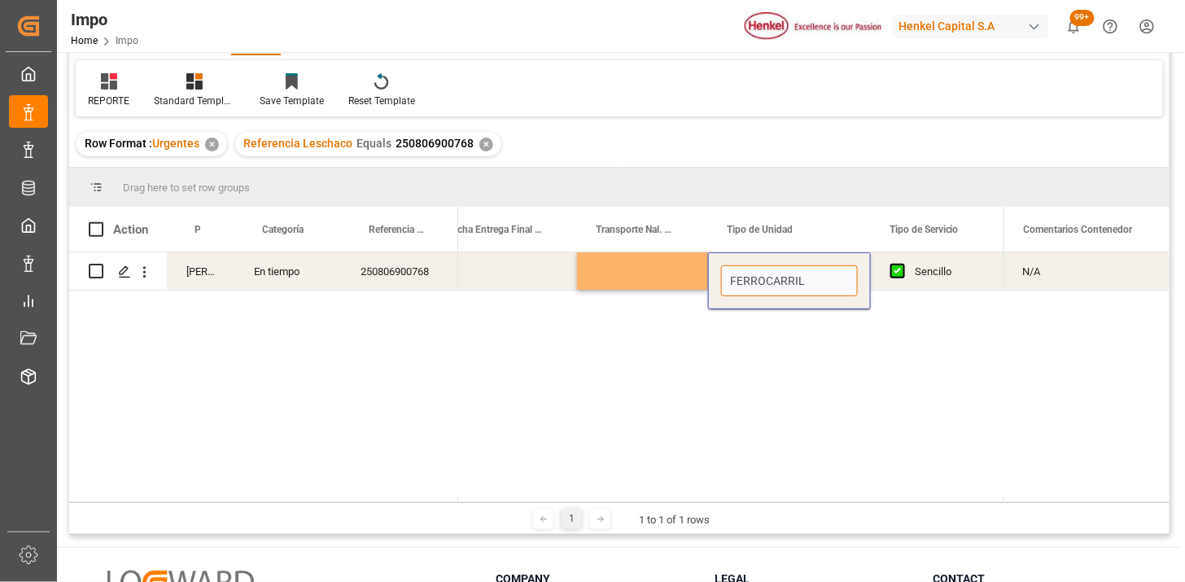
click at [777, 275] on input "FERROCARRIL" at bounding box center [789, 280] width 137 height 31
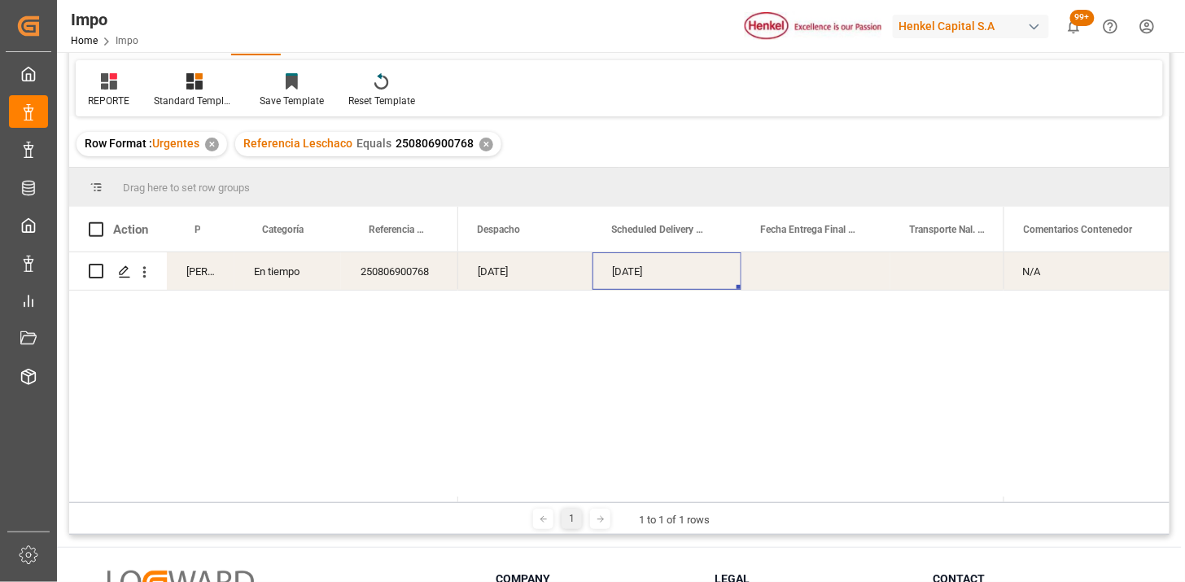
click at [692, 277] on div "[DATE]" at bounding box center [666, 270] width 149 height 37
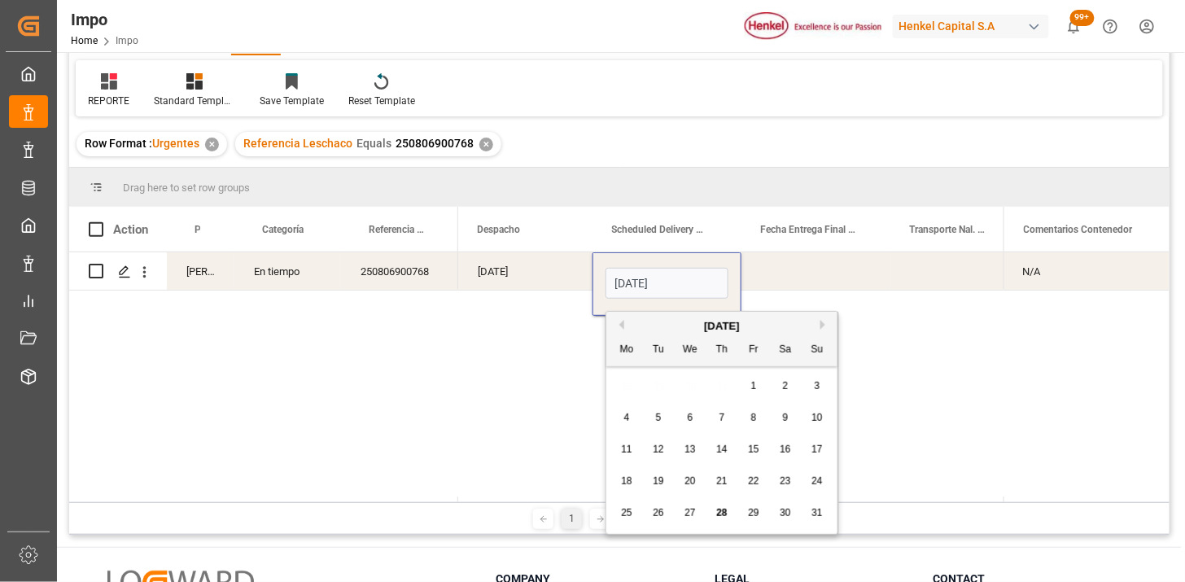
click at [692, 277] on input "[DATE]" at bounding box center [666, 283] width 123 height 31
click at [831, 327] on div "[DATE]" at bounding box center [721, 326] width 231 height 16
click at [709, 289] on input "[DATE]" at bounding box center [666, 283] width 123 height 31
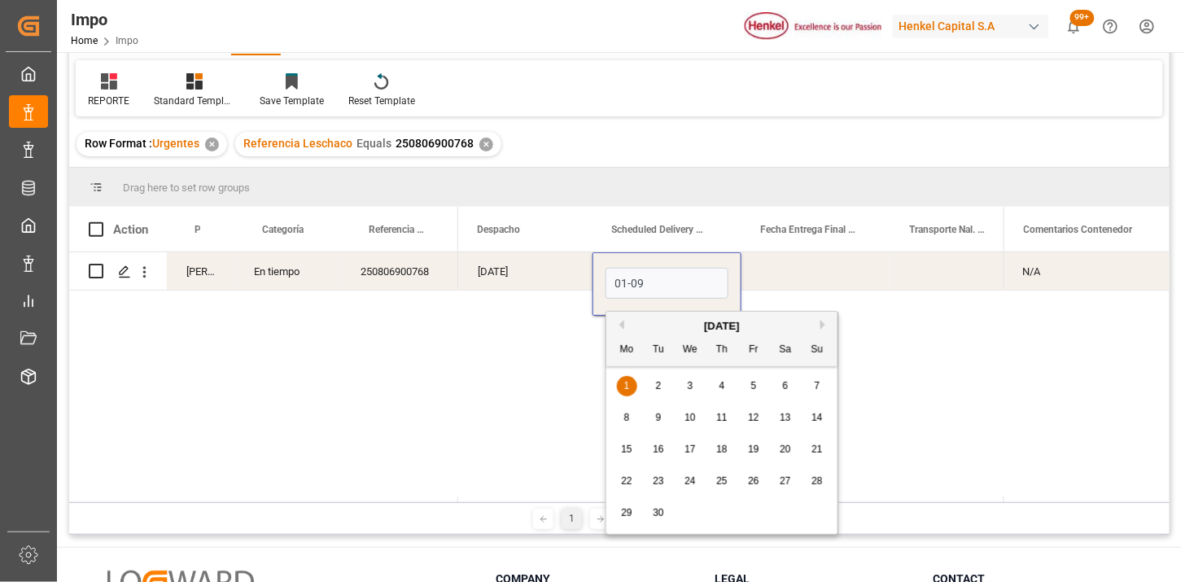
type input "[DATE]"
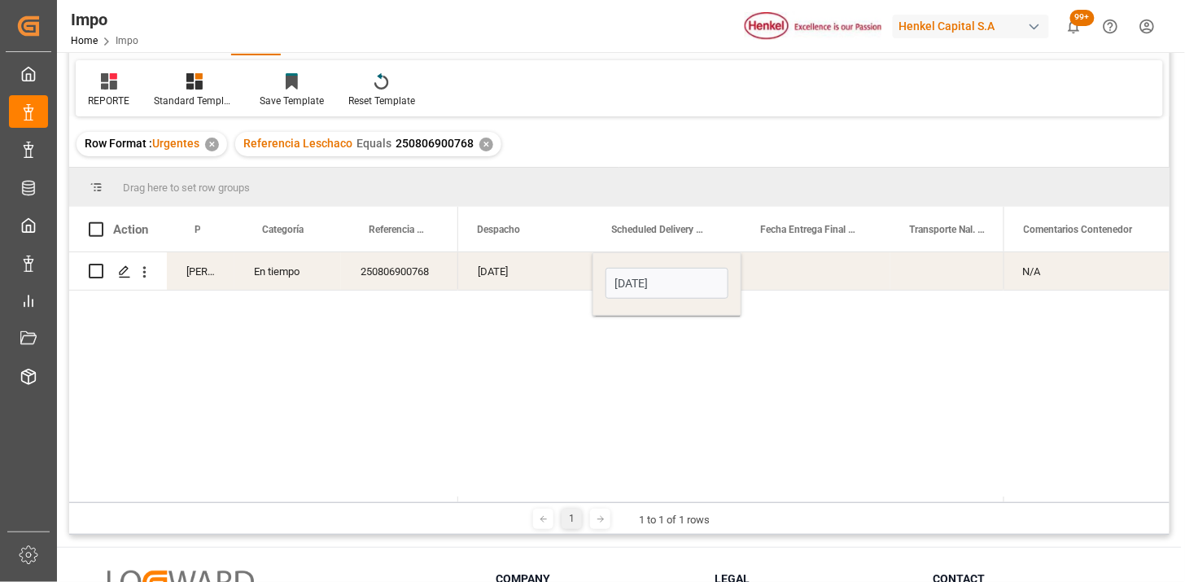
drag, startPoint x: 788, startPoint y: 279, endPoint x: 970, endPoint y: 380, distance: 208.4
click at [790, 278] on div "Press SPACE to select this row." at bounding box center [815, 270] width 149 height 37
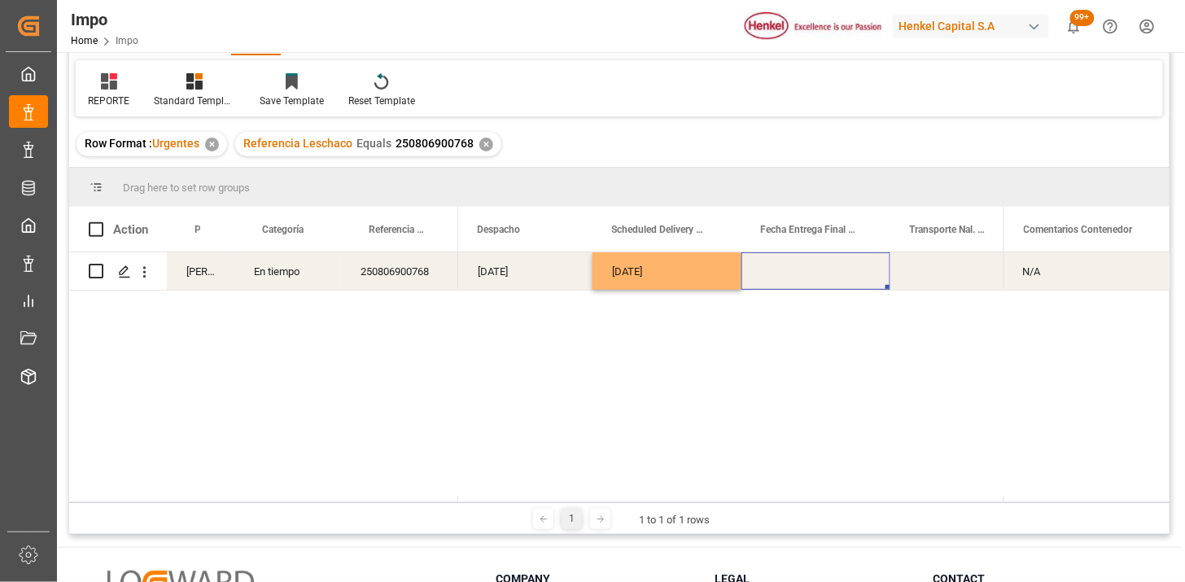
click at [598, 359] on div "[DATE] [DATE]" at bounding box center [730, 377] width 545 height 250
click at [1055, 269] on div "N/A" at bounding box center [1086, 270] width 166 height 37
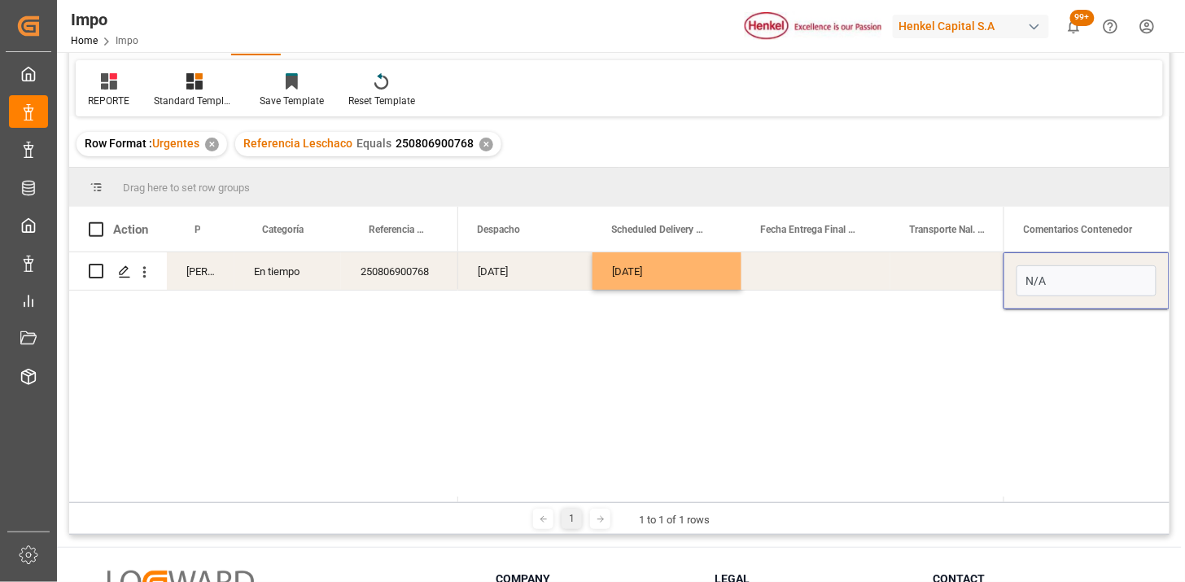
click at [1055, 269] on input "N/A" at bounding box center [1086, 280] width 140 height 31
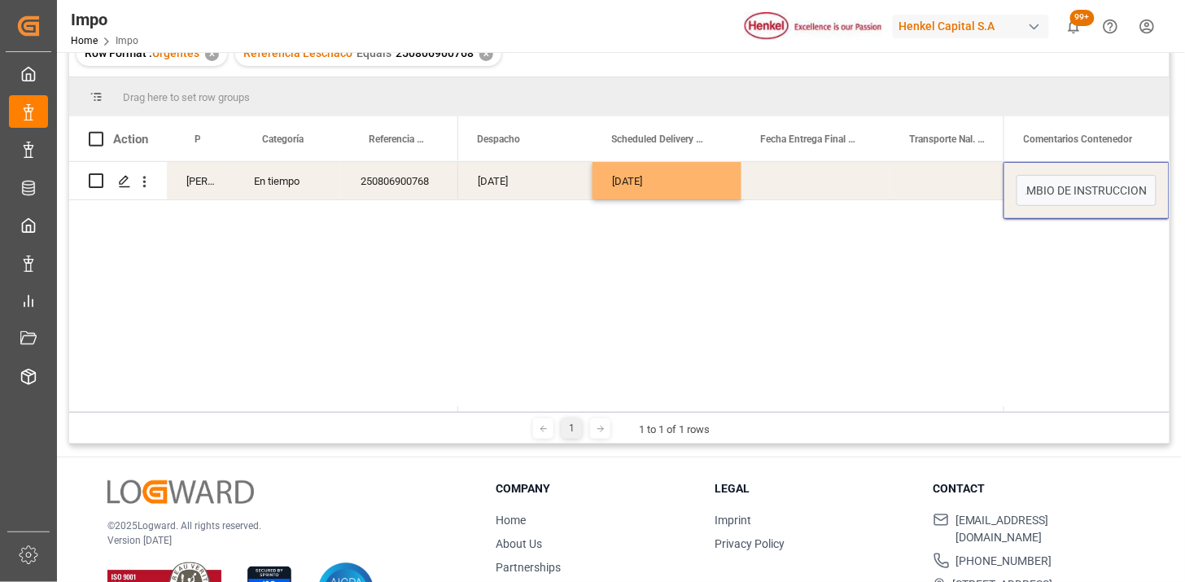
click at [1116, 194] on input "CAMBIO DE INSTRUCCION" at bounding box center [1086, 190] width 140 height 31
type input "CAMBIO DE INSTRUCCION 28.08"
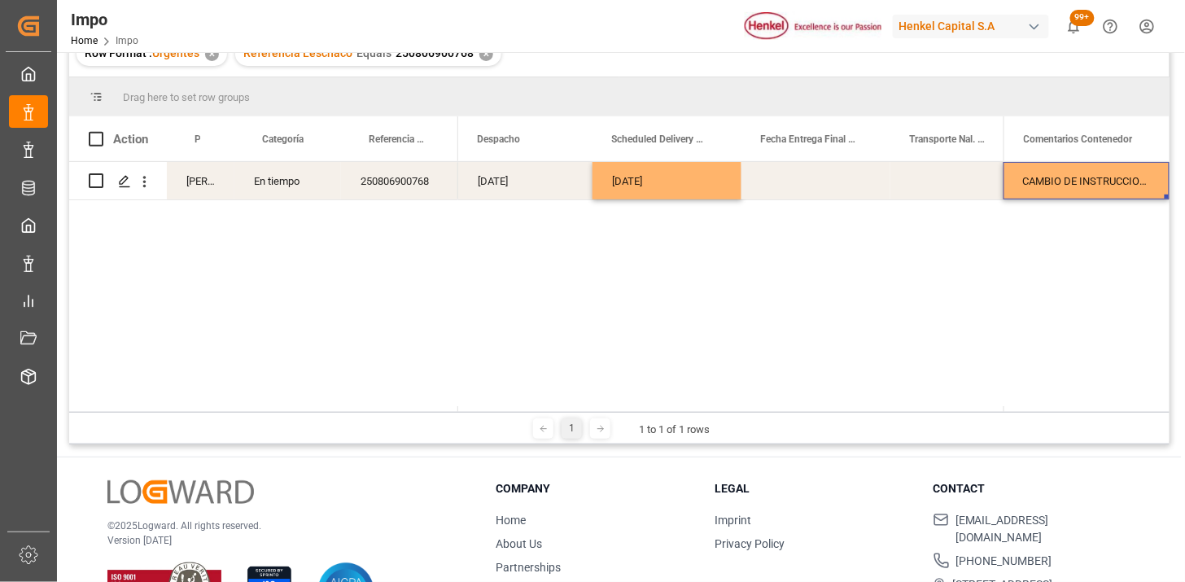
click at [832, 264] on div "[DATE] [DATE]" at bounding box center [730, 287] width 545 height 250
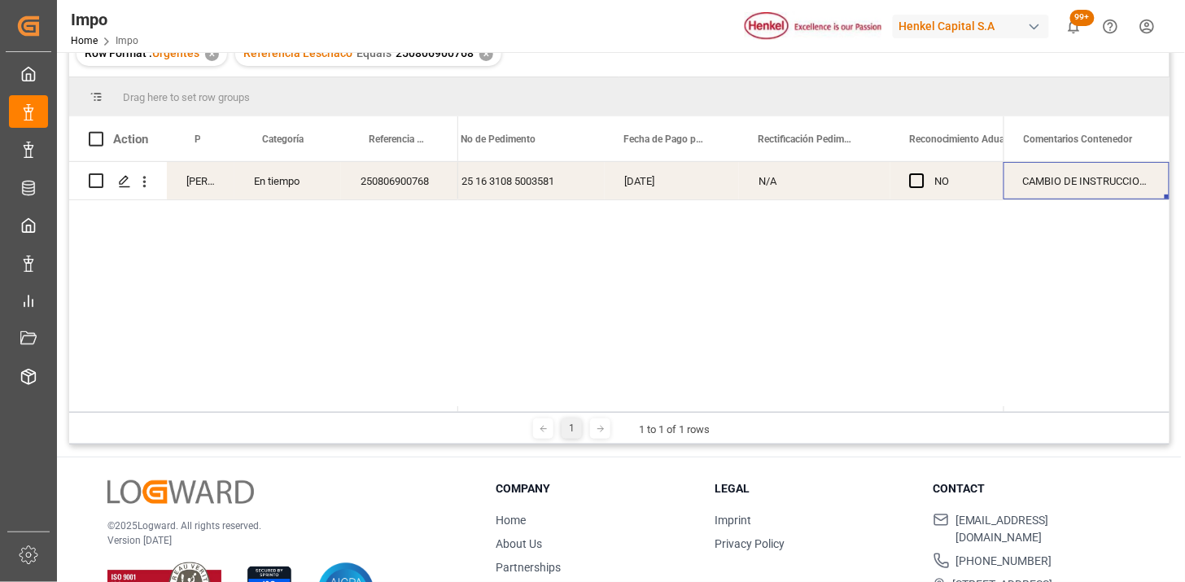
scroll to position [0, 1646]
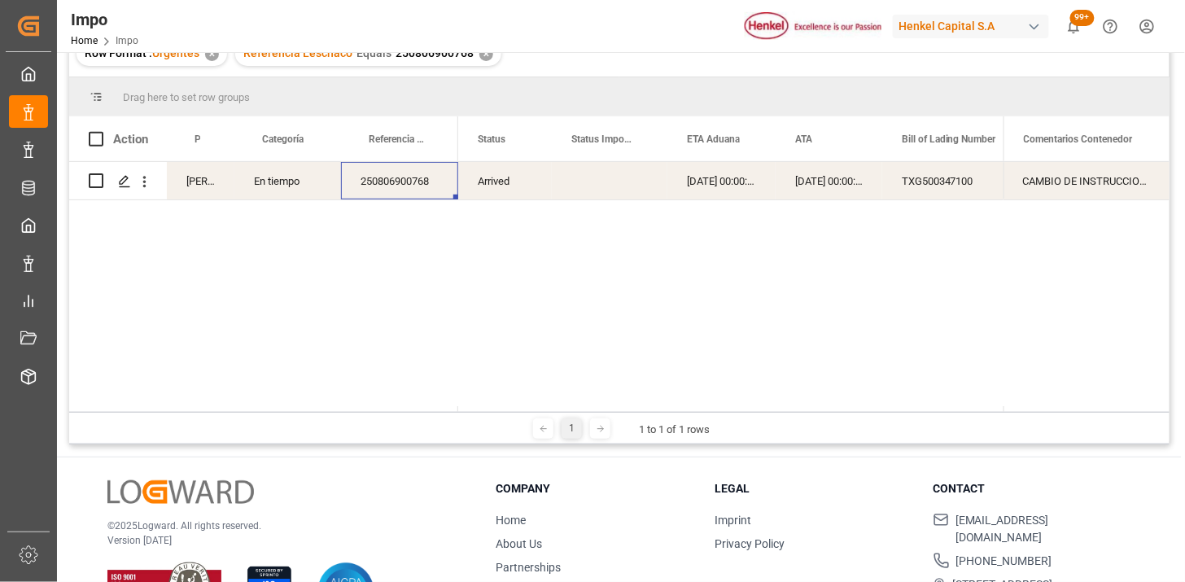
drag, startPoint x: 400, startPoint y: 187, endPoint x: 397, endPoint y: 222, distance: 35.1
click at [400, 187] on div "250806900768" at bounding box center [399, 180] width 117 height 37
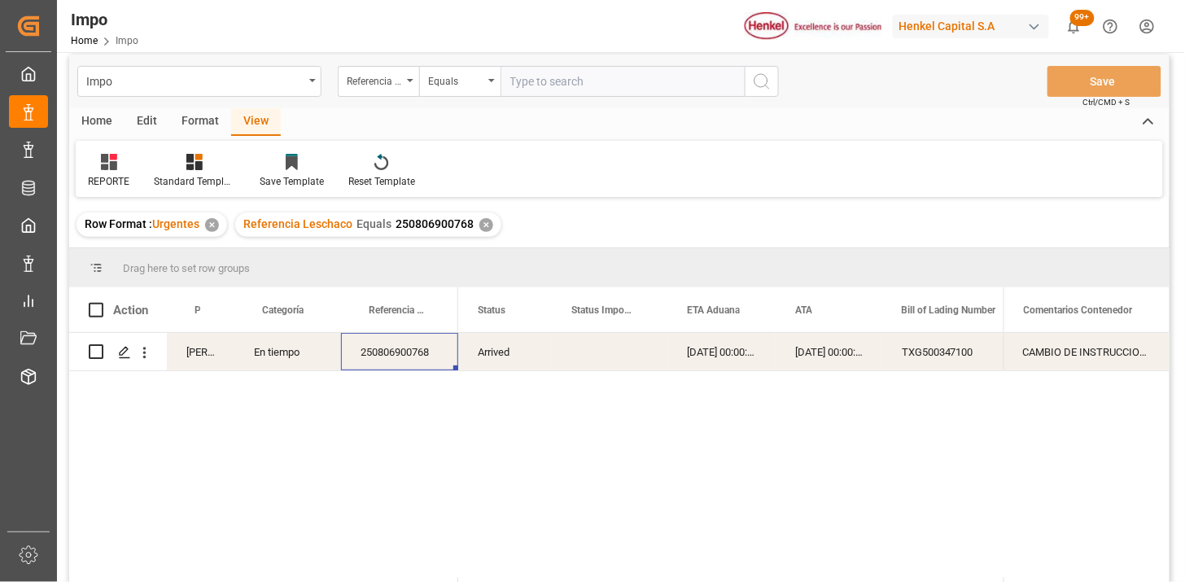
scroll to position [0, 0]
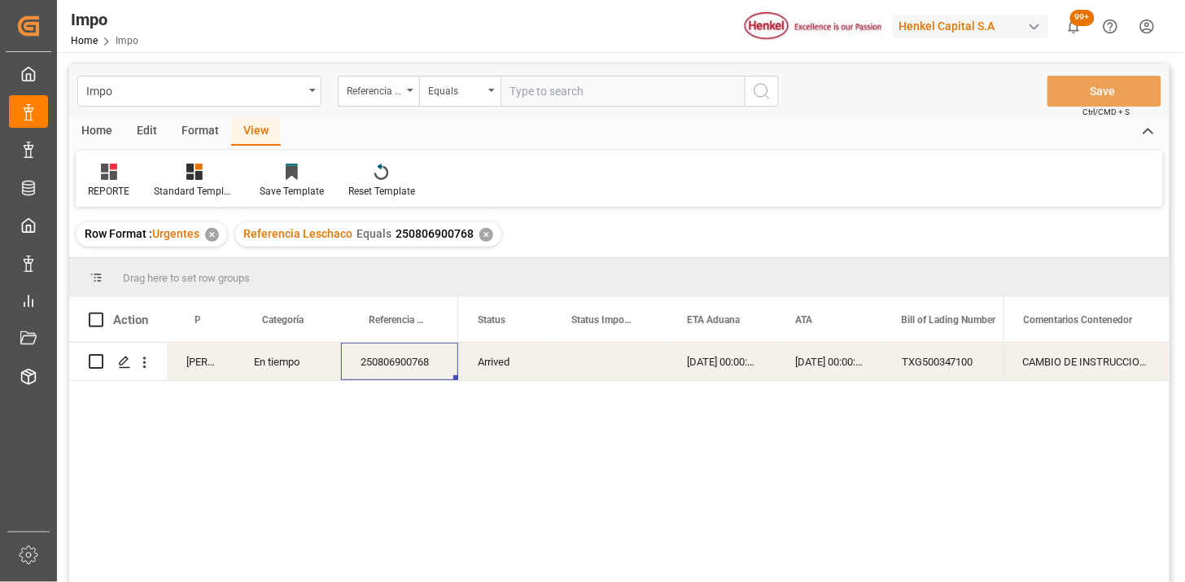
click at [435, 370] on div "250806900768" at bounding box center [399, 361] width 117 height 37
click at [518, 371] on div "Arrived" at bounding box center [505, 361] width 94 height 37
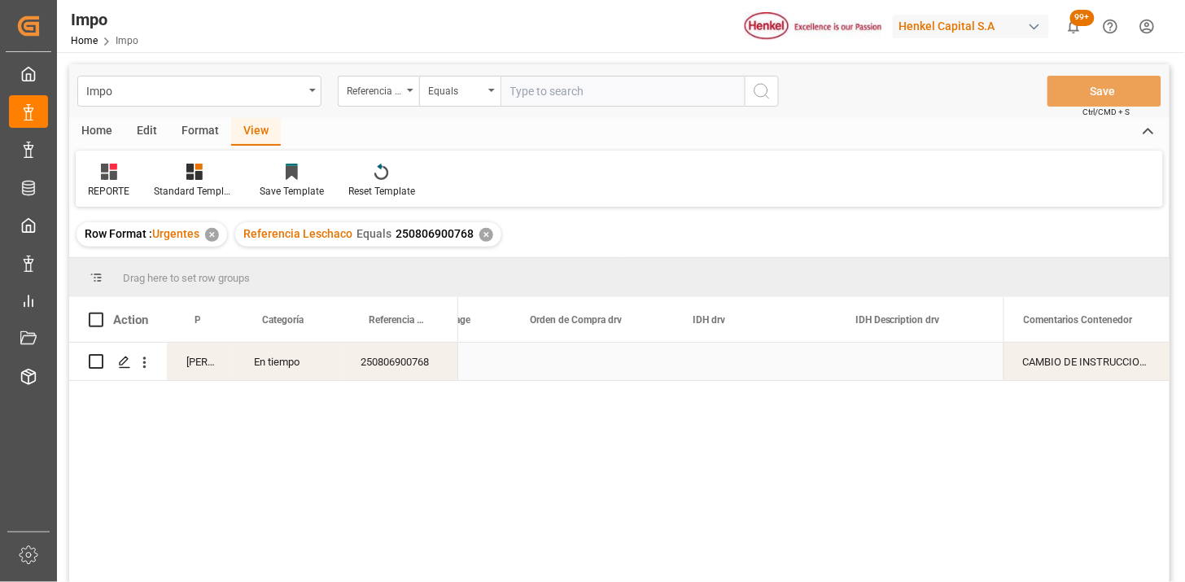
scroll to position [0, 4158]
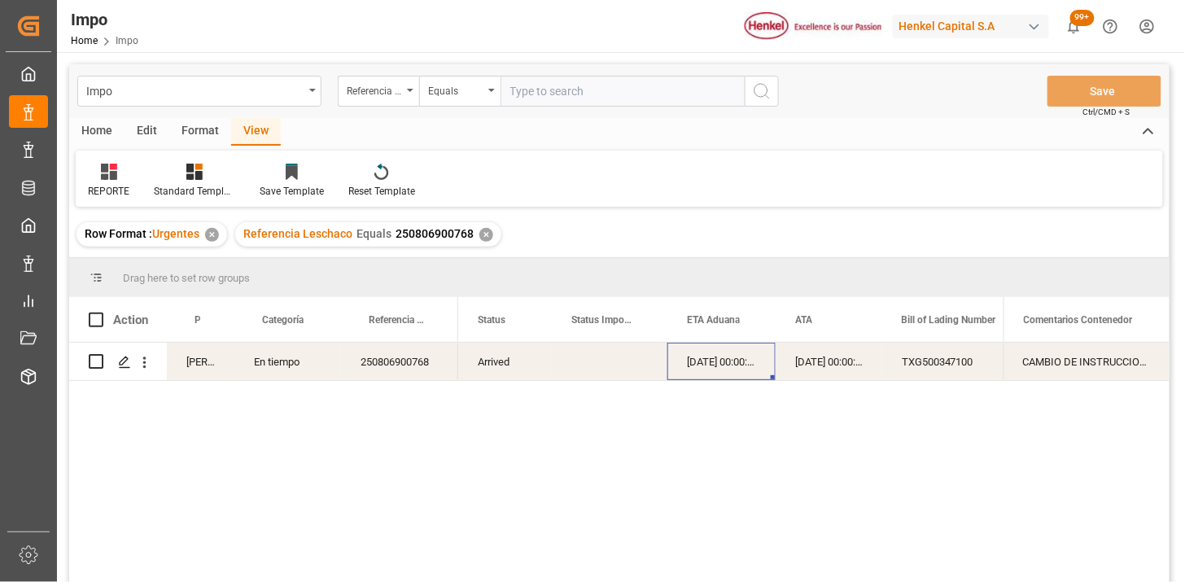
click at [768, 358] on div "[DATE] 00:00:00" at bounding box center [721, 361] width 108 height 37
click at [297, 371] on div "En tiempo" at bounding box center [287, 361] width 107 height 37
click at [320, 380] on button "En tiempo" at bounding box center [287, 371] width 81 height 31
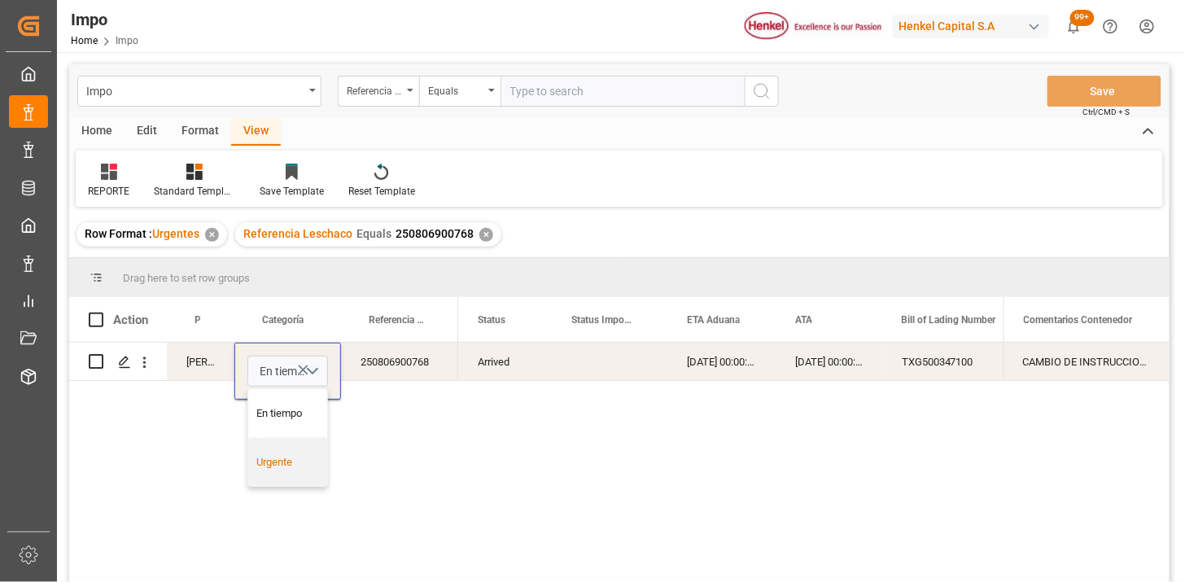
click at [279, 457] on div "Urgente" at bounding box center [288, 462] width 62 height 16
click at [384, 366] on div "250806900768" at bounding box center [399, 361] width 117 height 37
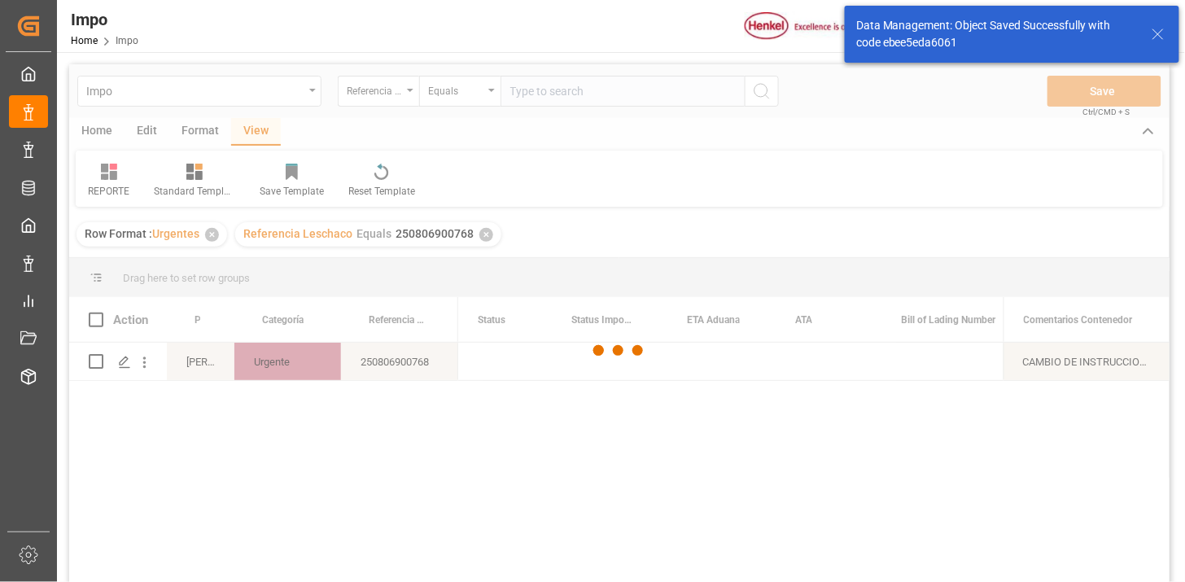
scroll to position [0, 0]
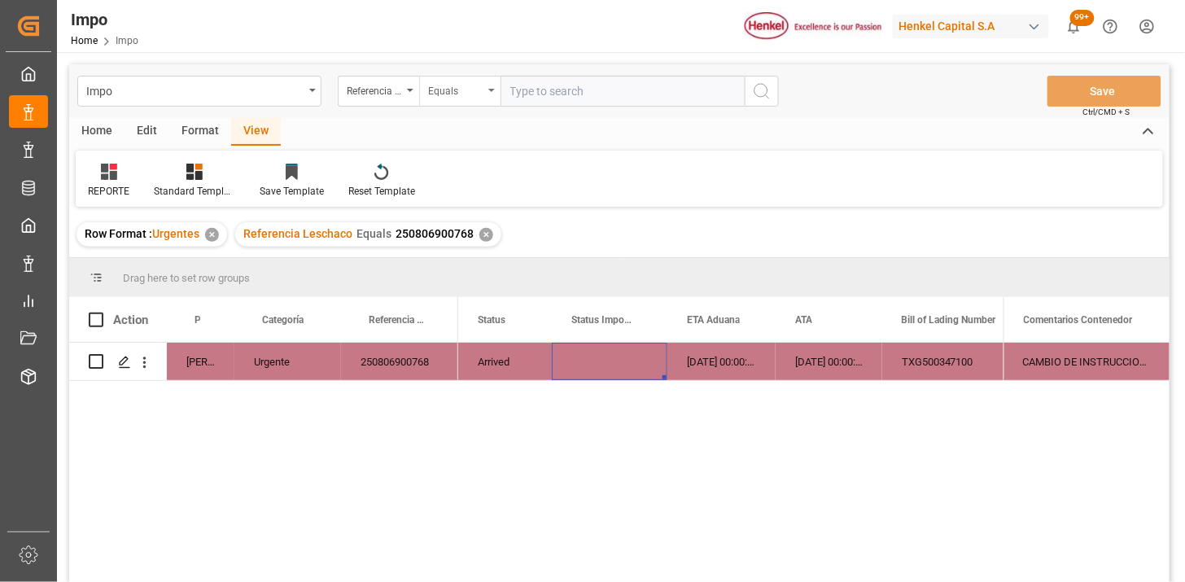
click at [461, 92] on div "Equals" at bounding box center [455, 89] width 55 height 19
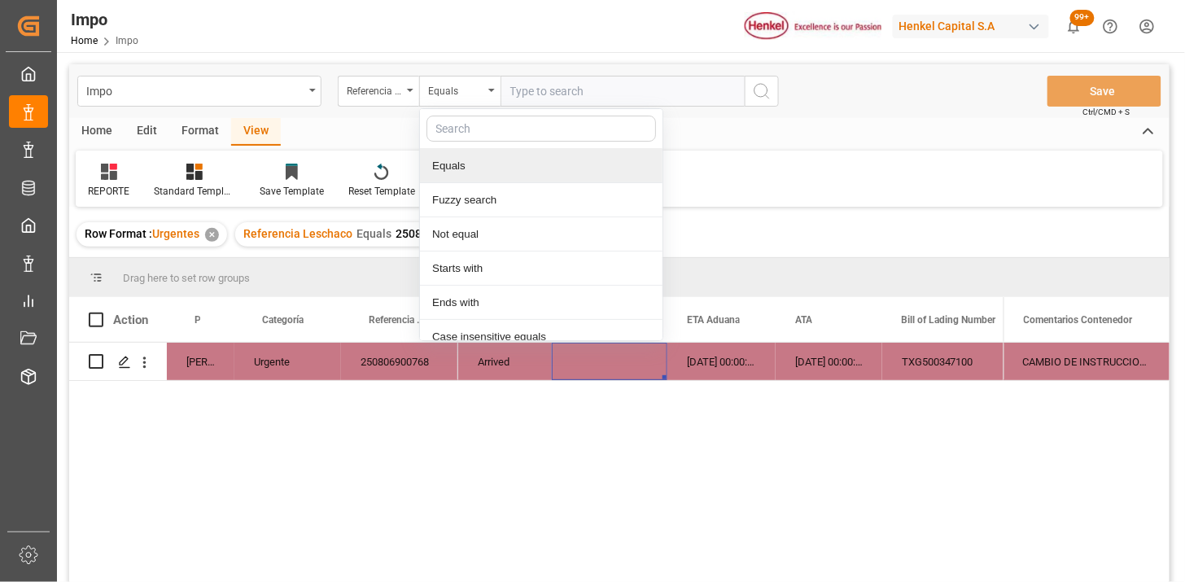
drag, startPoint x: 492, startPoint y: 78, endPoint x: 538, endPoint y: 88, distance: 46.6
click at [507, 80] on div "Referencia Leschaco Equals Equals Fuzzy search Not equal Starts with Ends with …" at bounding box center [558, 91] width 441 height 31
click at [553, 90] on input "text" at bounding box center [622, 91] width 244 height 31
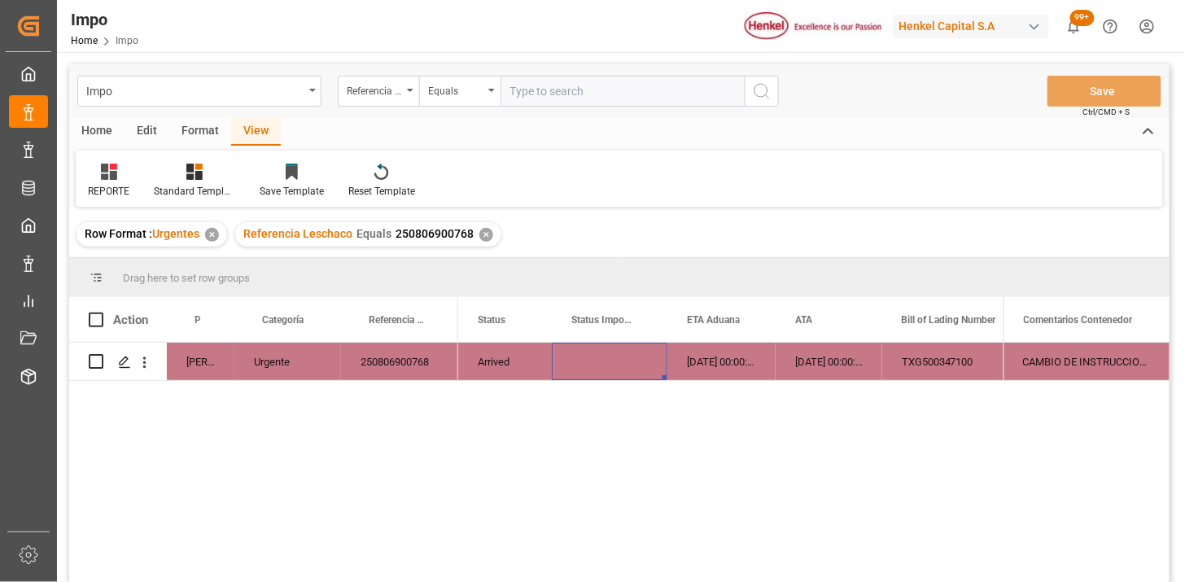
paste input "250906900090"
type input "250906900089"
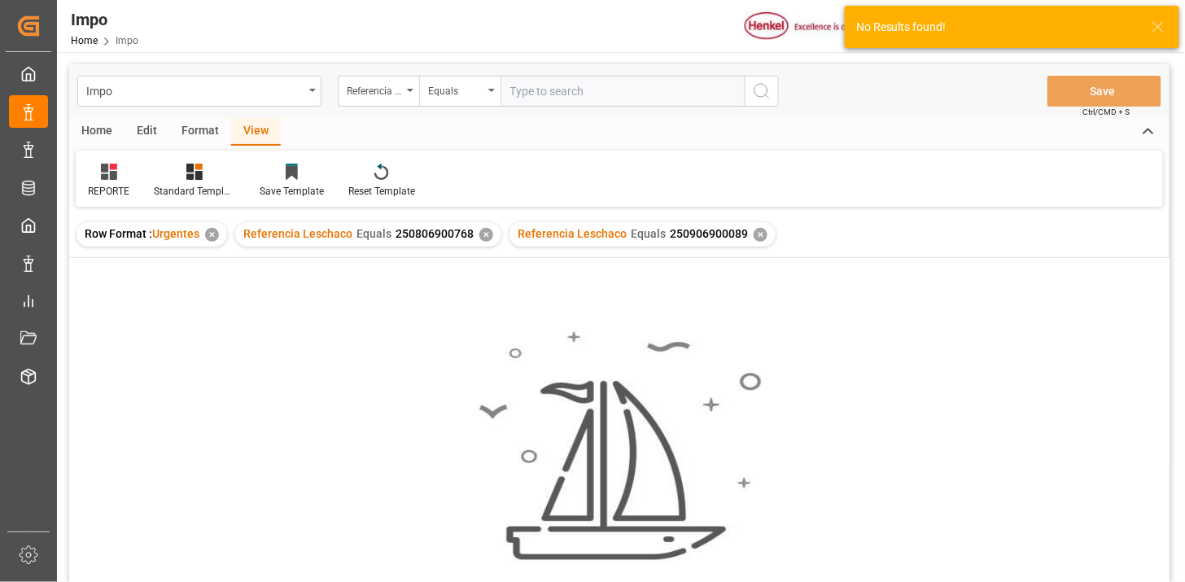
click at [484, 237] on div "✕" at bounding box center [486, 235] width 14 height 14
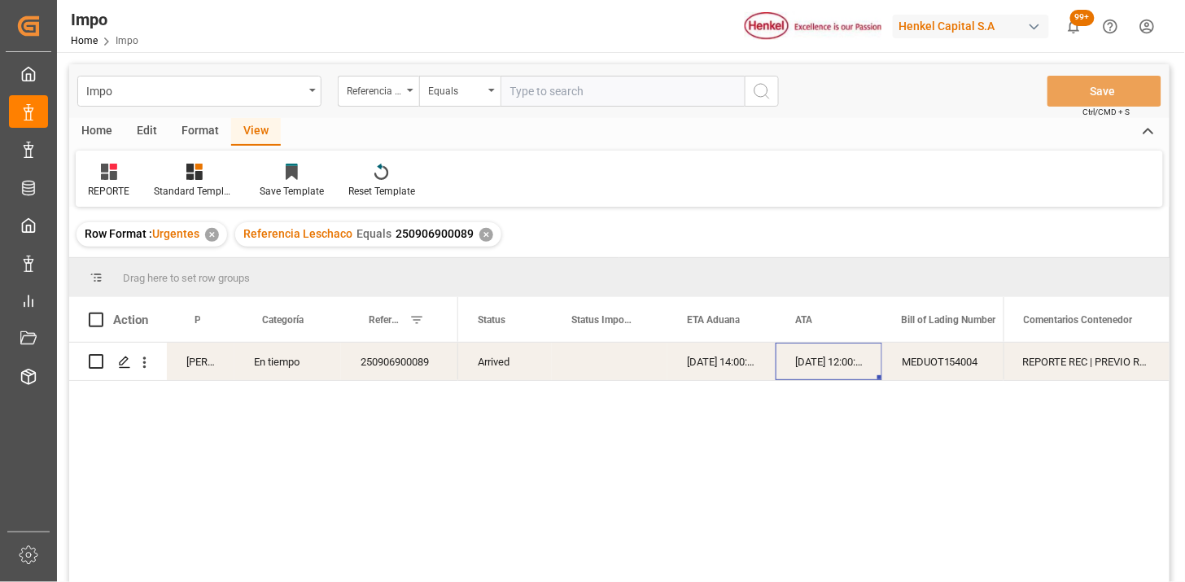
click at [781, 369] on div "[DATE] 12:00:00" at bounding box center [829, 361] width 107 height 37
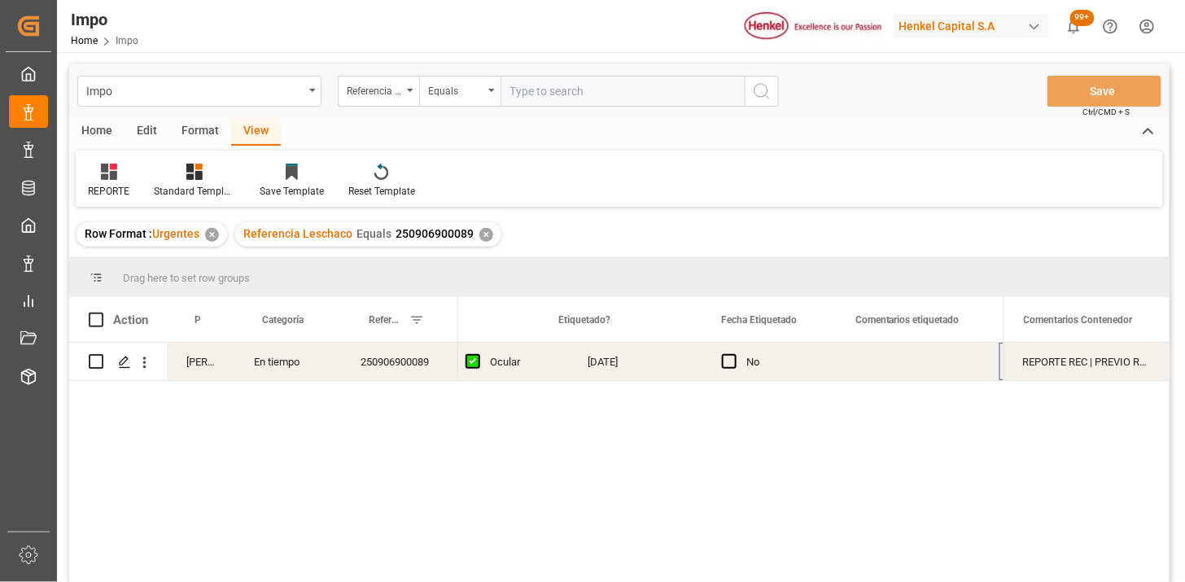
scroll to position [0, 2090]
click at [779, 362] on div "Press SPACE to select this row." at bounding box center [775, 361] width 149 height 37
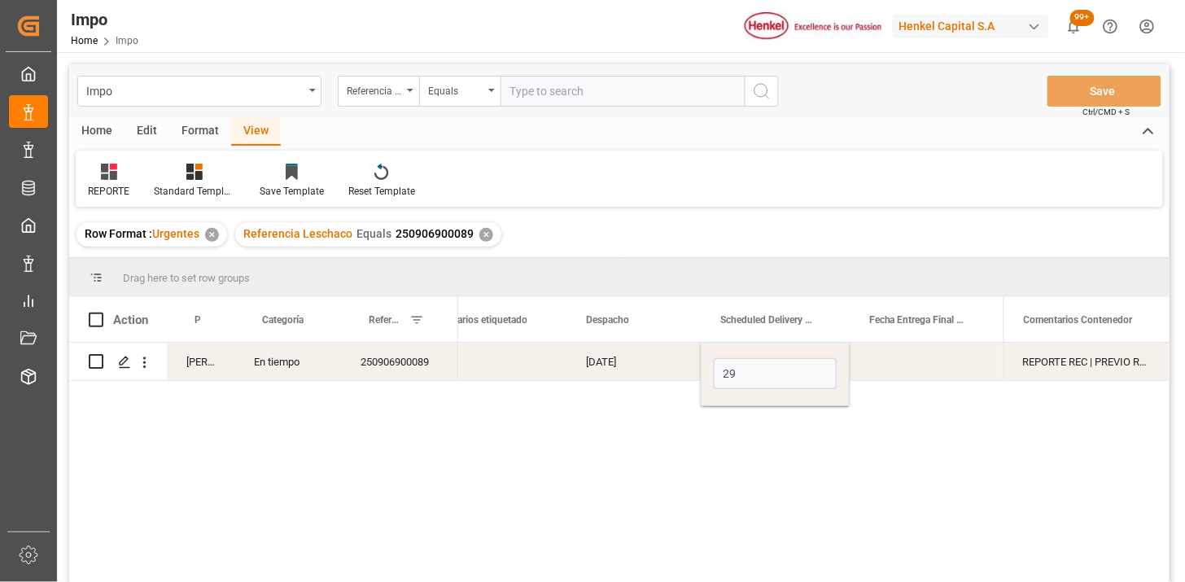
type input "[DATE]"
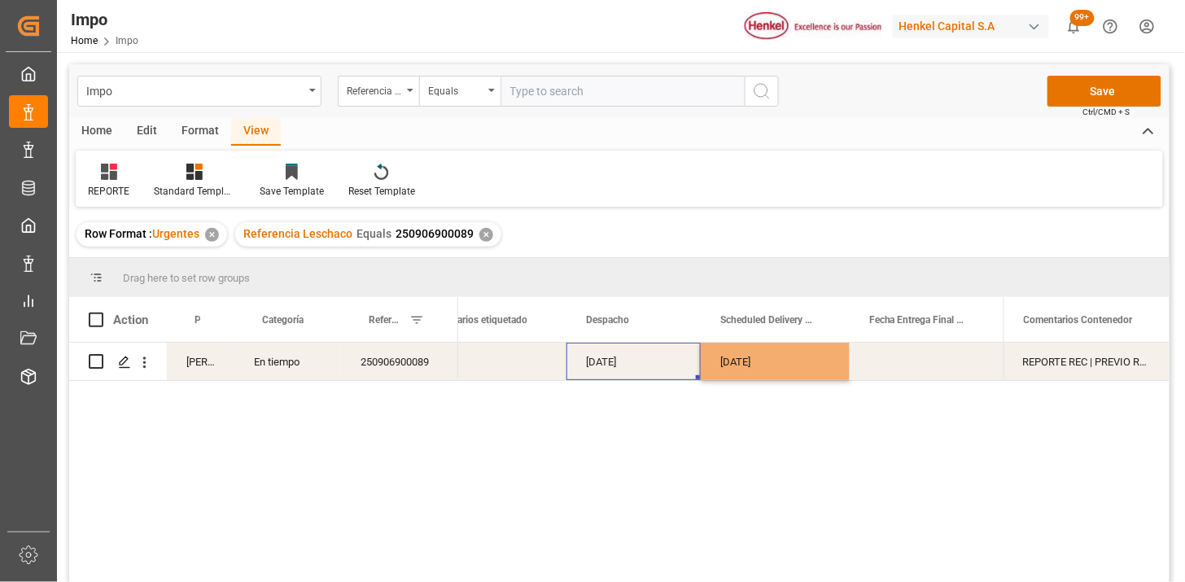
click at [633, 365] on div "[DATE]" at bounding box center [633, 361] width 134 height 37
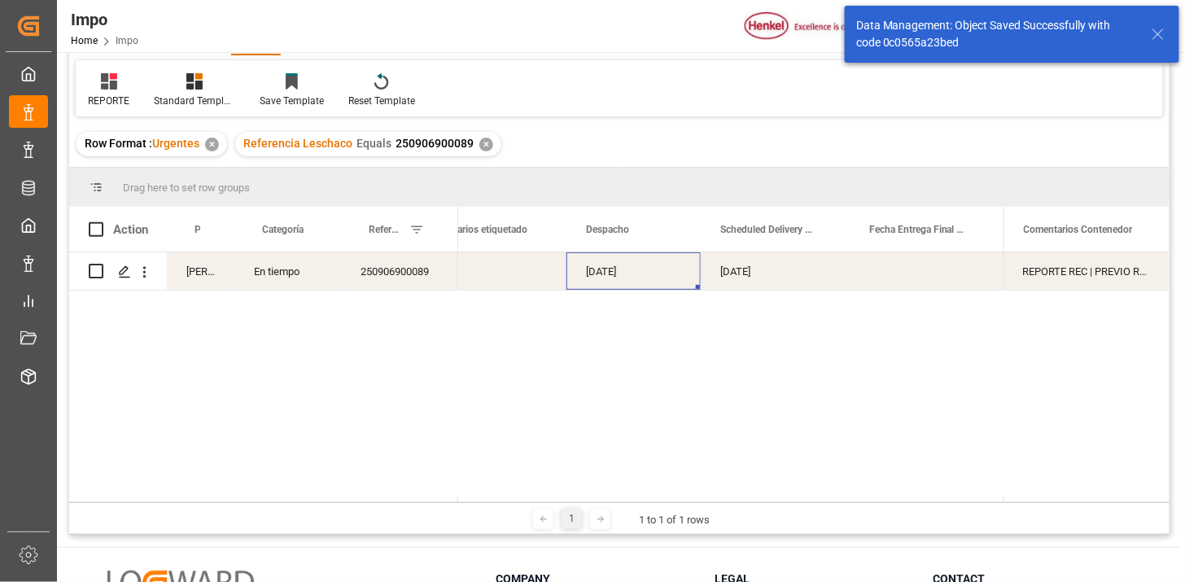
click at [667, 282] on div "[DATE]" at bounding box center [633, 270] width 134 height 37
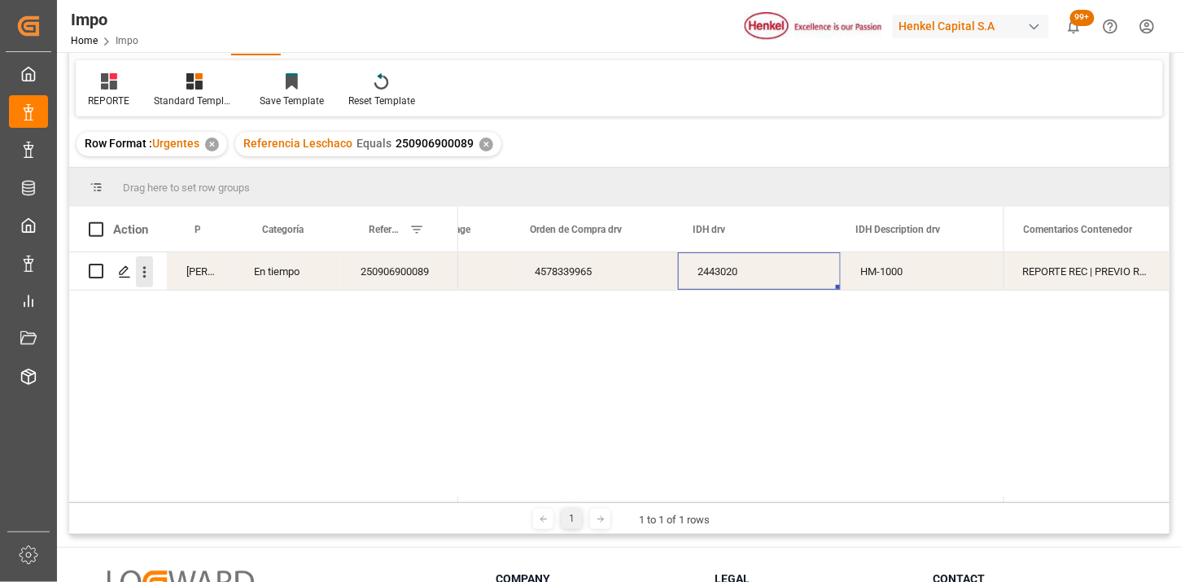
click at [137, 264] on icon "open menu" at bounding box center [144, 272] width 17 height 17
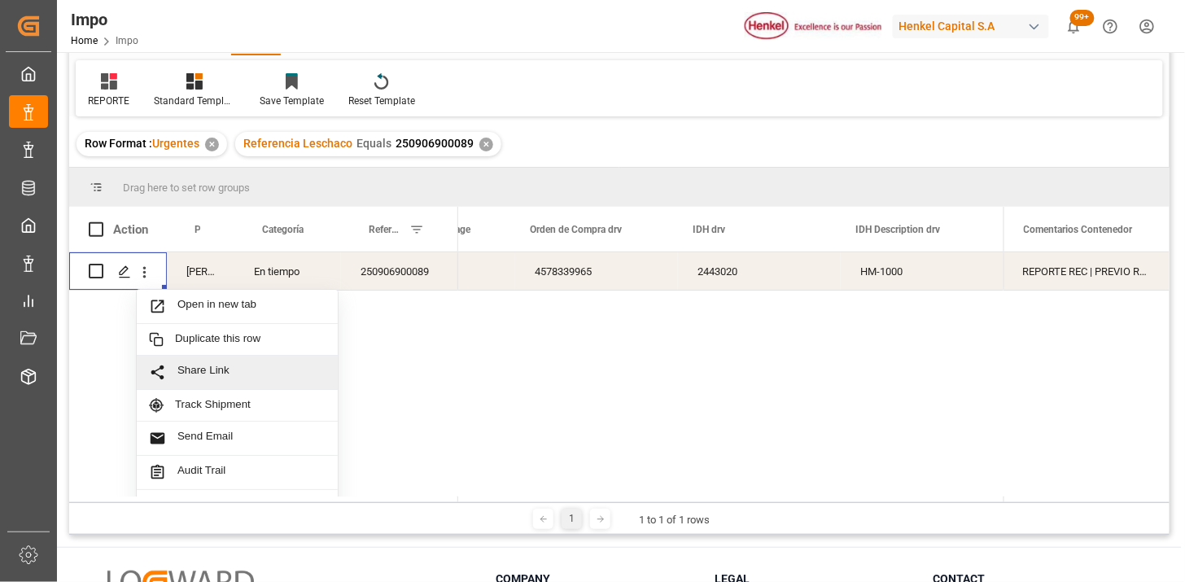
scroll to position [35, 0]
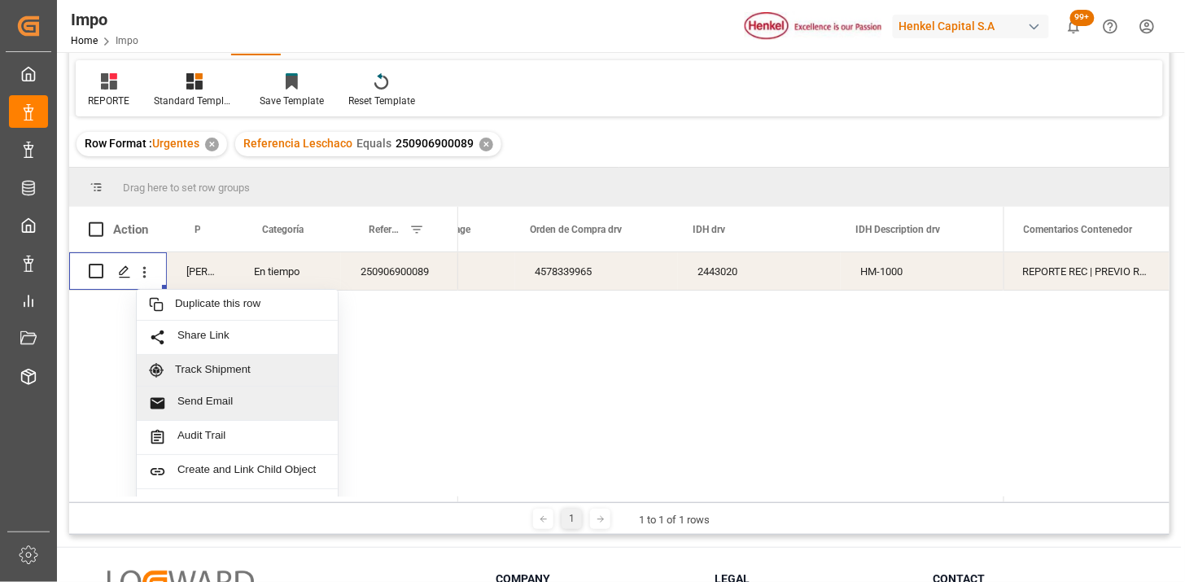
click at [221, 391] on div "Send Email" at bounding box center [237, 404] width 201 height 34
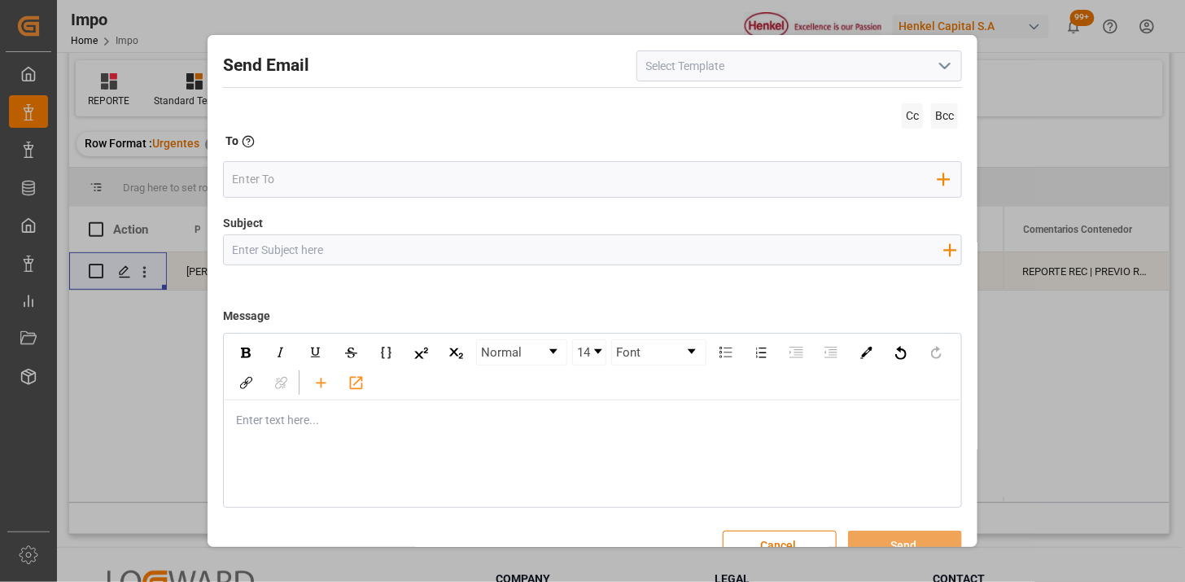
click at [946, 62] on icon "open menu" at bounding box center [945, 66] width 20 height 20
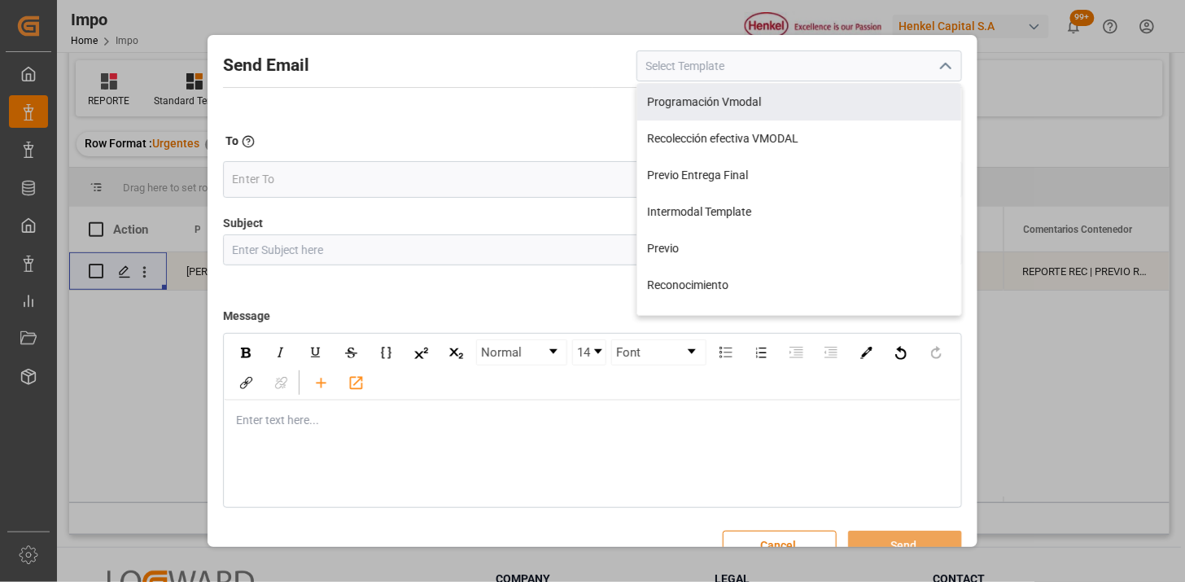
click at [837, 107] on div "Programación Vmodal" at bounding box center [799, 102] width 324 height 37
type input "Programación Vmodal"
type input "PROGRAMACIÓN CARGA {{scheduledDeliveryDate}} || OC {{customerpoDerived}} || {{f…"
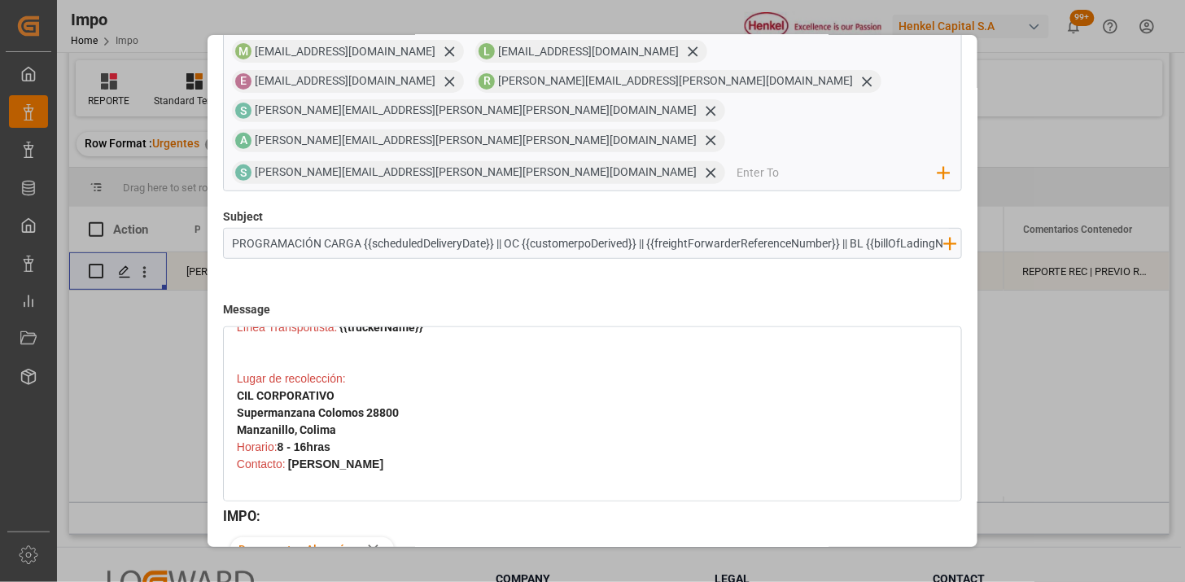
scroll to position [247, 0]
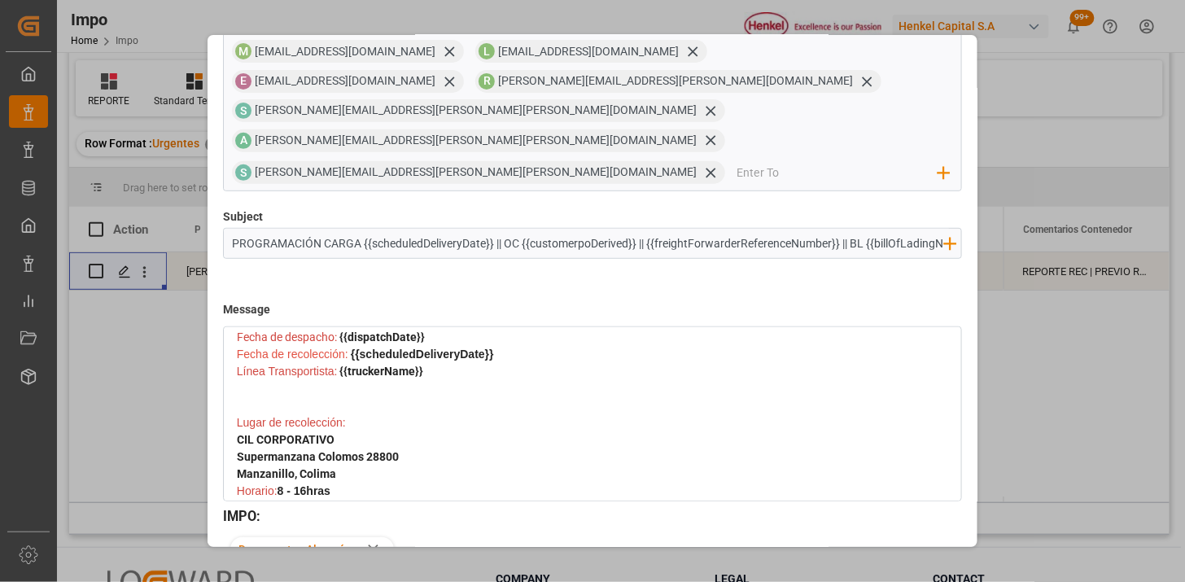
drag, startPoint x: 784, startPoint y: 523, endPoint x: 769, endPoint y: 524, distance: 15.5
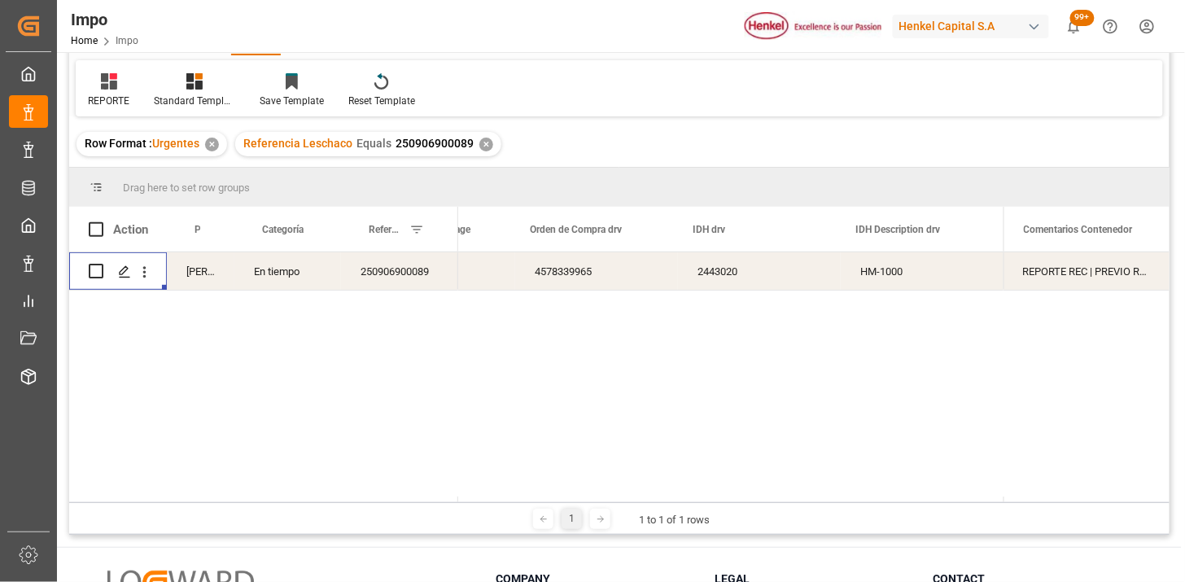
click at [824, 272] on div "2443020" at bounding box center [759, 270] width 163 height 37
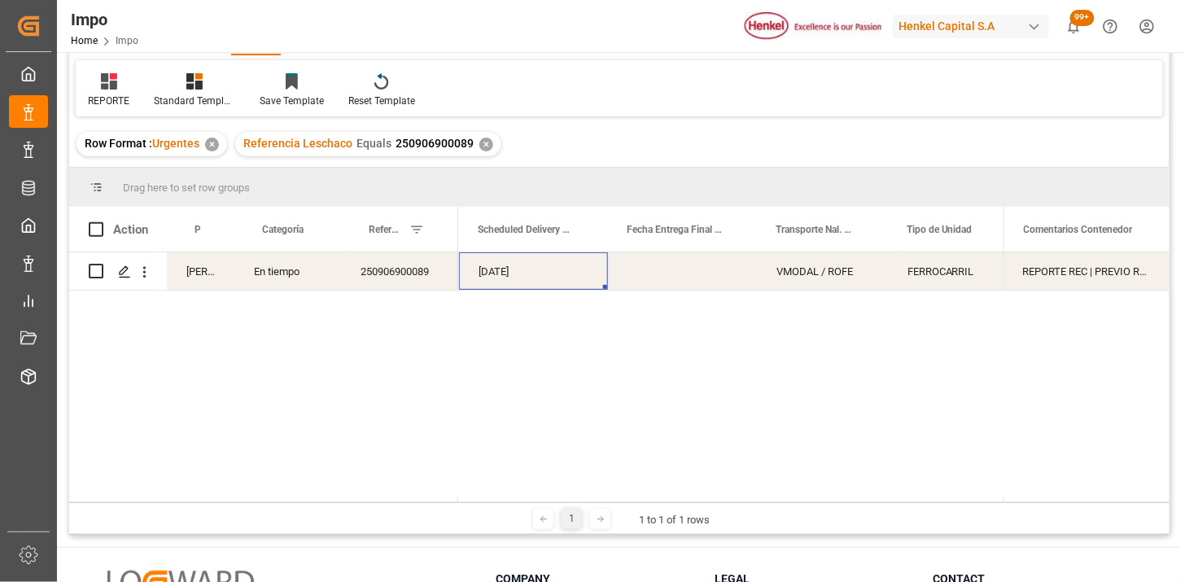
scroll to position [0, 2631]
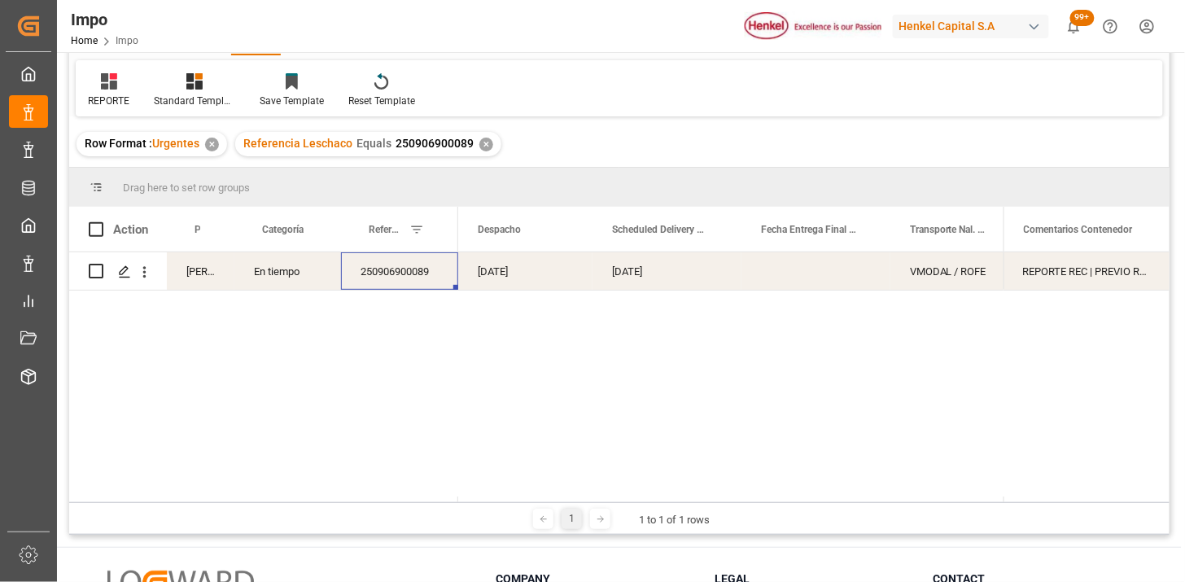
click at [421, 261] on div "250906900089" at bounding box center [399, 270] width 117 height 37
click at [153, 275] on div "Press SPACE to select this row." at bounding box center [145, 271] width 42 height 31
click at [143, 270] on icon "open menu" at bounding box center [144, 272] width 17 height 17
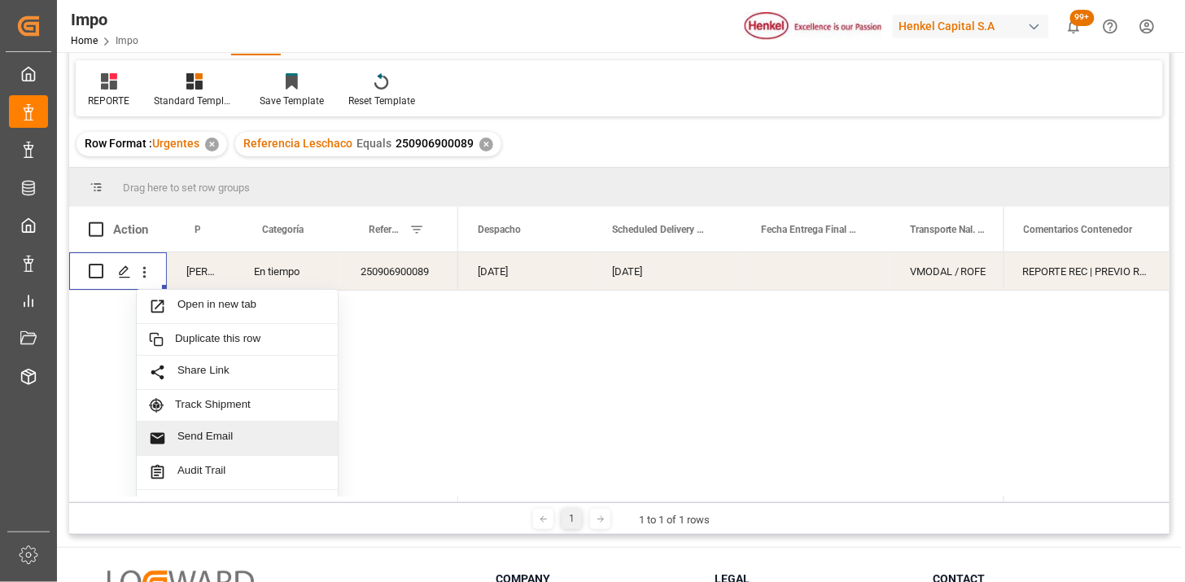
click at [217, 431] on span "Send Email" at bounding box center [251, 438] width 148 height 17
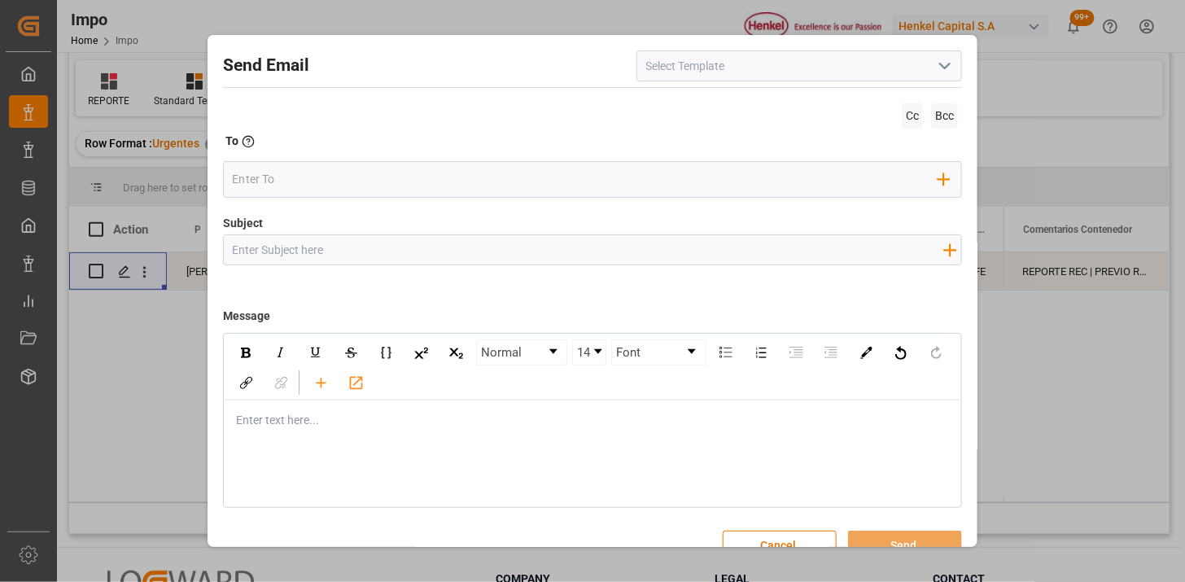
click at [942, 68] on icon "open menu" at bounding box center [945, 66] width 20 height 20
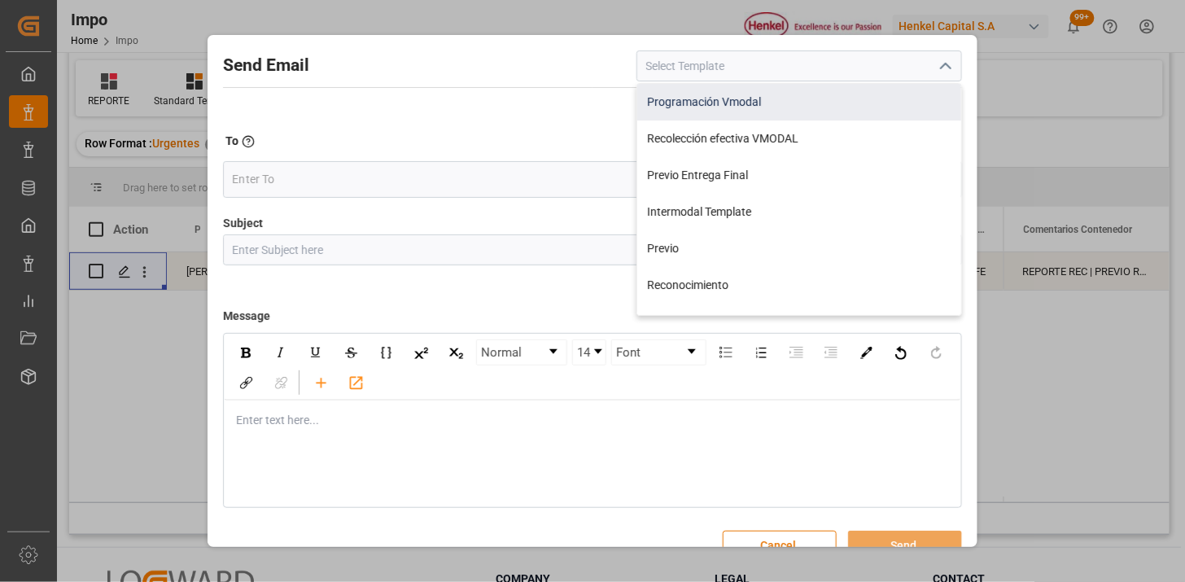
click at [734, 110] on div "Programación Vmodal" at bounding box center [799, 102] width 324 height 37
type input "Programación Vmodal"
type input "PROGRAMACIÓN CARGA {{scheduledDeliveryDate}} || OC {{customerpoDerived}} || {{f…"
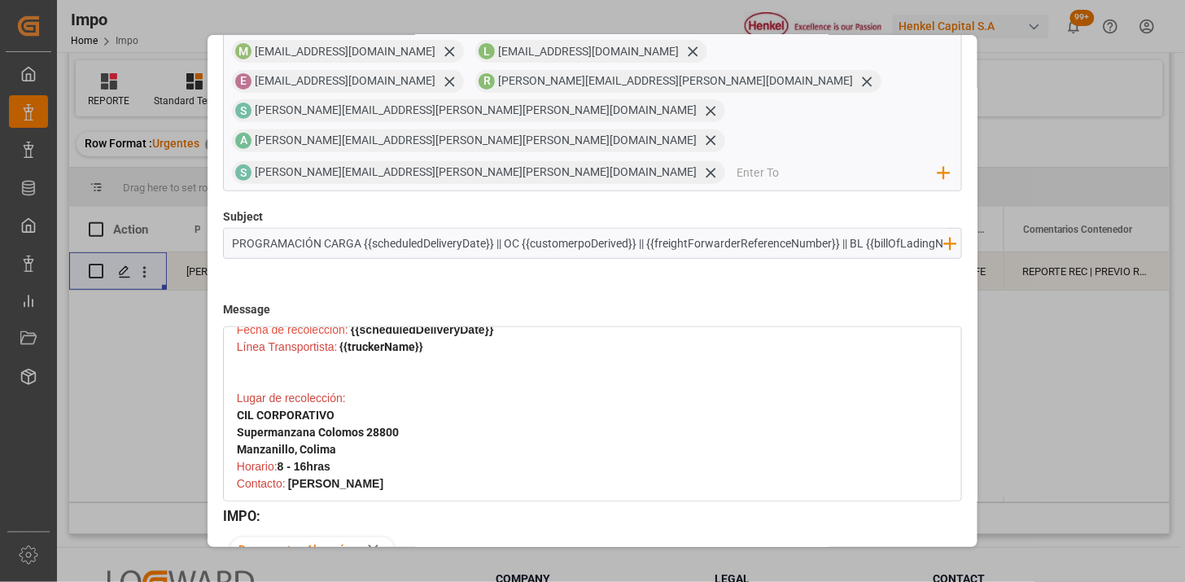
scroll to position [271, 0]
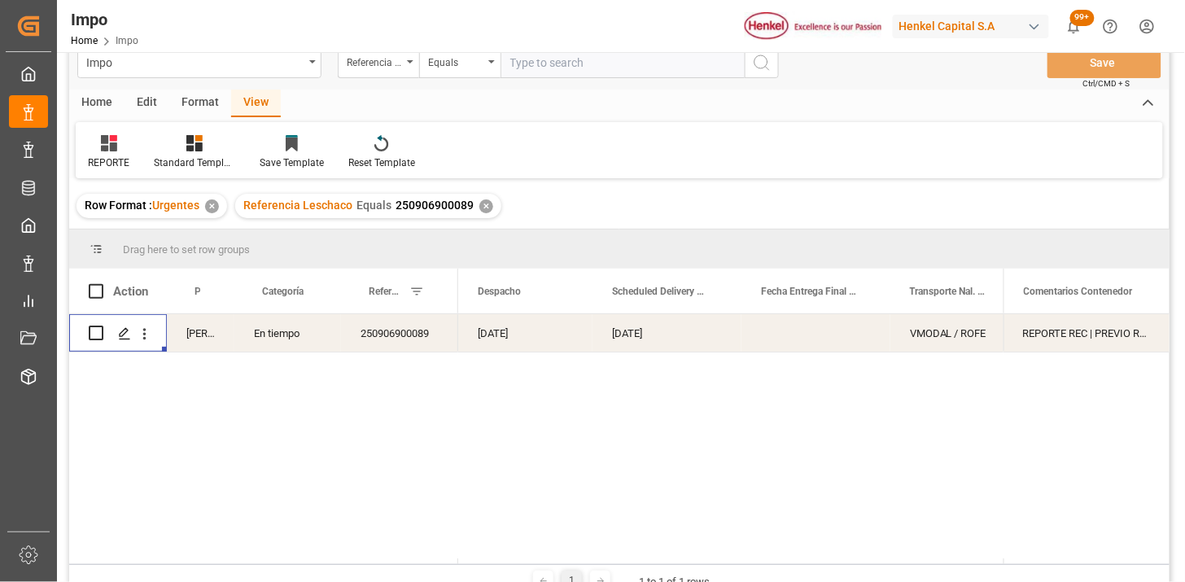
scroll to position [0, 0]
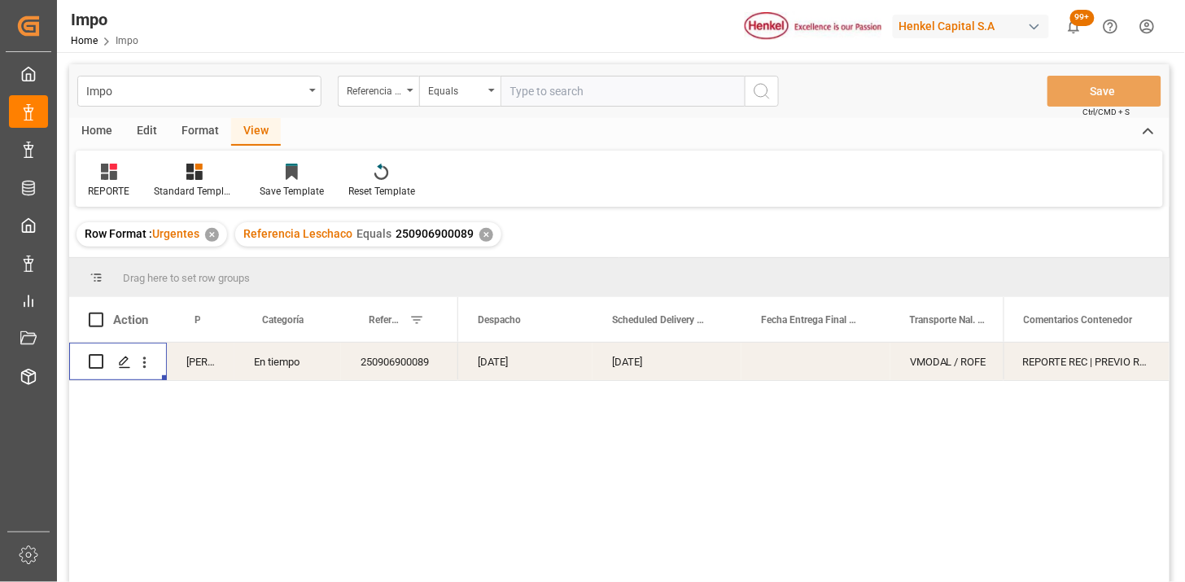
click at [635, 107] on div "Impo Referencia Leschaco Equals Save Ctrl/CMD + S" at bounding box center [619, 91] width 1100 height 54
click at [649, 92] on input "text" at bounding box center [622, 91] width 244 height 31
paste input "250816010056"
type input "250816010056"
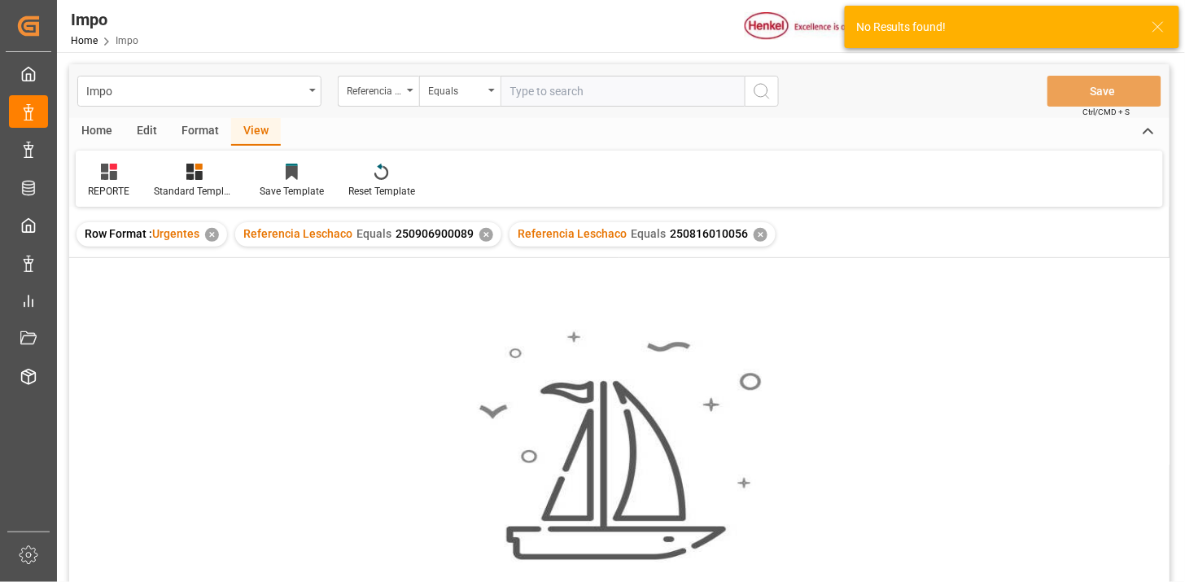
click at [485, 234] on div "✕" at bounding box center [486, 235] width 14 height 14
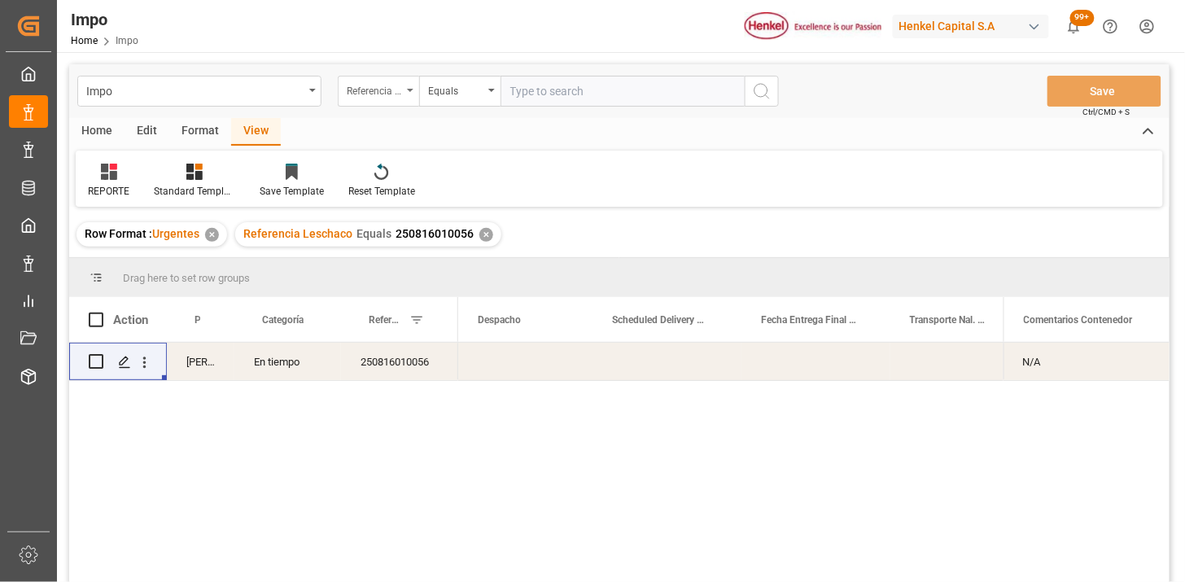
click at [360, 98] on div "Referencia Leschaco" at bounding box center [374, 89] width 55 height 19
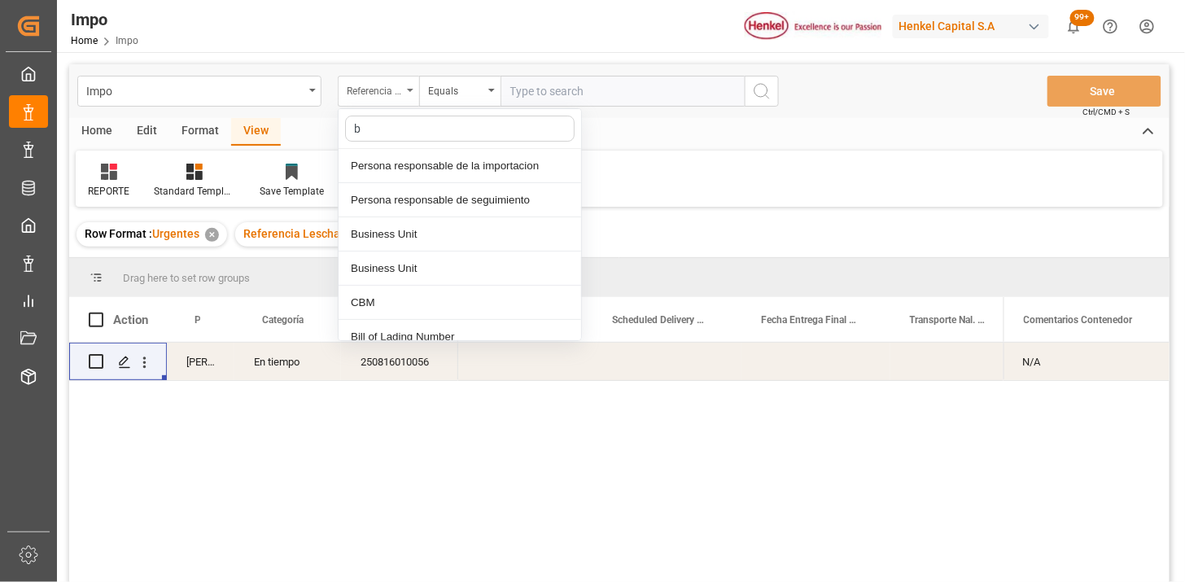
type input "bi"
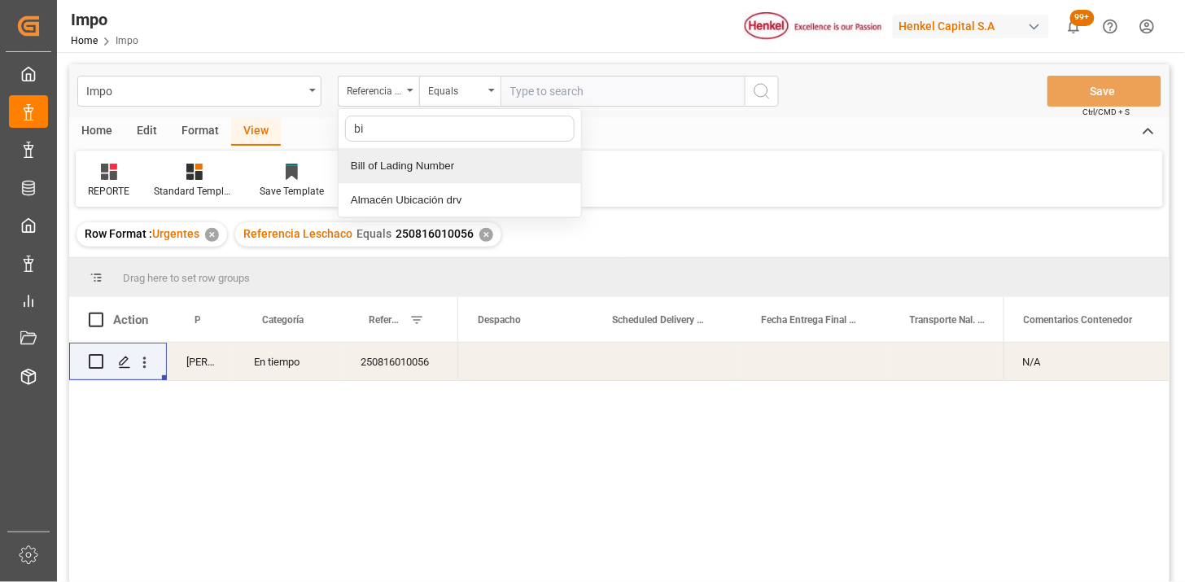
drag, startPoint x: 450, startPoint y: 159, endPoint x: 516, endPoint y: 95, distance: 92.1
click at [454, 155] on div "Bill of Lading Number" at bounding box center [460, 166] width 243 height 34
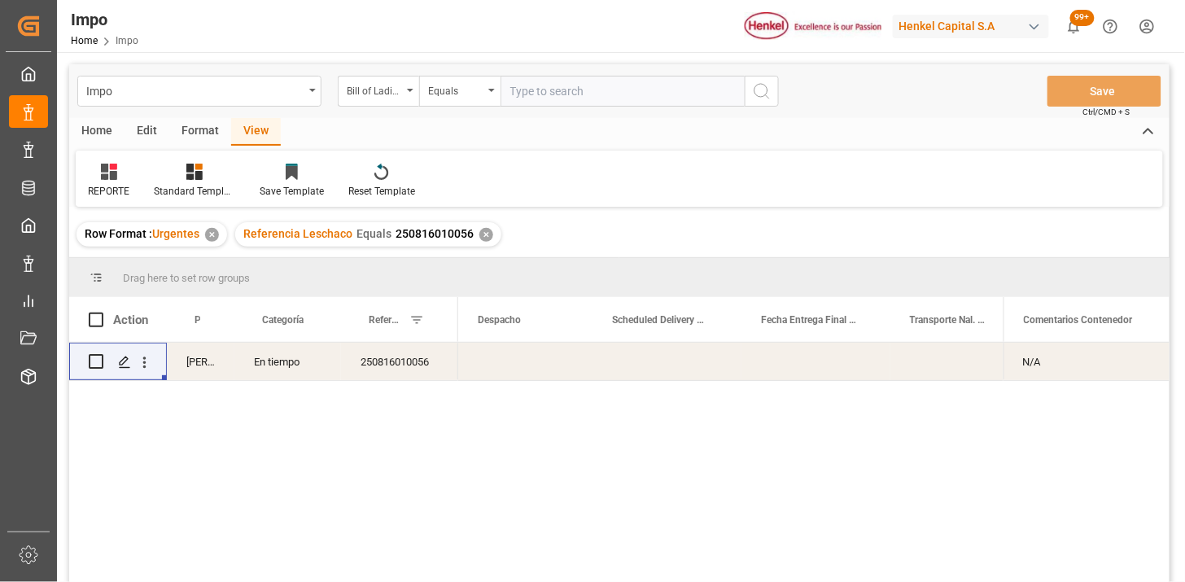
drag, startPoint x: 519, startPoint y: 90, endPoint x: 631, endPoint y: 109, distance: 113.0
click at [522, 90] on input "text" at bounding box center [622, 91] width 244 height 31
paste input "250816010056"
type input "250816010056"
click at [483, 234] on div "✕" at bounding box center [486, 235] width 14 height 14
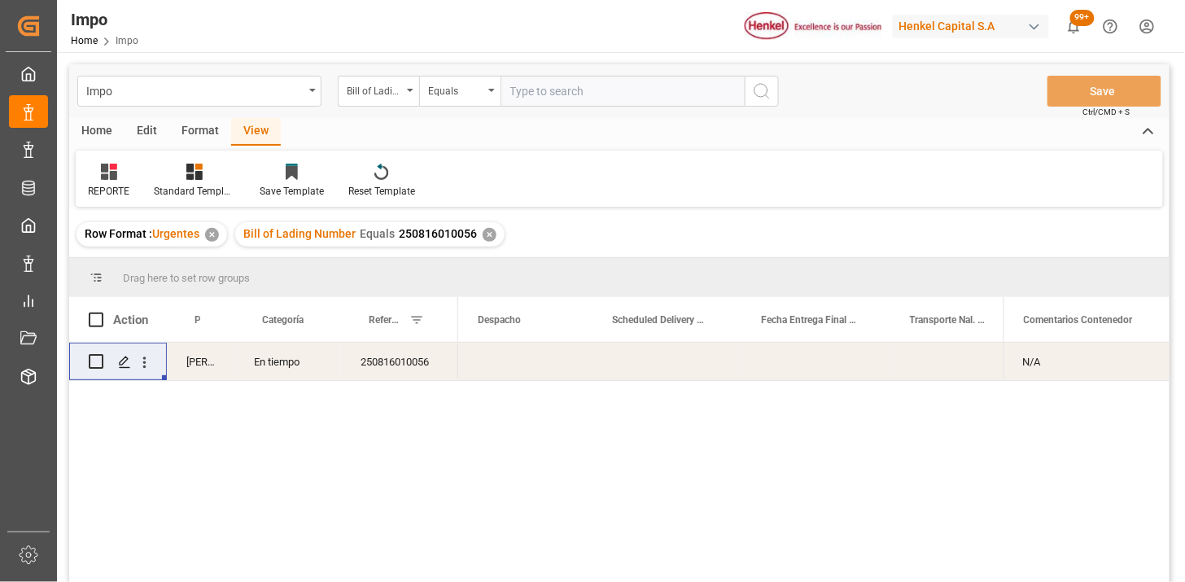
click at [377, 359] on div "250816010056" at bounding box center [399, 361] width 117 height 37
click at [378, 359] on div "250816010056" at bounding box center [399, 361] width 117 height 37
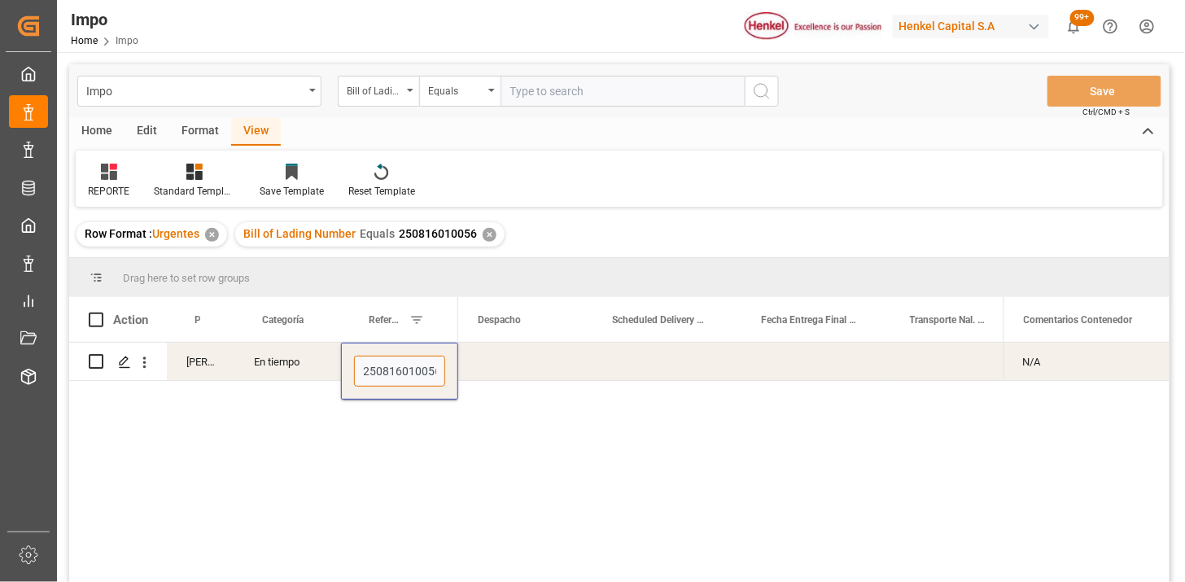
click at [378, 359] on input "250816010056" at bounding box center [399, 371] width 91 height 31
paste input "906900477"
type input "250906900477"
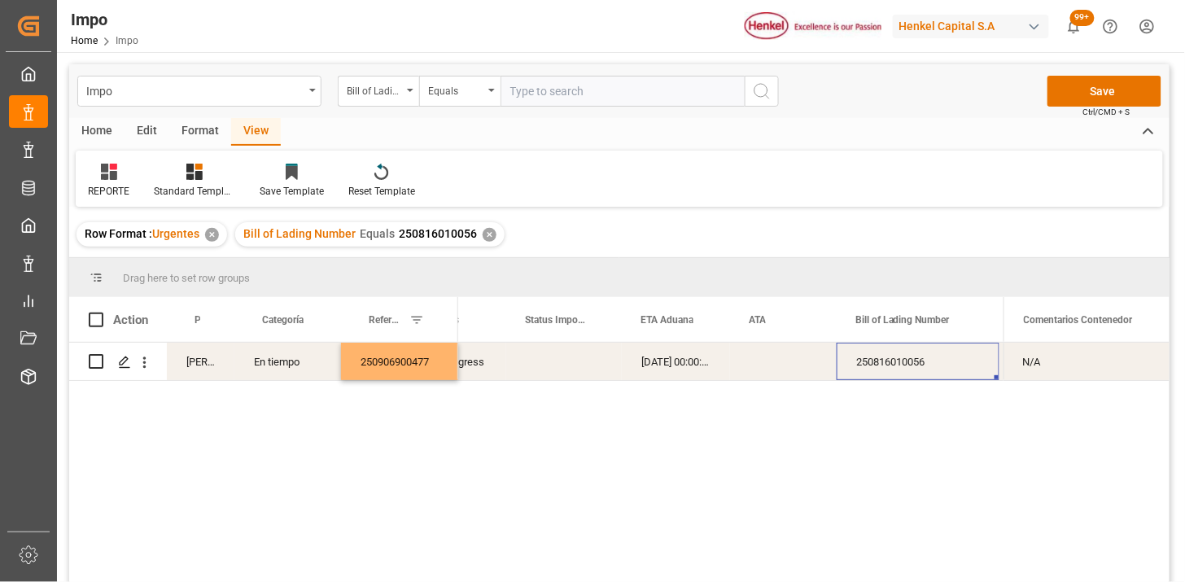
scroll to position [0, 165]
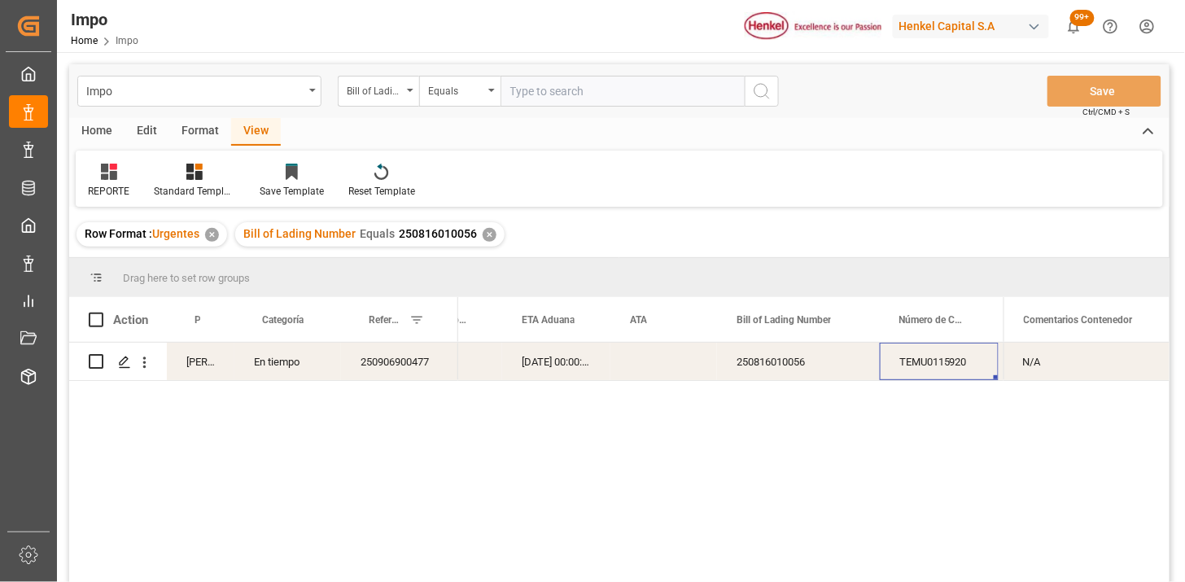
click at [666, 80] on input "text" at bounding box center [622, 91] width 244 height 31
paste input "HAMB92660"
type input "HAMB92660"
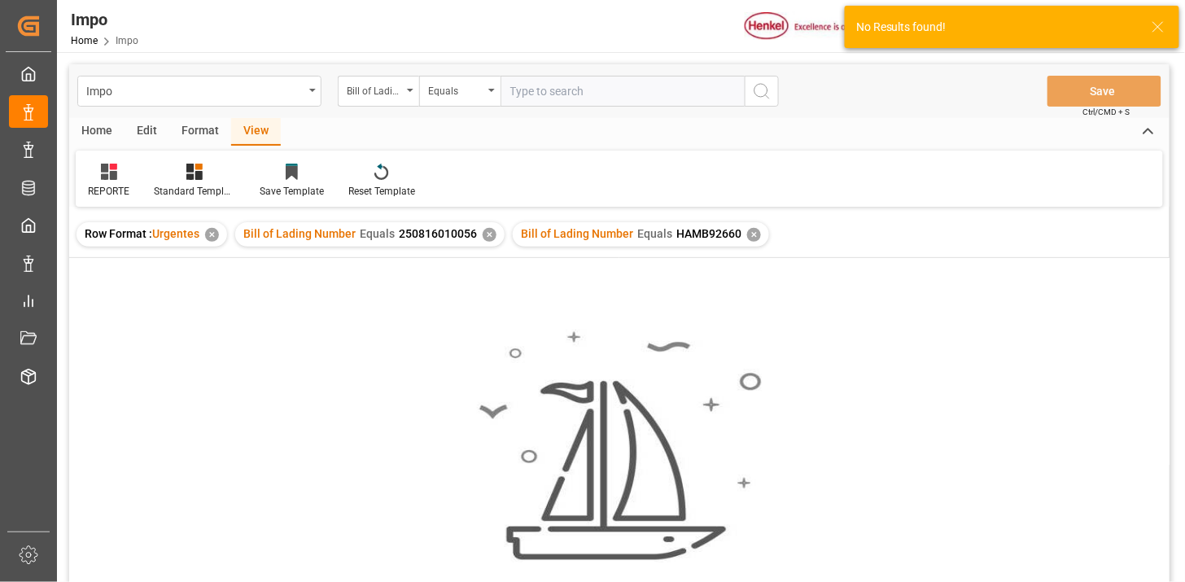
click at [489, 237] on div "✕" at bounding box center [490, 235] width 14 height 14
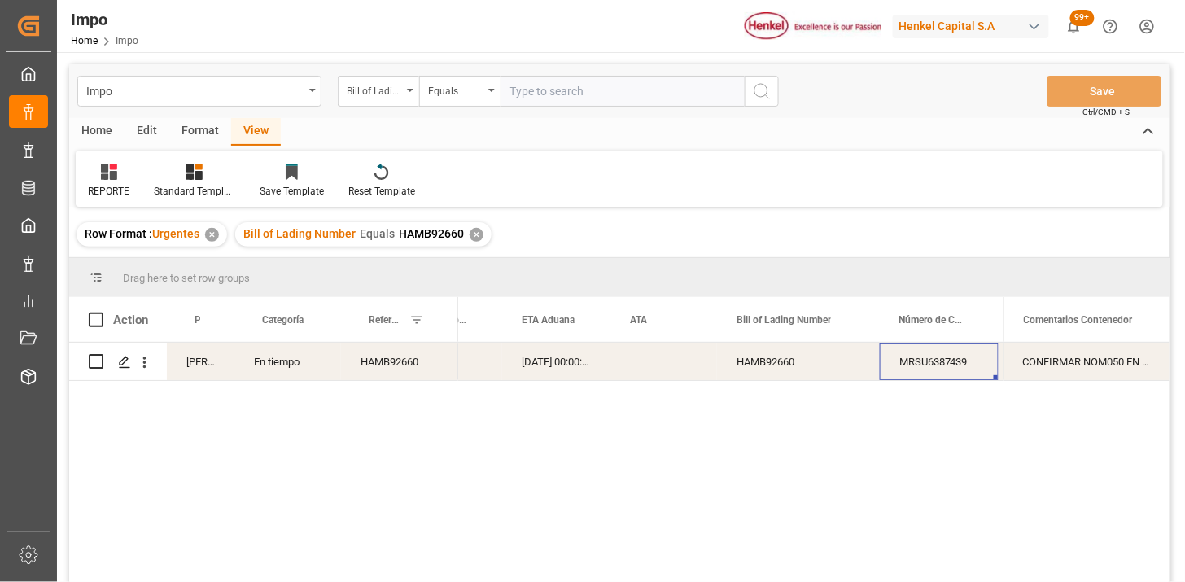
click at [407, 358] on div "HAMB92660" at bounding box center [399, 361] width 117 height 37
click at [407, 358] on input "HAMB92660" at bounding box center [399, 371] width 91 height 31
paste input "250906900481"
type input "250906900481"
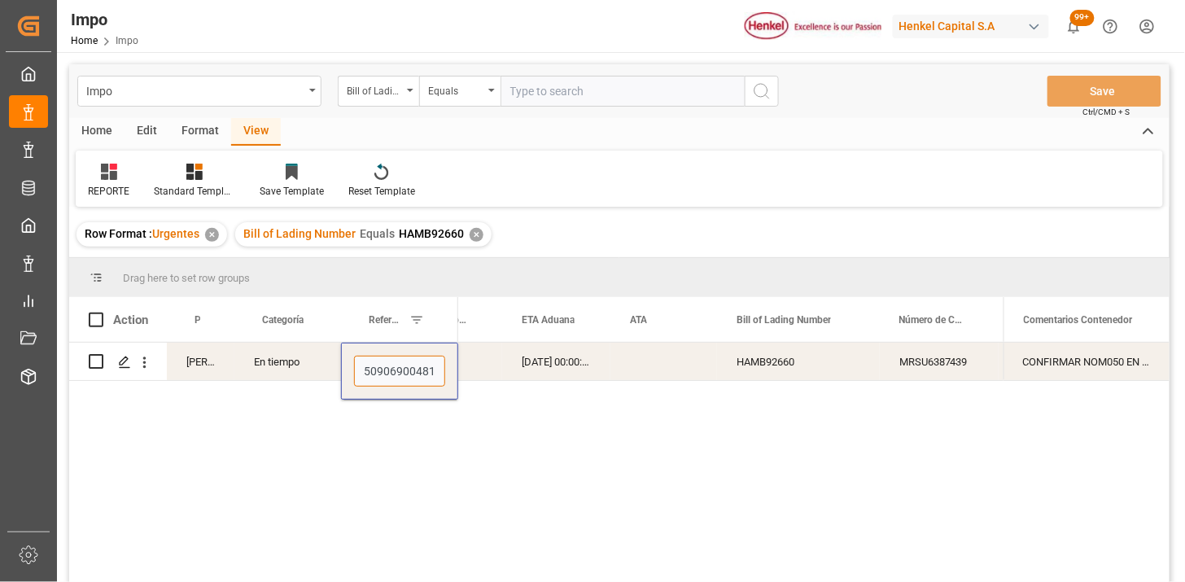
scroll to position [0, 4]
click at [586, 78] on input "text" at bounding box center [622, 91] width 244 height 31
click at [396, 98] on div "Bill of Lading Number" at bounding box center [374, 89] width 55 height 19
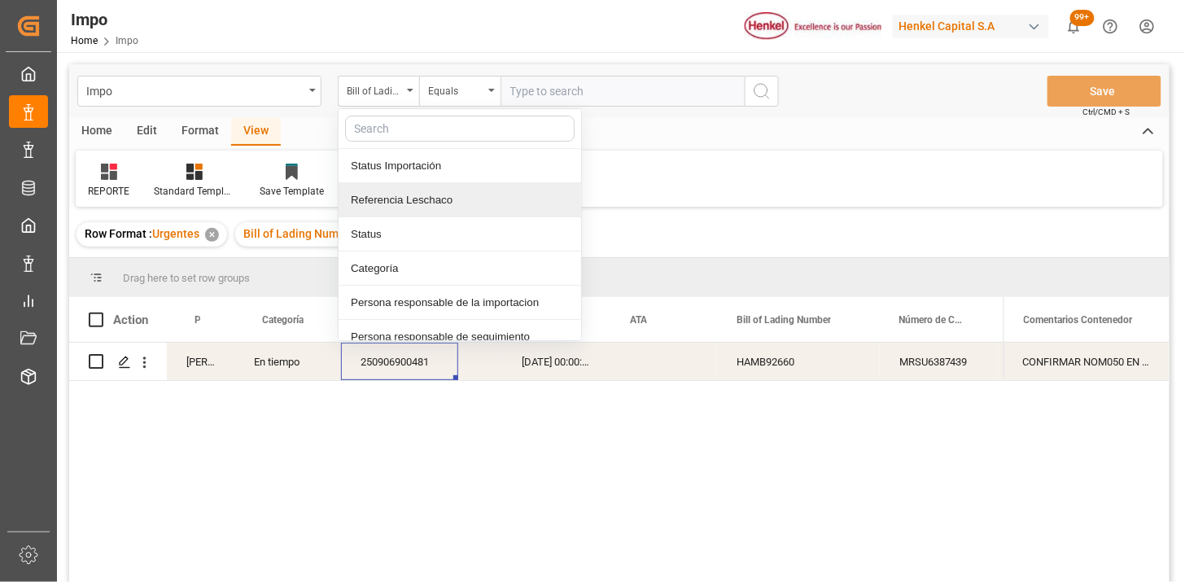
drag, startPoint x: 452, startPoint y: 207, endPoint x: 491, endPoint y: 177, distance: 48.8
click at [456, 204] on div "Referencia Leschaco" at bounding box center [460, 200] width 243 height 34
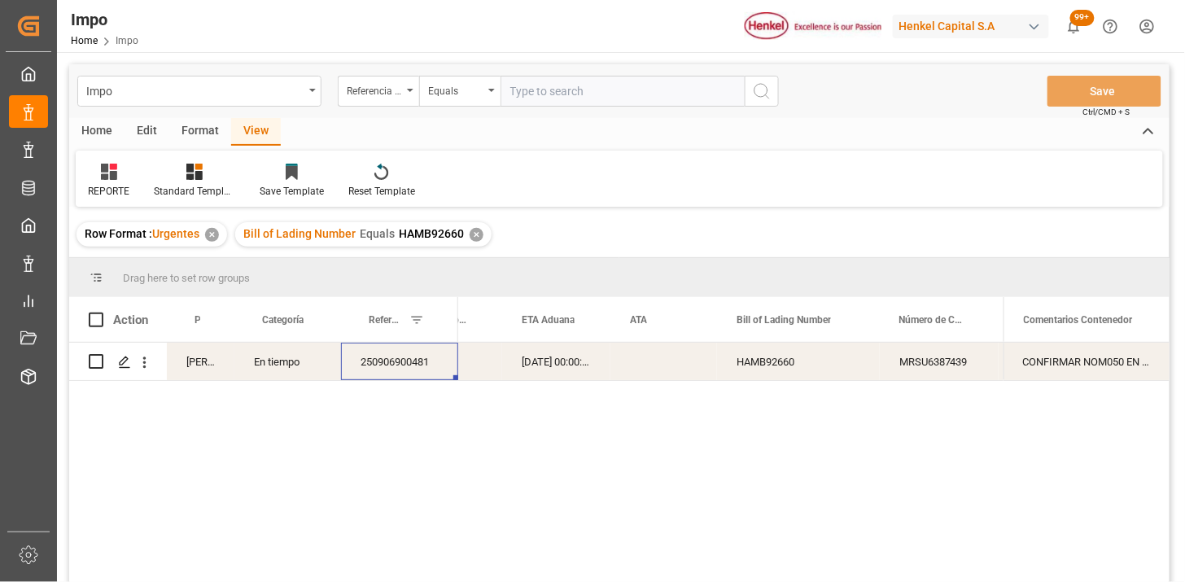
click at [568, 86] on input "text" at bounding box center [622, 91] width 244 height 31
paste input "250915080057"
paste input "7"
type input "250915080057"
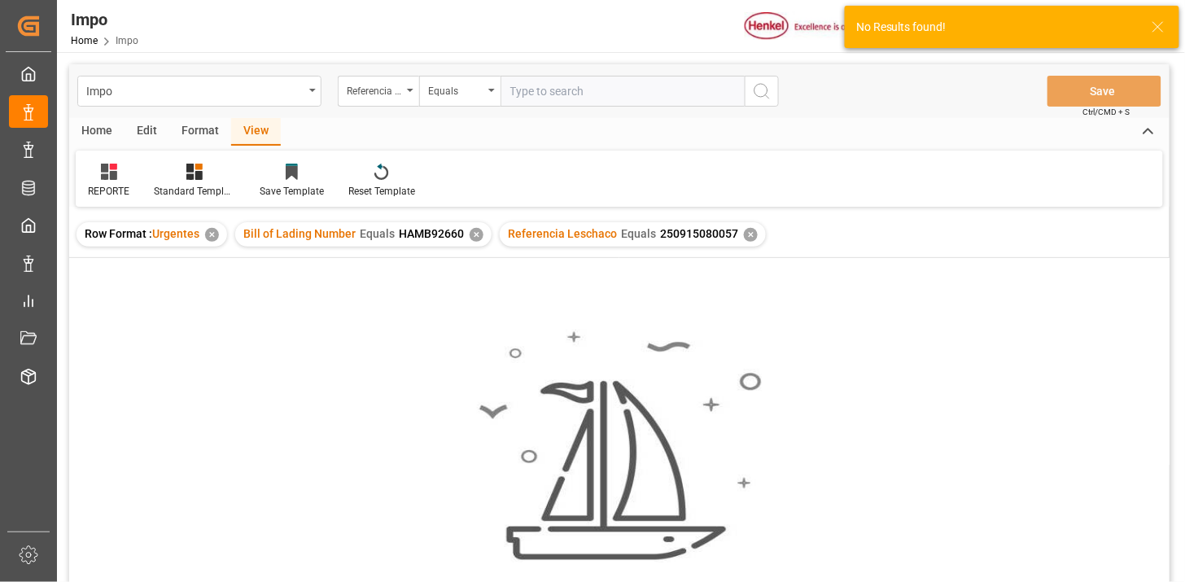
click at [475, 238] on div "✕" at bounding box center [477, 235] width 14 height 14
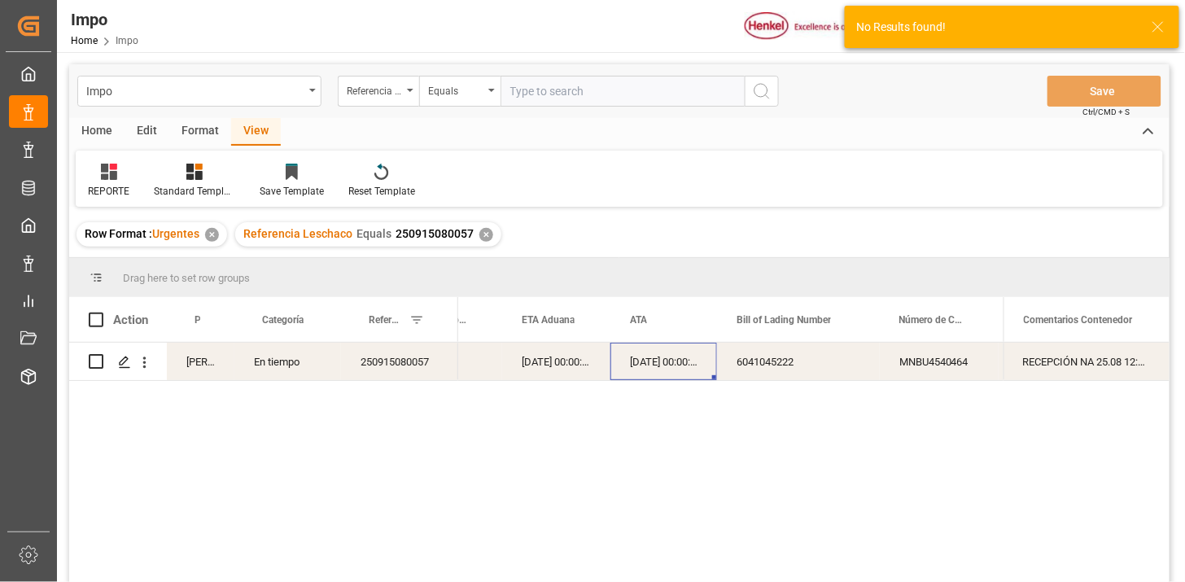
click at [620, 368] on div "[DATE] 00:00:00" at bounding box center [663, 361] width 107 height 37
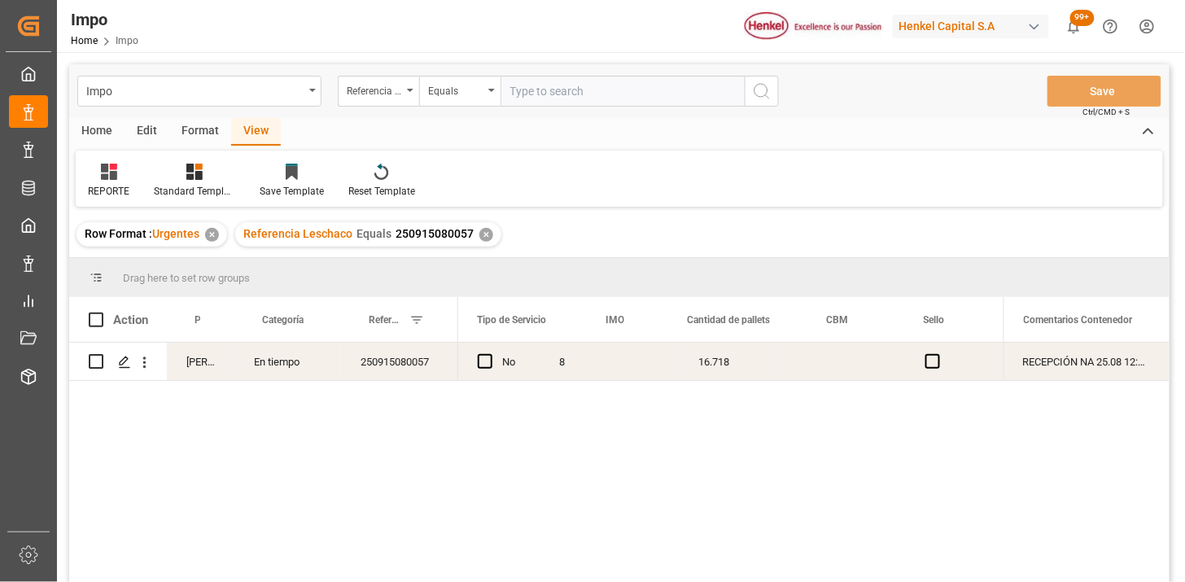
scroll to position [0, 3357]
click at [866, 364] on div "16.718" at bounding box center [856, 361] width 98 height 37
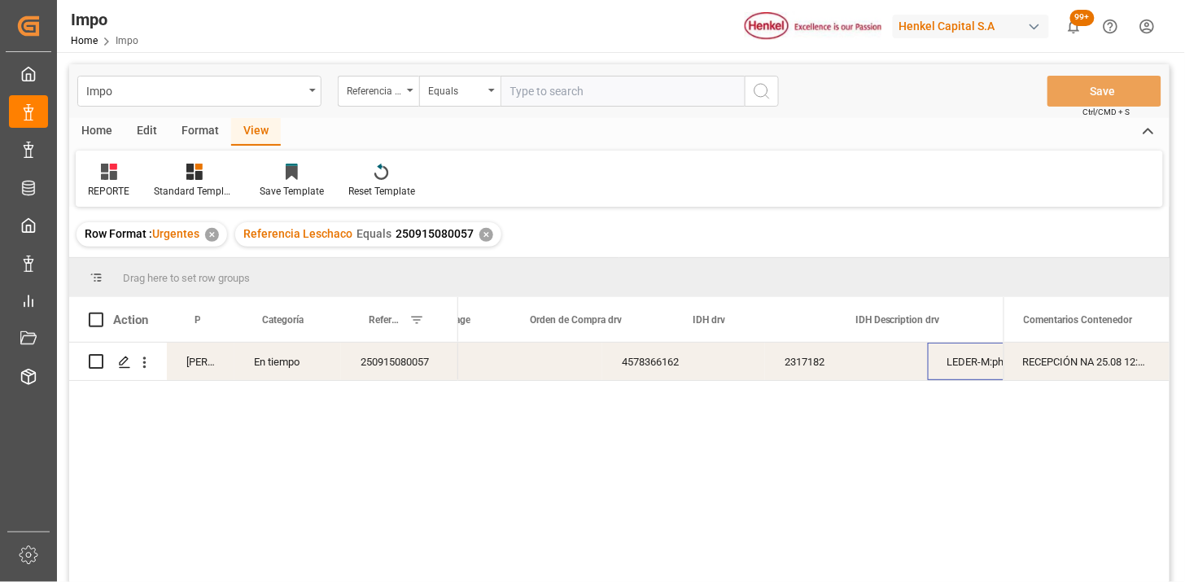
scroll to position [0, 4158]
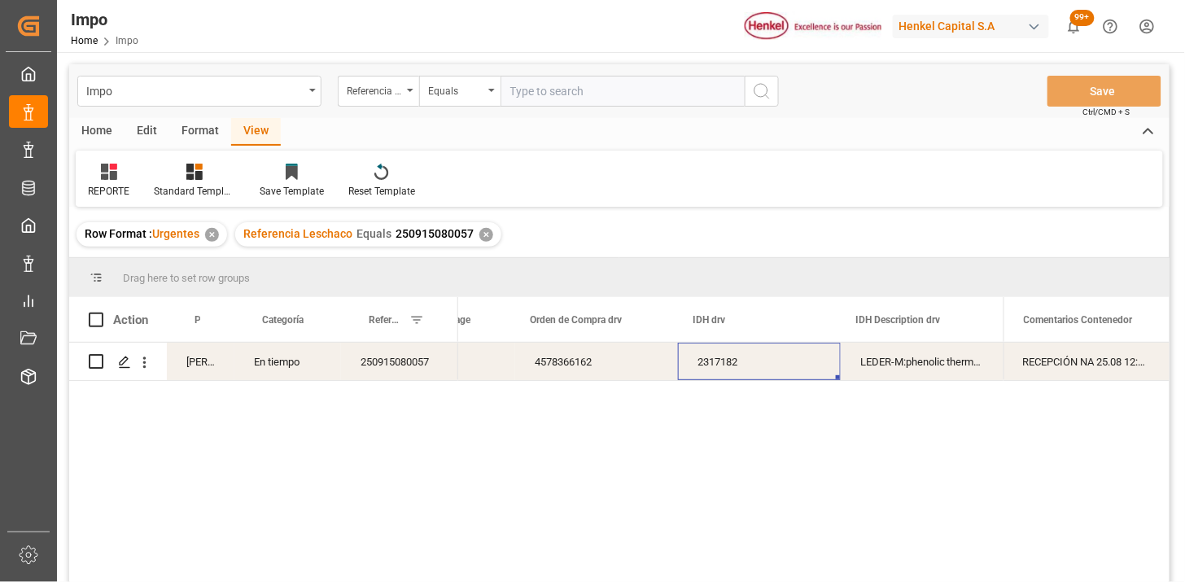
click at [662, 372] on div "4578366162" at bounding box center [596, 361] width 163 height 37
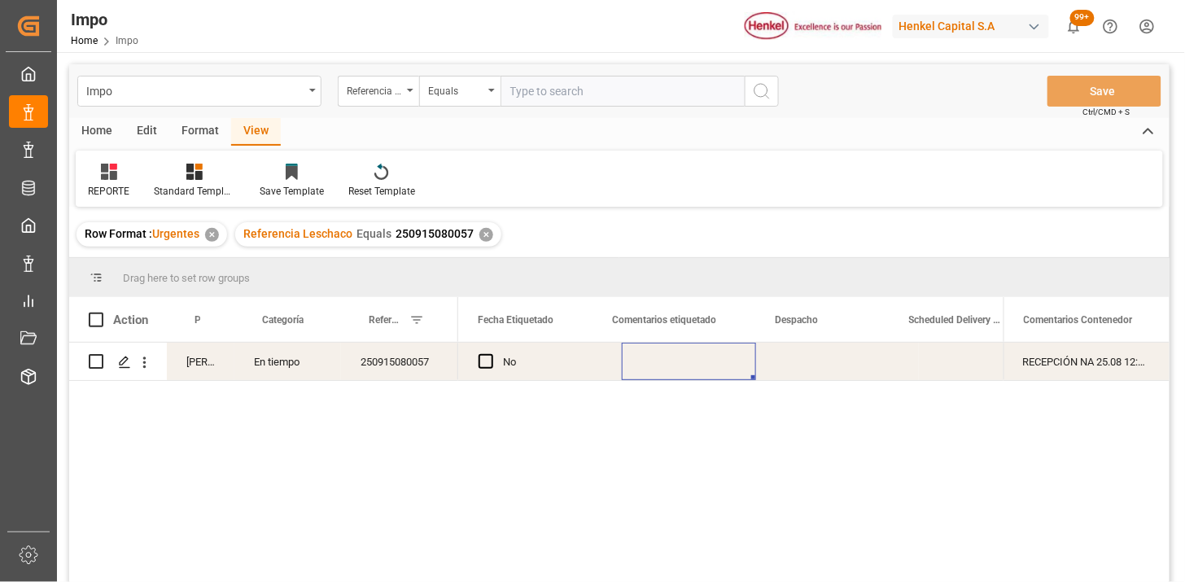
scroll to position [0, 2170]
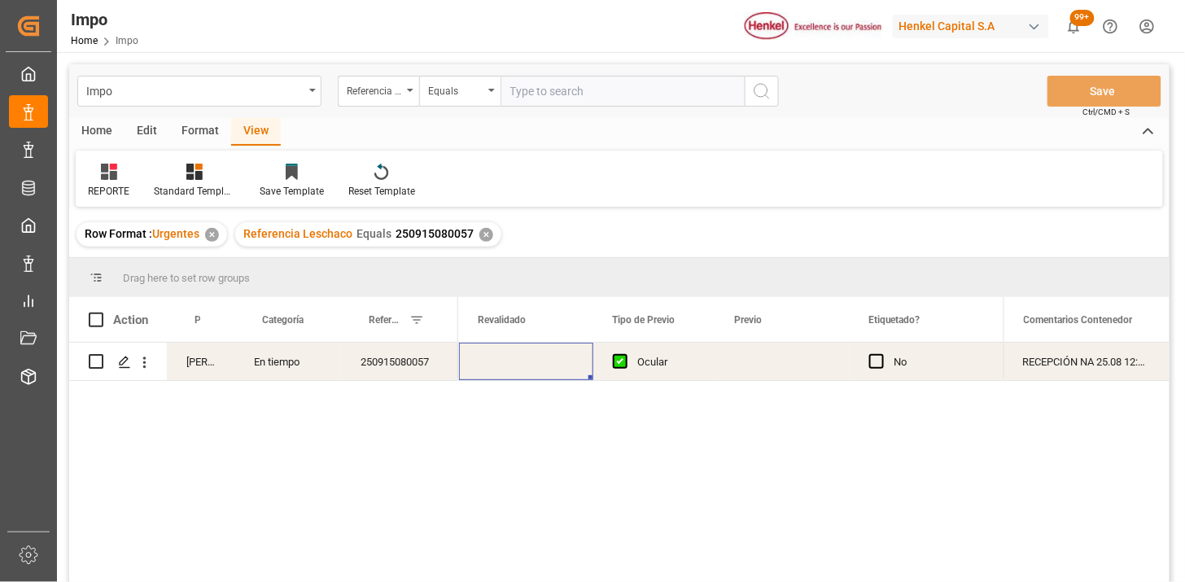
click at [490, 361] on div "Press SPACE to select this row." at bounding box center [526, 361] width 134 height 37
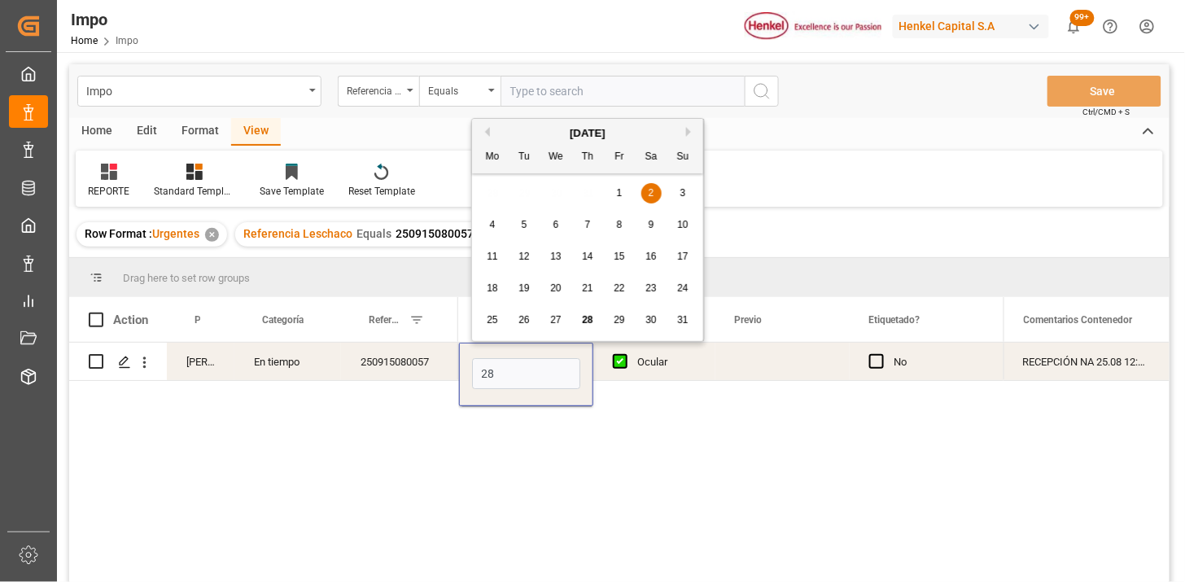
type input "[DATE]"
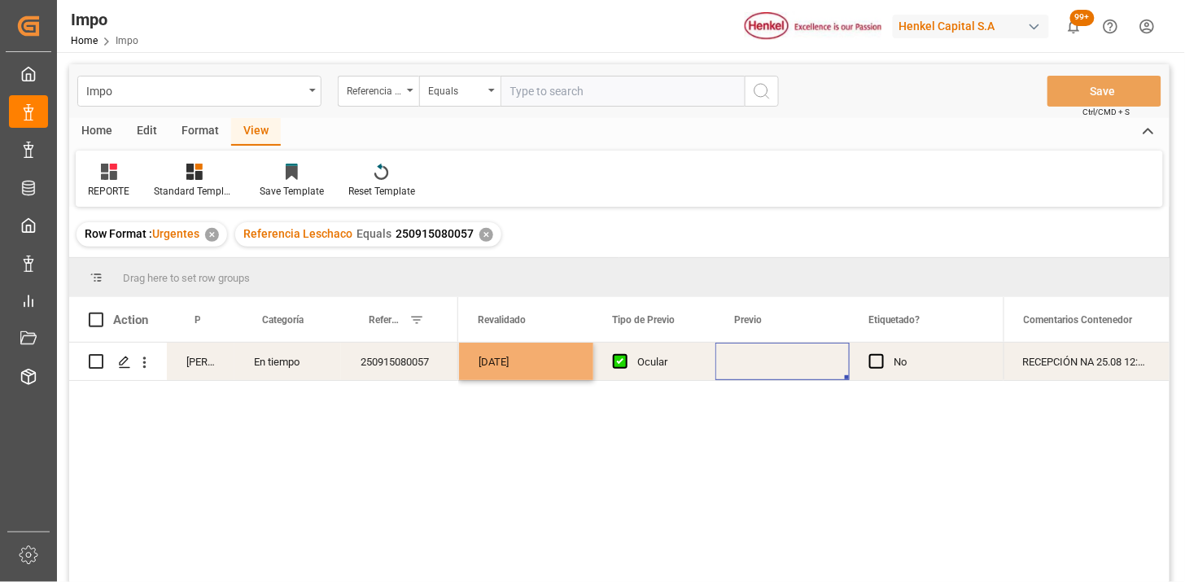
click at [735, 366] on div "Press SPACE to select this row." at bounding box center [782, 361] width 134 height 37
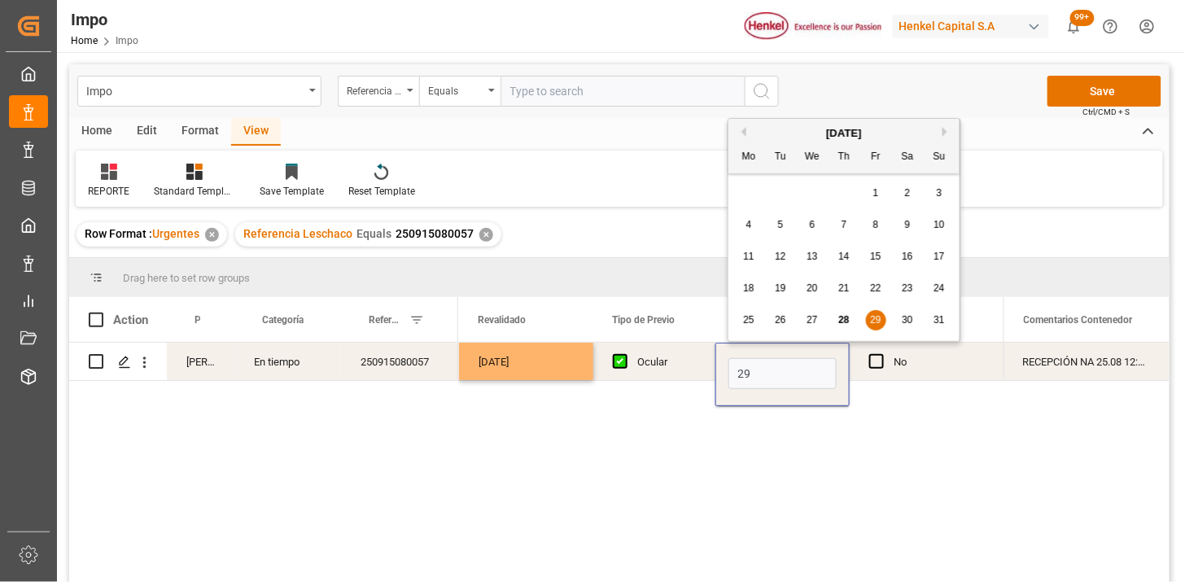
type input "[DATE]"
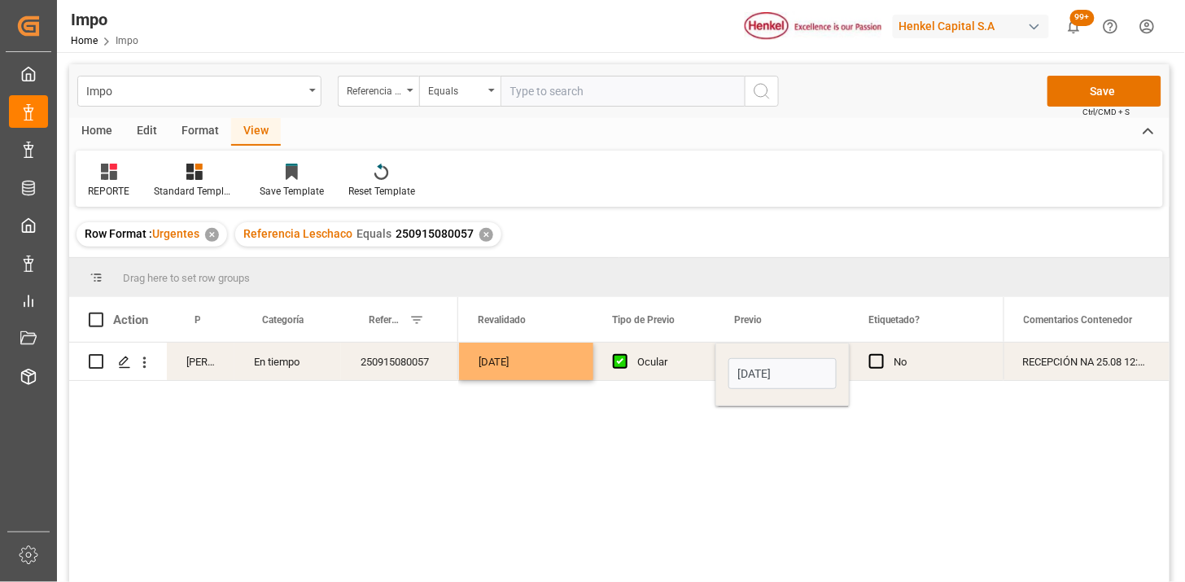
click at [696, 369] on div "Ocular" at bounding box center [654, 361] width 122 height 37
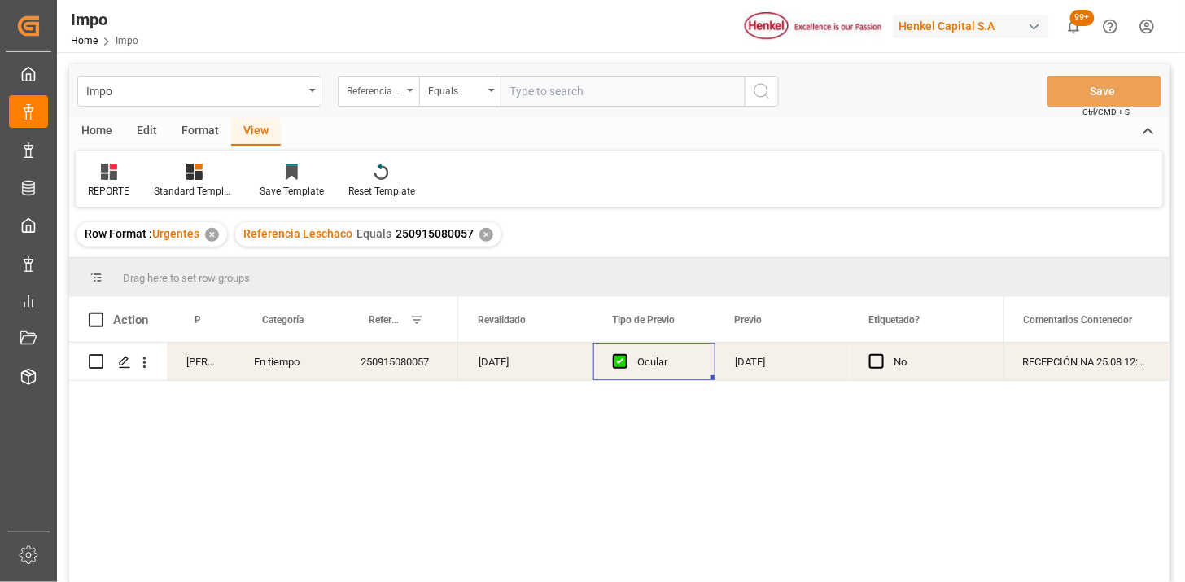
click at [397, 103] on div "Referencia Leschaco" at bounding box center [378, 91] width 81 height 31
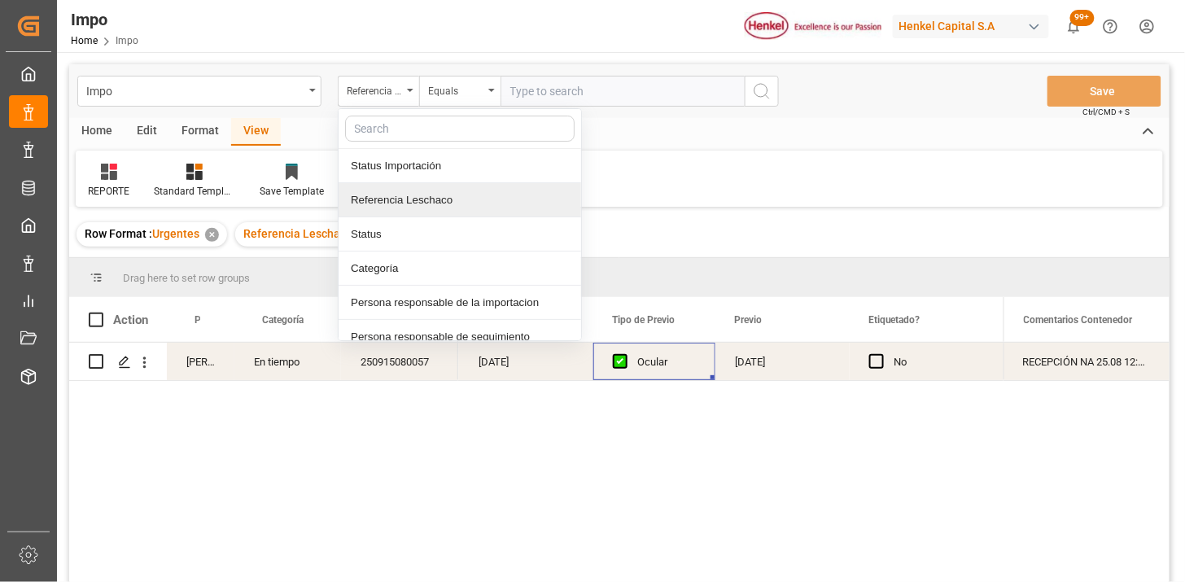
drag, startPoint x: 453, startPoint y: 201, endPoint x: 527, endPoint y: 131, distance: 101.9
click at [457, 199] on div "Referencia Leschaco" at bounding box center [460, 200] width 243 height 34
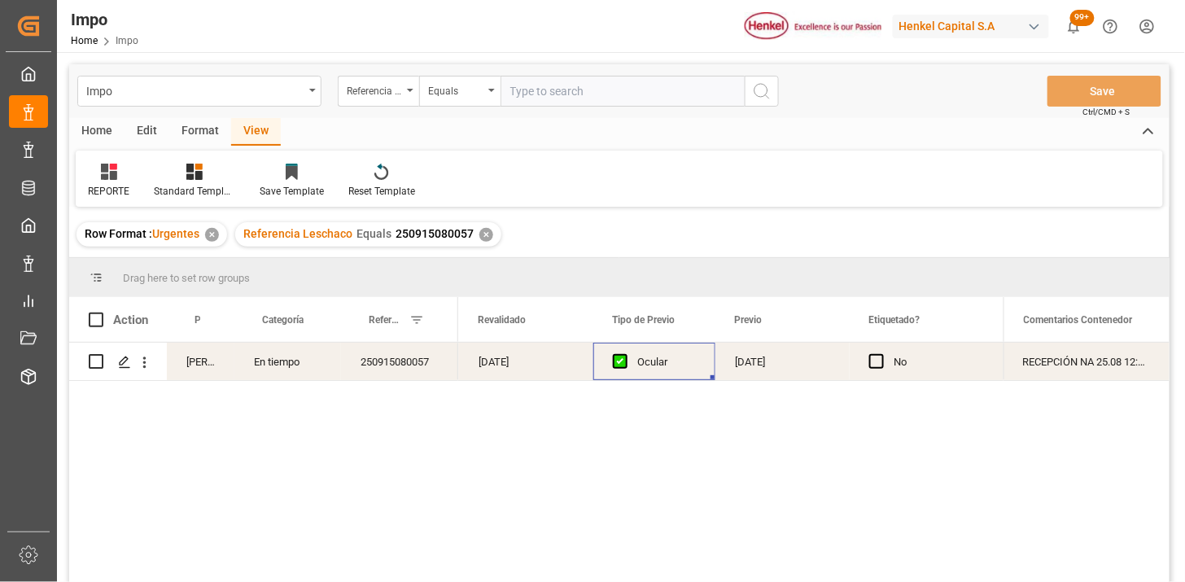
drag, startPoint x: 557, startPoint y: 90, endPoint x: 673, endPoint y: 102, distance: 116.2
click at [565, 92] on input "text" at bounding box center [622, 91] width 244 height 31
paste input "ANT1923763"
type input "ANT1923763"
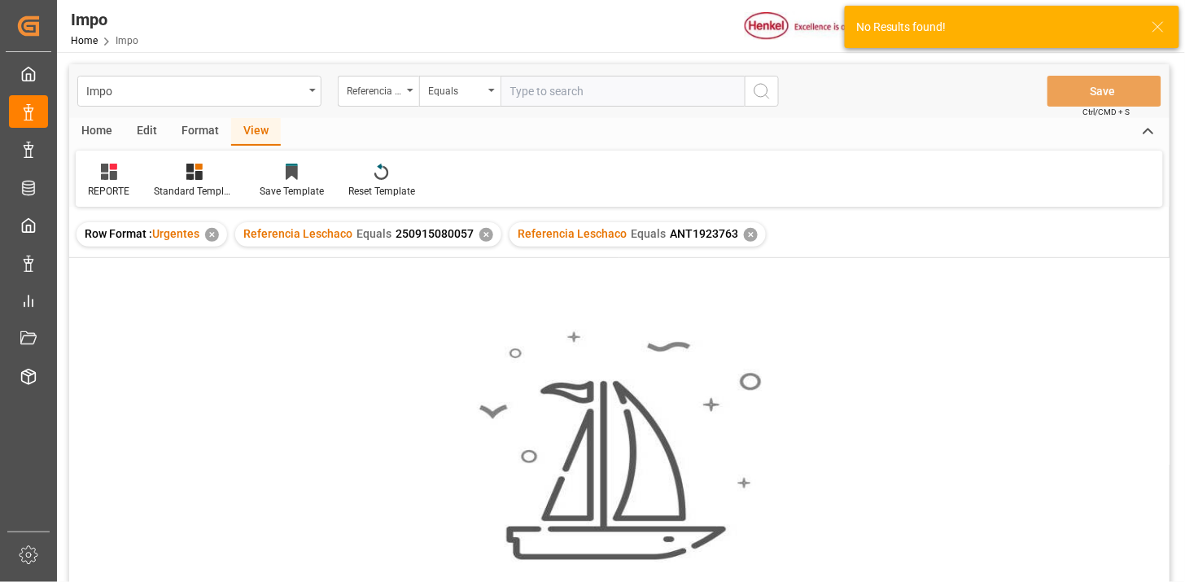
click at [483, 238] on div "✕" at bounding box center [486, 235] width 14 height 14
